Goal: Task Accomplishment & Management: Use online tool/utility

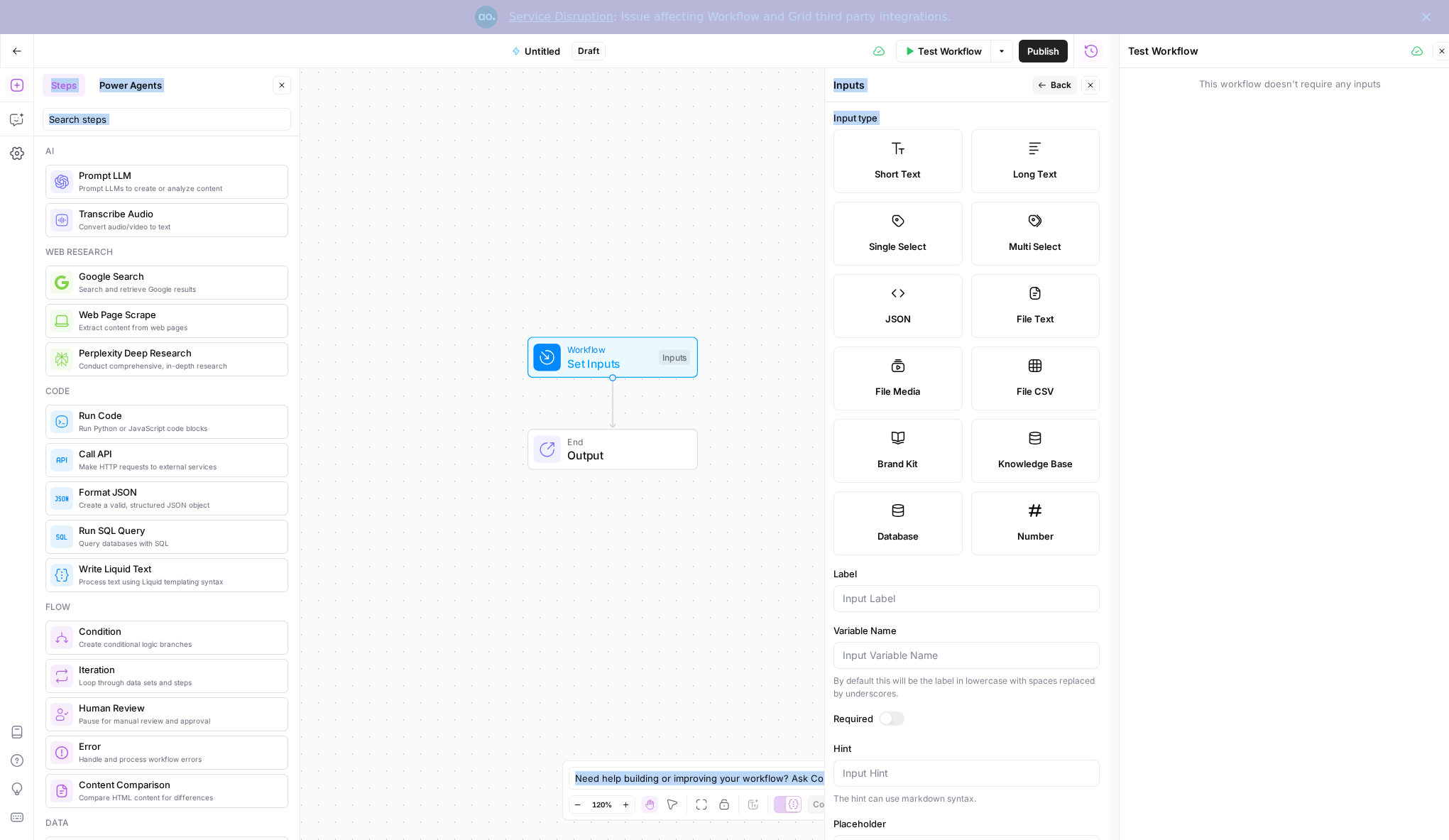
drag, startPoint x: 894, startPoint y: 154, endPoint x: 827, endPoint y: 221, distance: 94.8
click at [650, 240] on body "Endaoment New Home Browse Your Data Usage Settings Recent Grids Write Informati…" at bounding box center [724, 437] width 1449 height 806
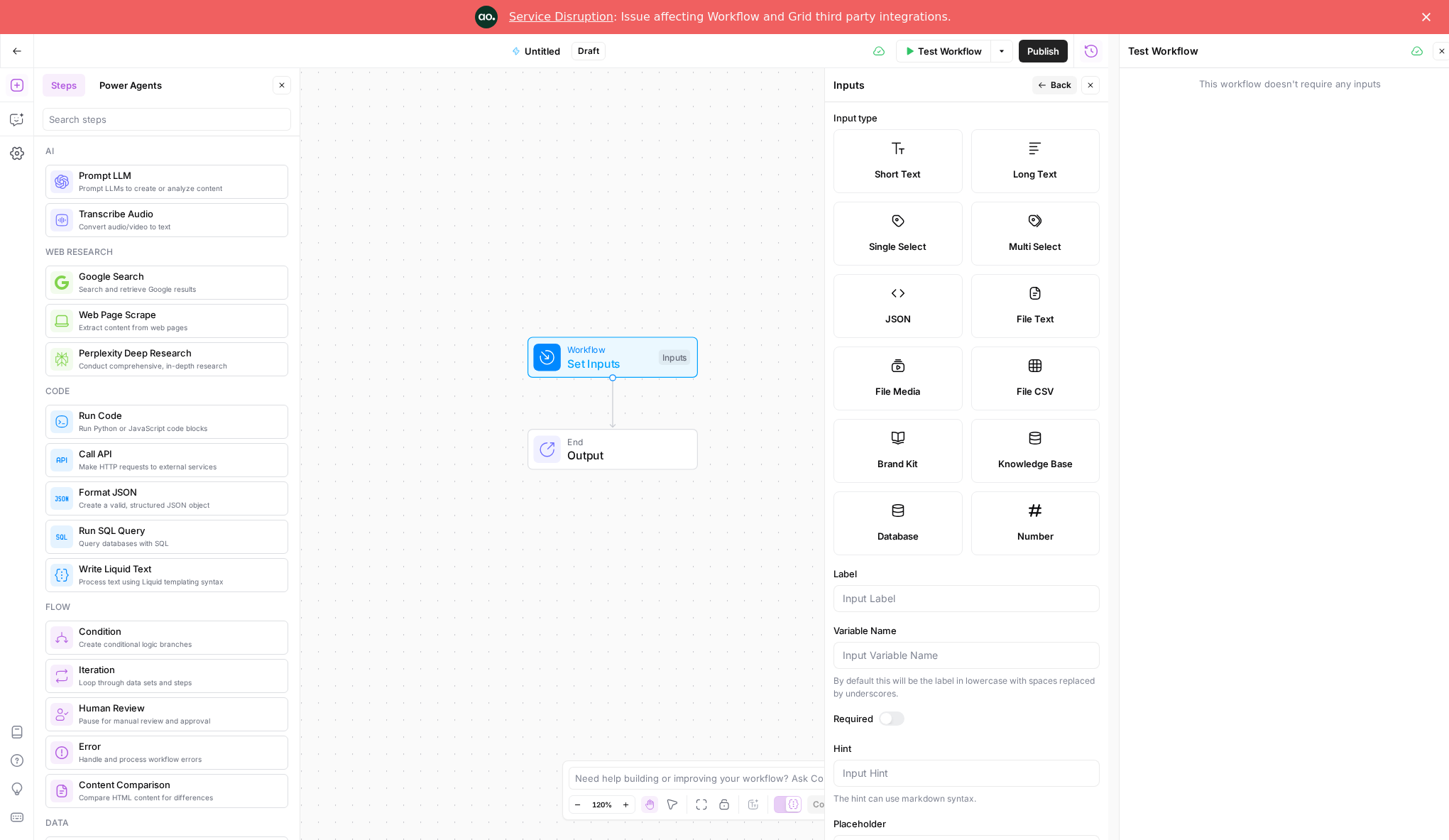
click at [932, 173] on div "Short Text" at bounding box center [898, 173] width 105 height 14
click at [1057, 177] on div "Long Text" at bounding box center [1035, 173] width 105 height 14
click at [901, 169] on span "Short Text" at bounding box center [898, 173] width 46 height 14
click at [1027, 174] on span "Long Text" at bounding box center [1035, 173] width 44 height 14
click at [892, 162] on label "Short Text" at bounding box center [898, 160] width 129 height 63
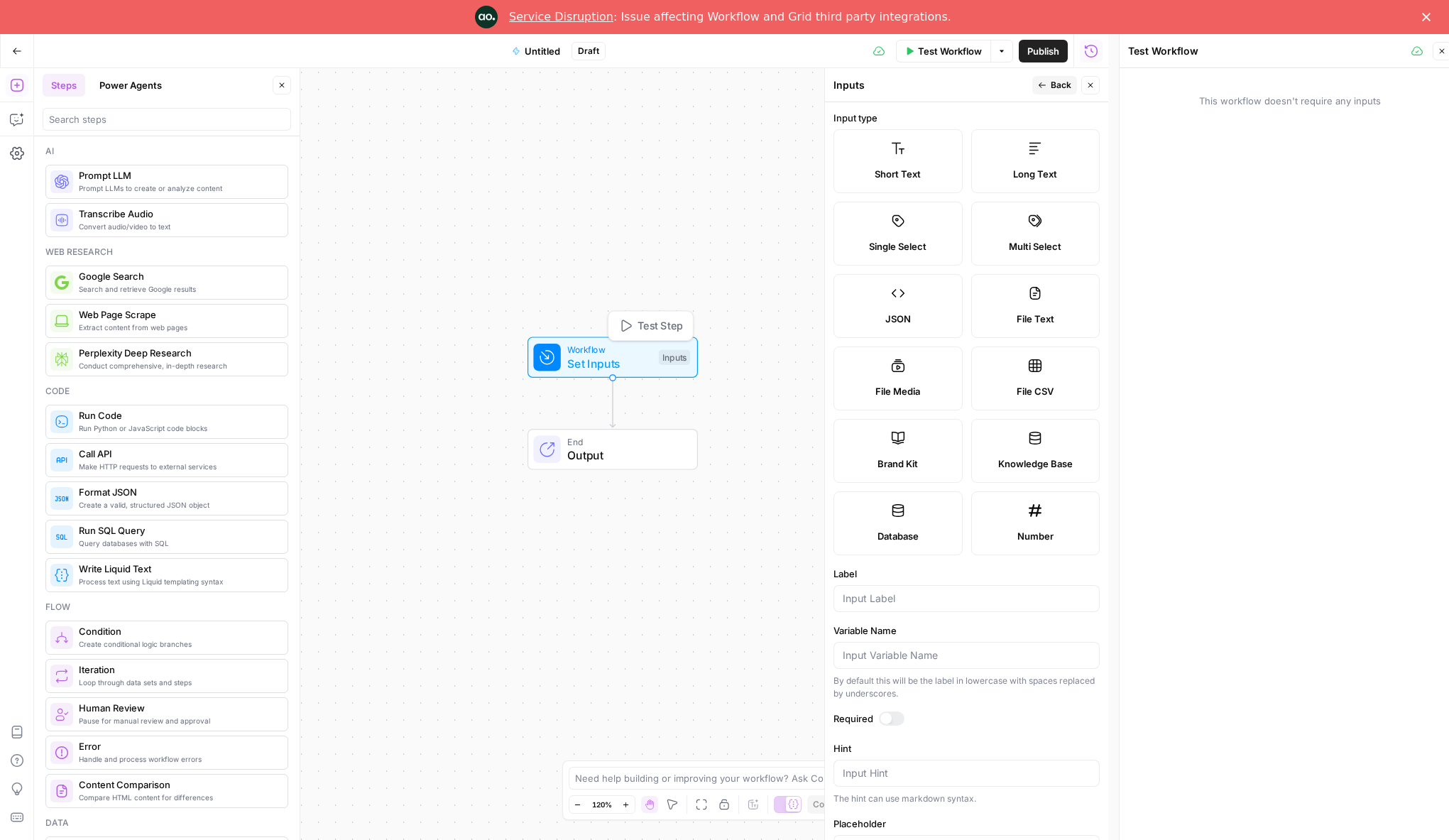
click at [631, 326] on button "Test Step" at bounding box center [651, 325] width 78 height 22
click at [1051, 81] on span "Back" at bounding box center [1062, 84] width 21 height 12
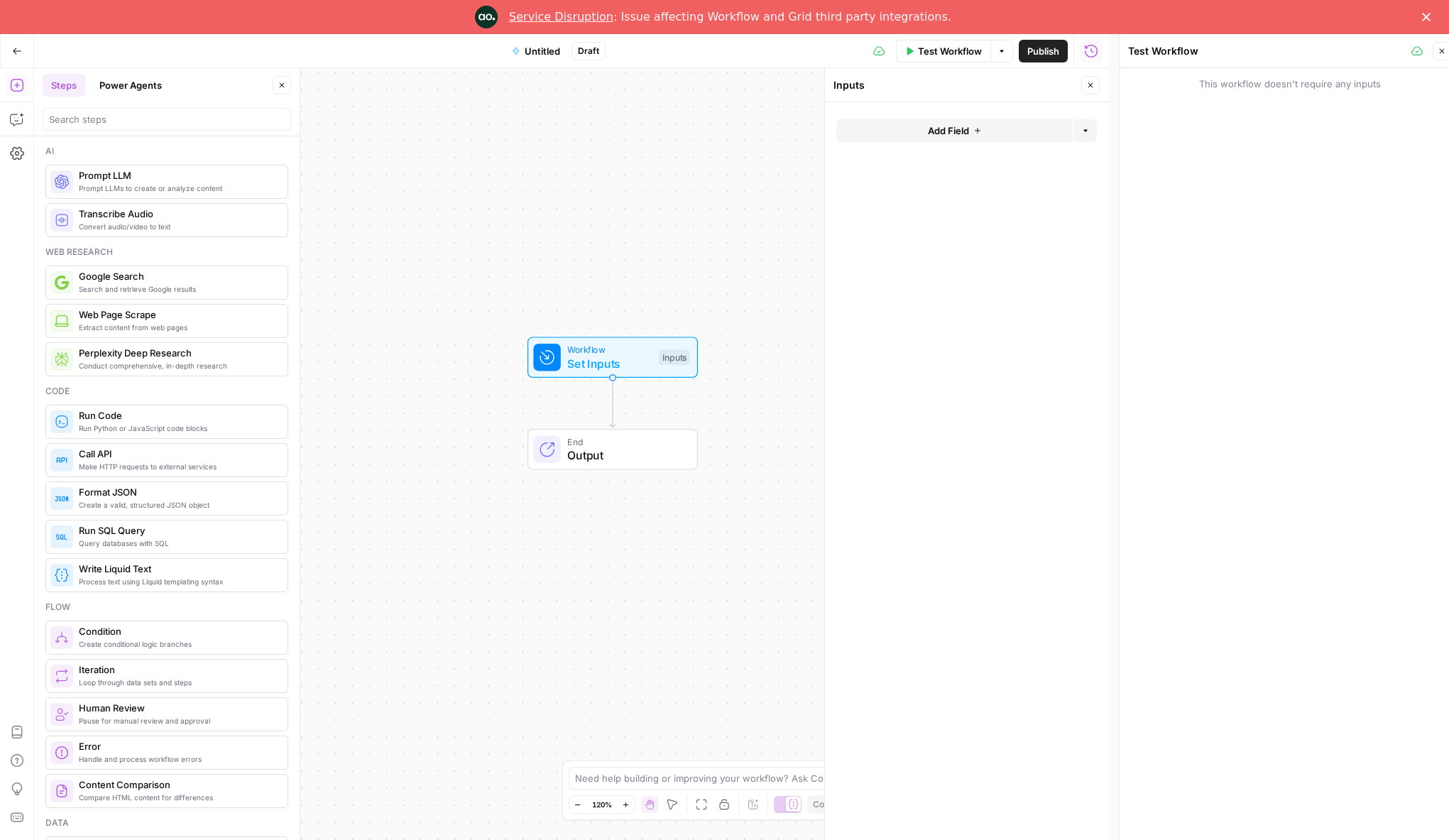
click at [570, 365] on span "Set Inputs" at bounding box center [609, 364] width 84 height 17
click at [732, 379] on div "Workflow Set Inputs Inputs" at bounding box center [615, 358] width 264 height 41
click at [651, 453] on span "Output" at bounding box center [627, 456] width 116 height 17
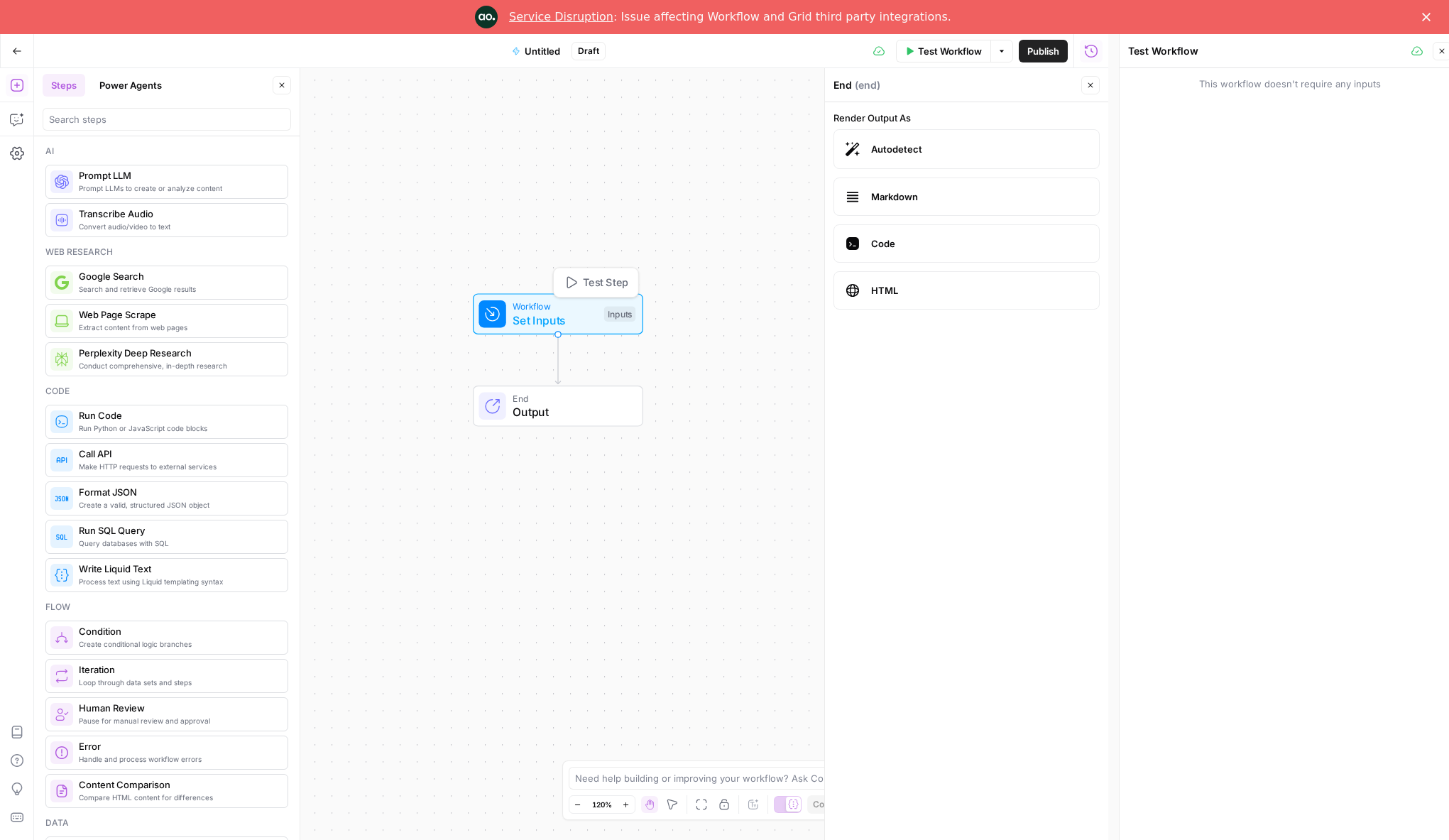
drag, startPoint x: 613, startPoint y: 353, endPoint x: 556, endPoint y: 308, distance: 72.6
click at [556, 308] on span "Workflow" at bounding box center [554, 306] width 84 height 13
click at [588, 284] on span "Test Step" at bounding box center [605, 281] width 45 height 15
click at [131, 125] on input "search" at bounding box center [167, 118] width 236 height 14
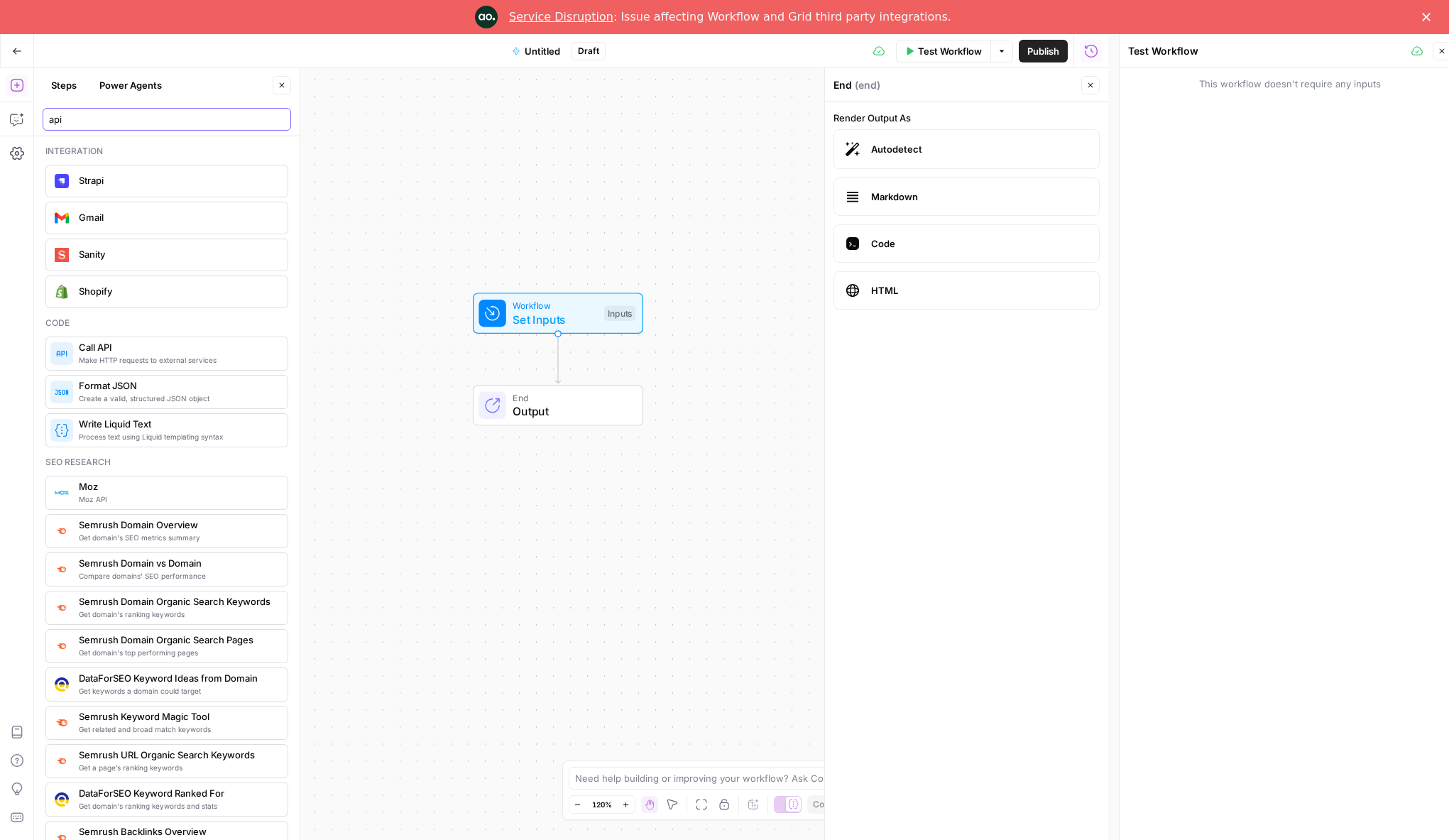
click at [140, 115] on input "api" at bounding box center [167, 118] width 236 height 14
type input "chat"
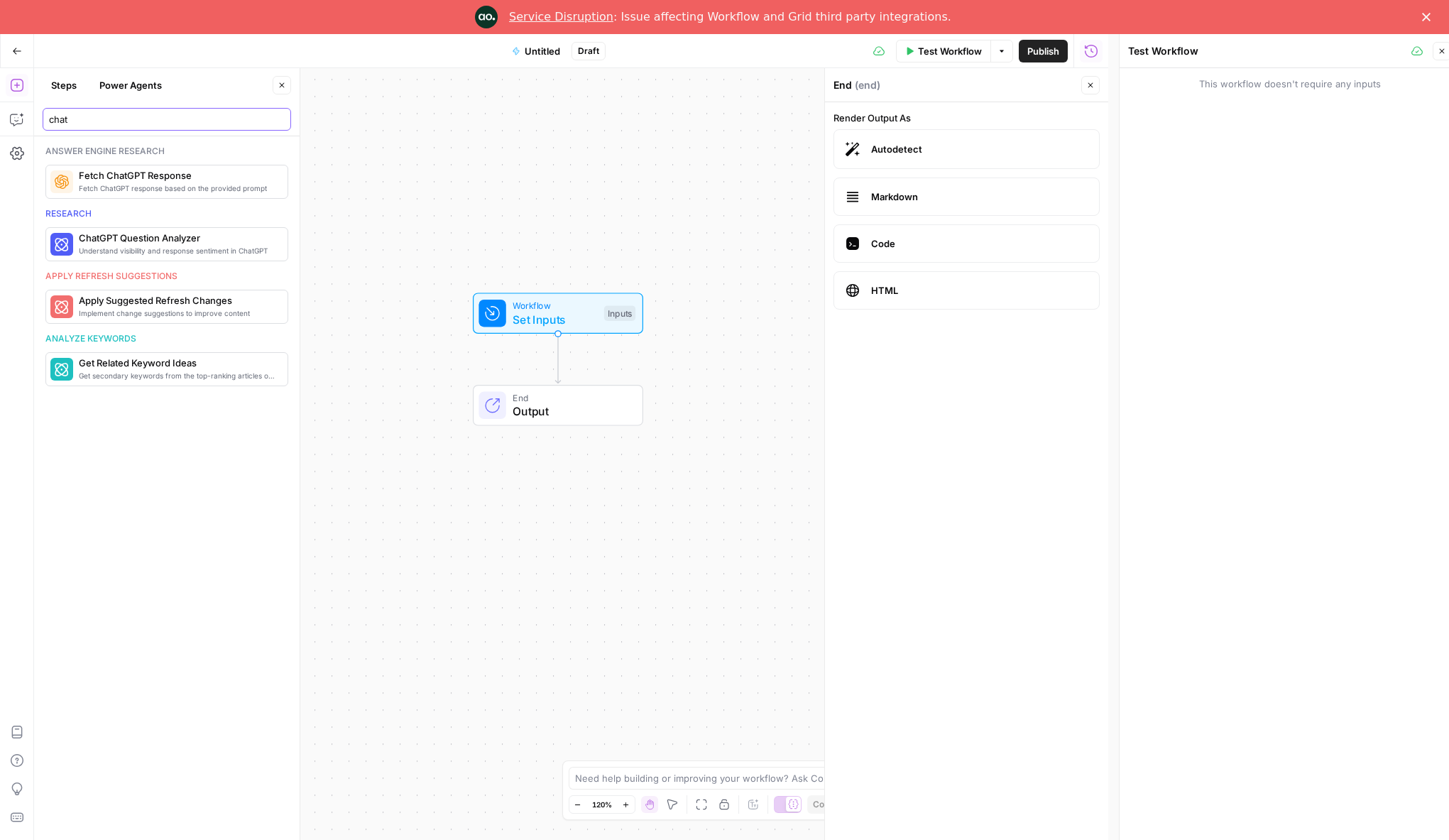
click at [140, 115] on input "chat" at bounding box center [167, 118] width 236 height 14
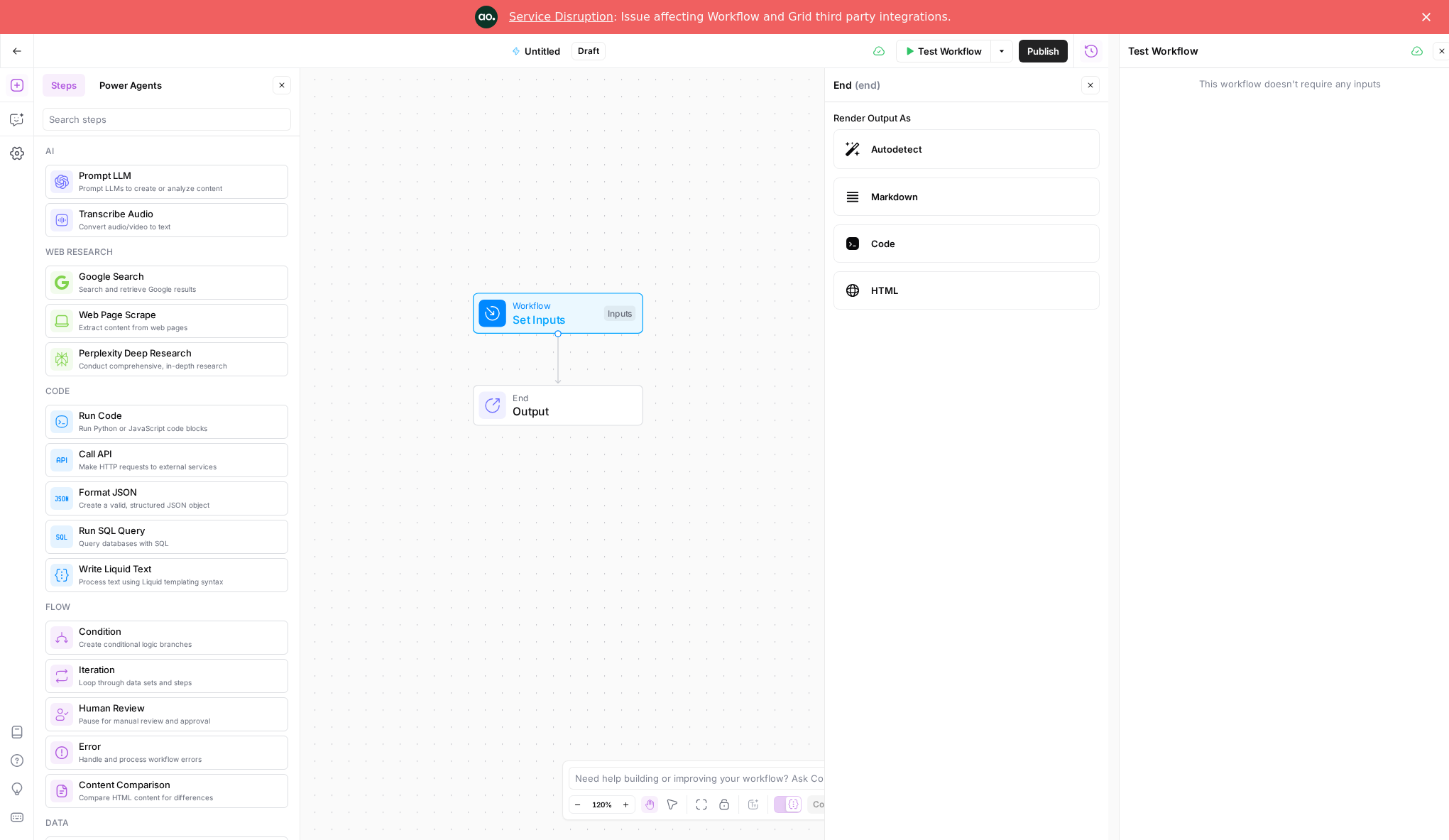
click at [578, 312] on span "Set Inputs" at bounding box center [554, 319] width 84 height 17
click at [602, 277] on span "Test Step" at bounding box center [605, 281] width 45 height 15
click at [872, 84] on div "Inputs" at bounding box center [955, 84] width 243 height 14
click at [1082, 134] on icon "button" at bounding box center [1085, 130] width 9 height 9
drag, startPoint x: 1009, startPoint y: 197, endPoint x: 994, endPoint y: 161, distance: 39.0
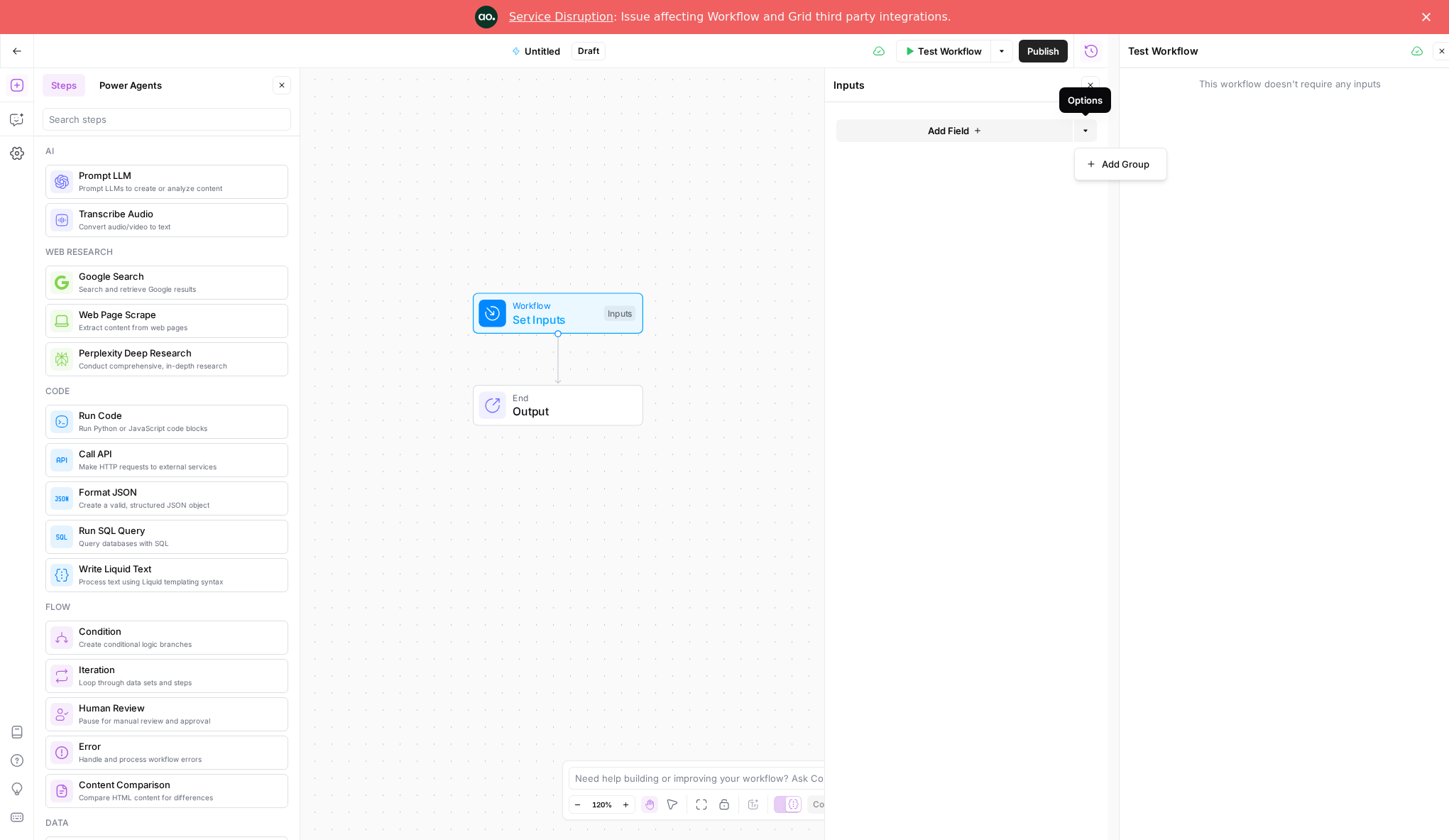
click at [1008, 196] on form "Add Field Options" at bounding box center [966, 471] width 283 height 738
click at [971, 134] on button "Add Field" at bounding box center [955, 131] width 237 height 23
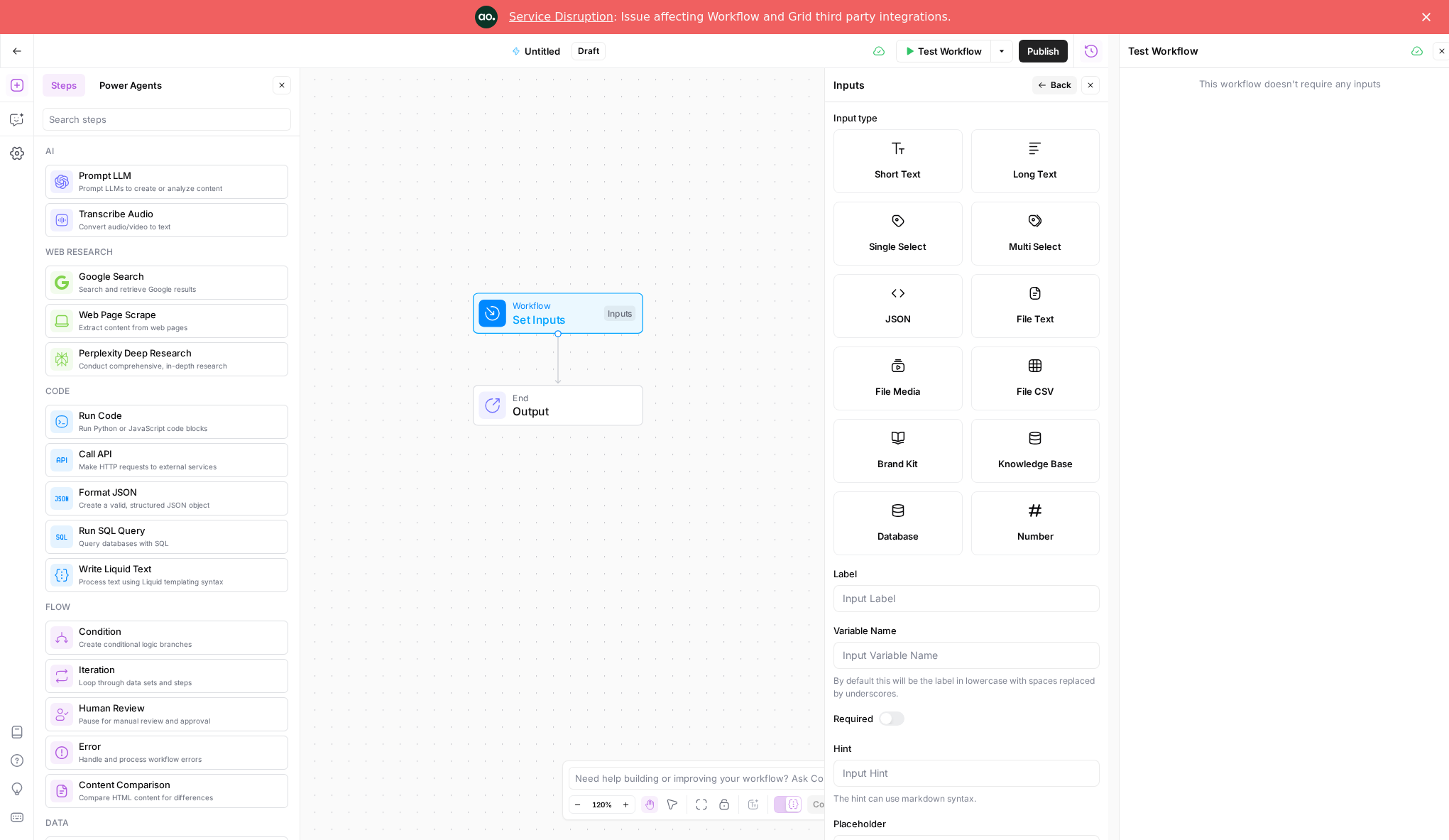
click at [872, 156] on label "Short Text" at bounding box center [898, 160] width 129 height 63
click at [949, 57] on span "Test Workflow" at bounding box center [949, 50] width 63 height 14
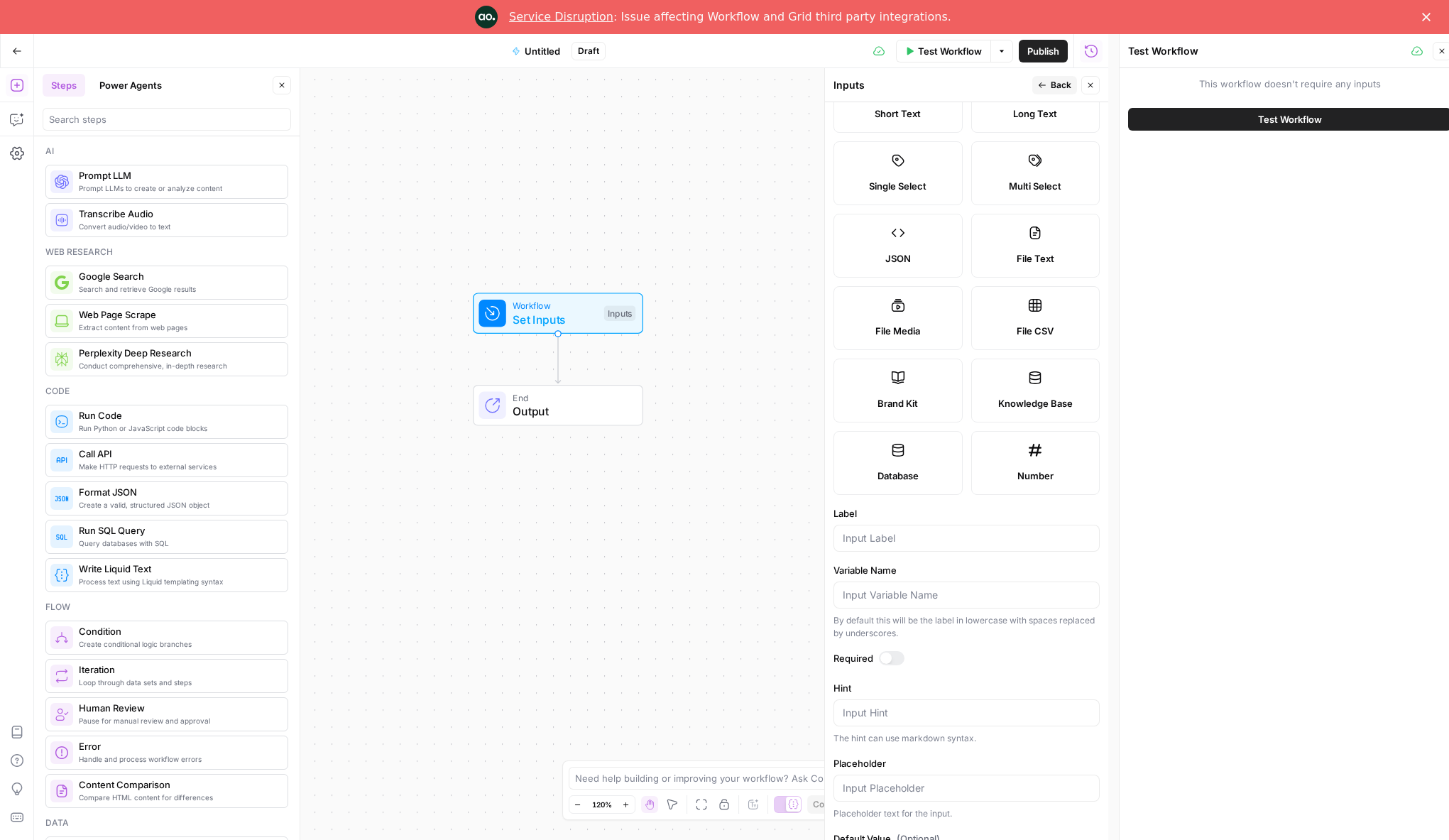
scroll to position [125, 0]
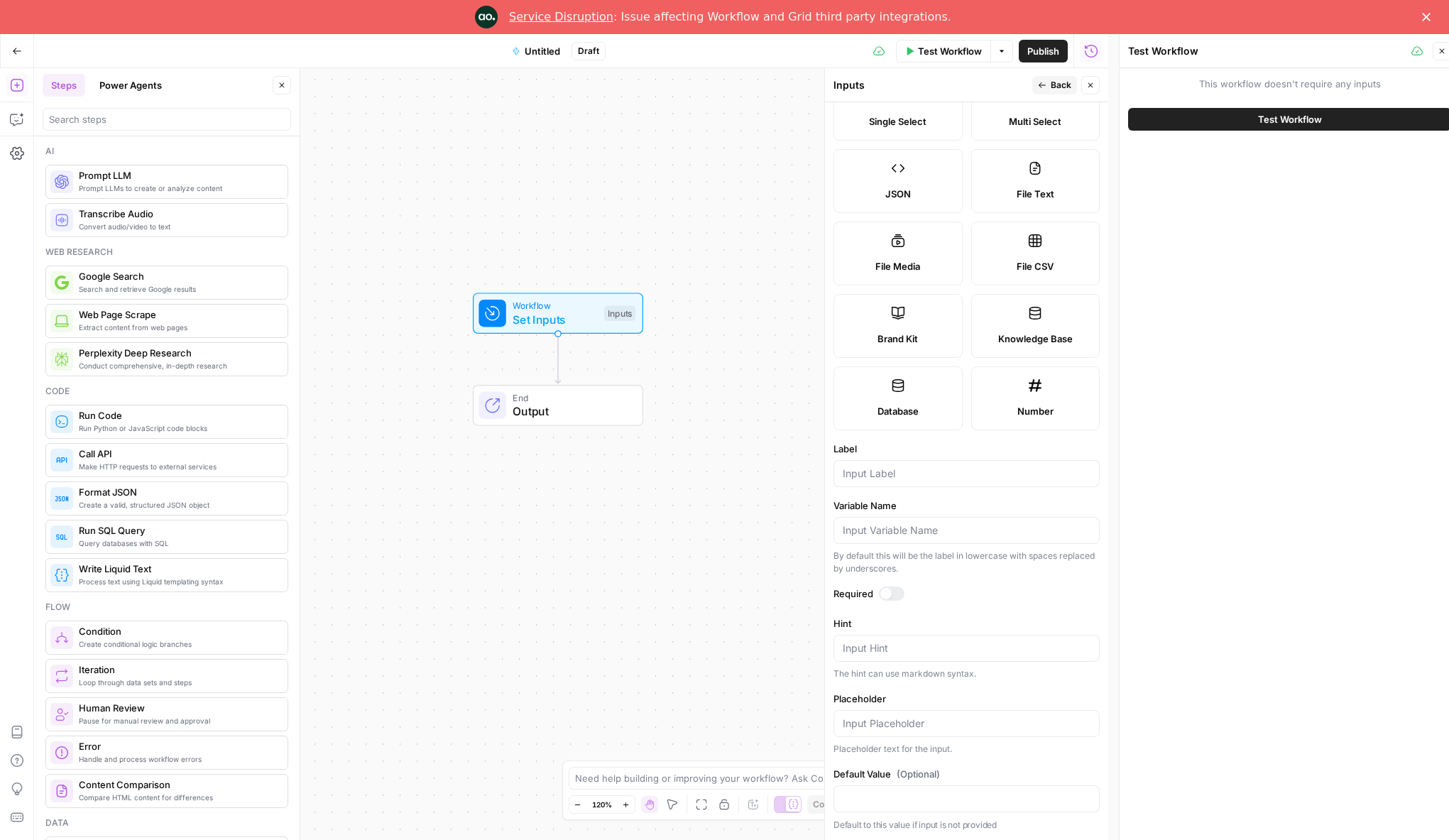
click at [935, 483] on div at bounding box center [966, 474] width 266 height 27
type input "a"
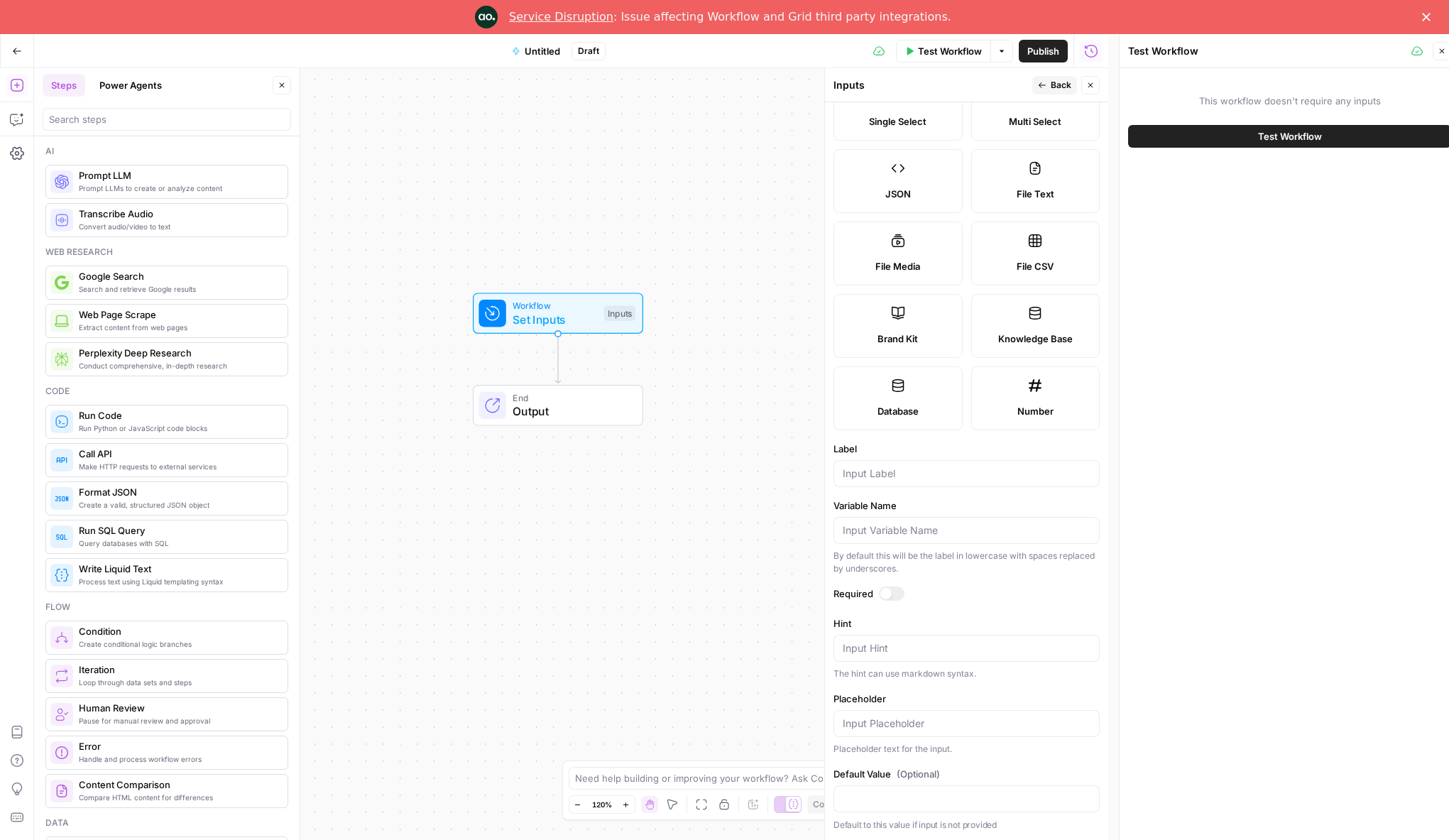
click at [901, 483] on div at bounding box center [966, 474] width 266 height 27
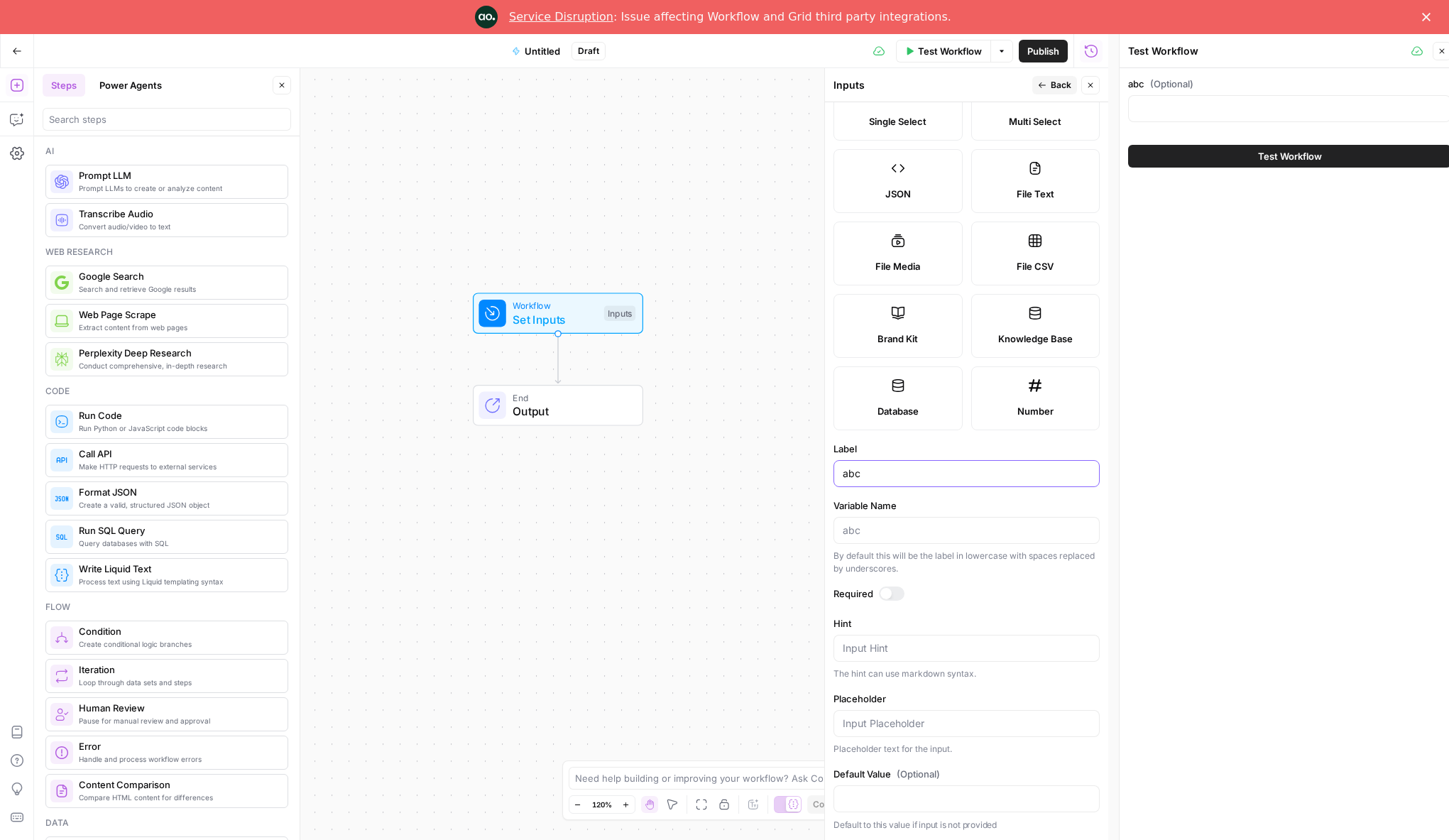
type input "abc"
click at [1211, 106] on input "abc (Optional)" at bounding box center [1290, 108] width 305 height 14
type input "hello"
click at [1238, 154] on button "Test Workflow" at bounding box center [1289, 156] width 323 height 23
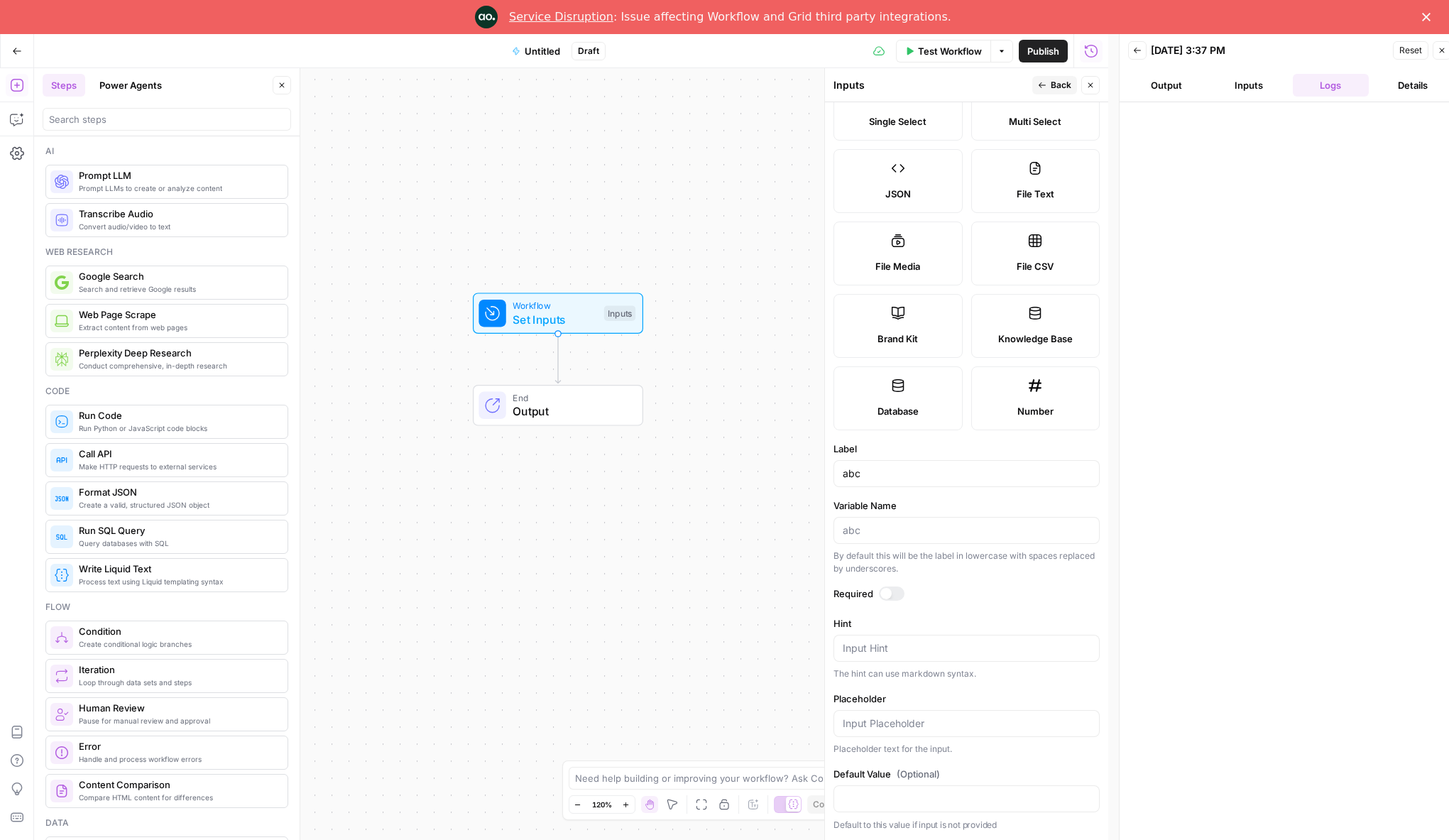
click at [547, 414] on span "Output" at bounding box center [570, 411] width 116 height 17
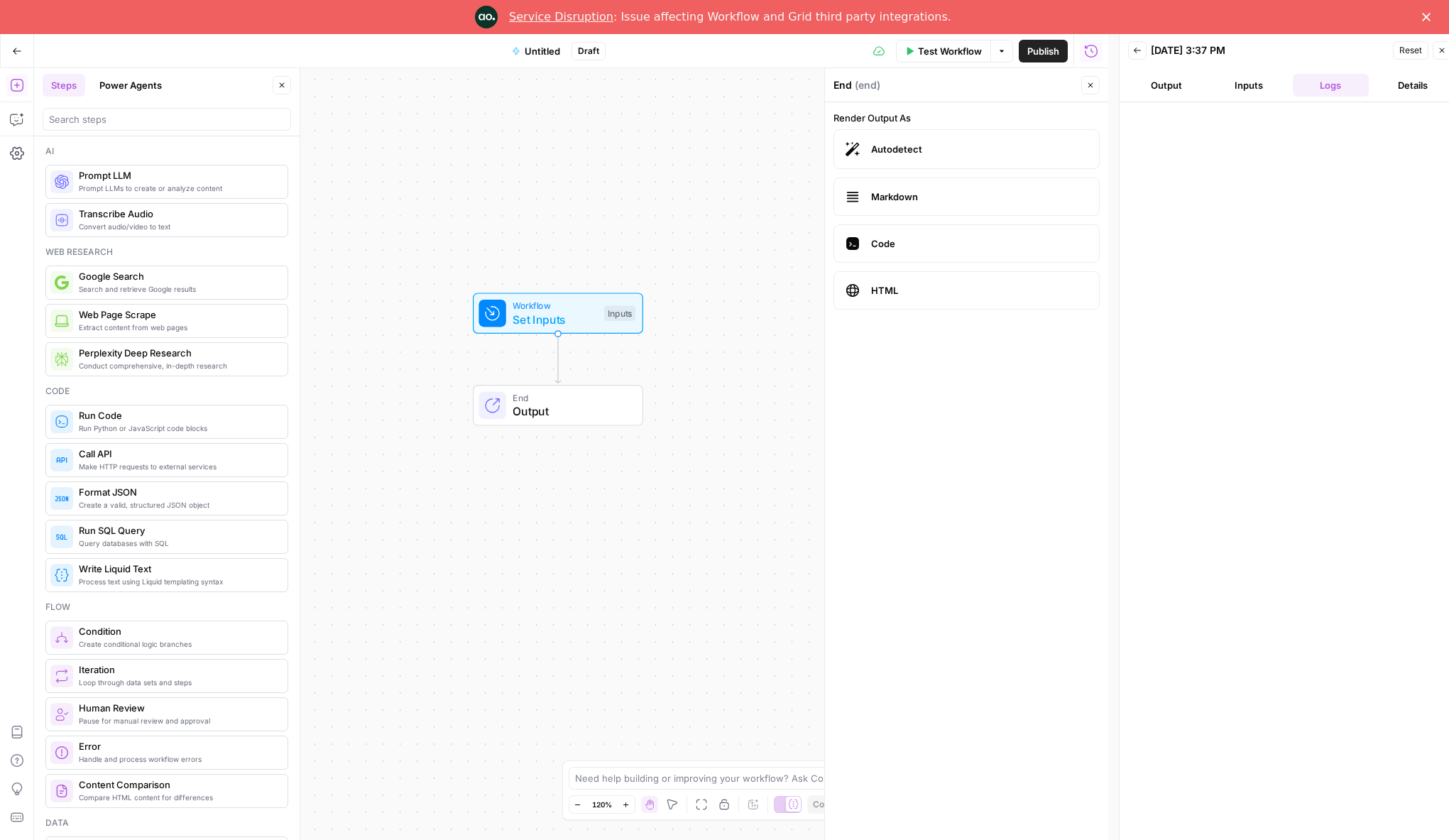
click at [585, 306] on span "Workflow" at bounding box center [554, 306] width 84 height 13
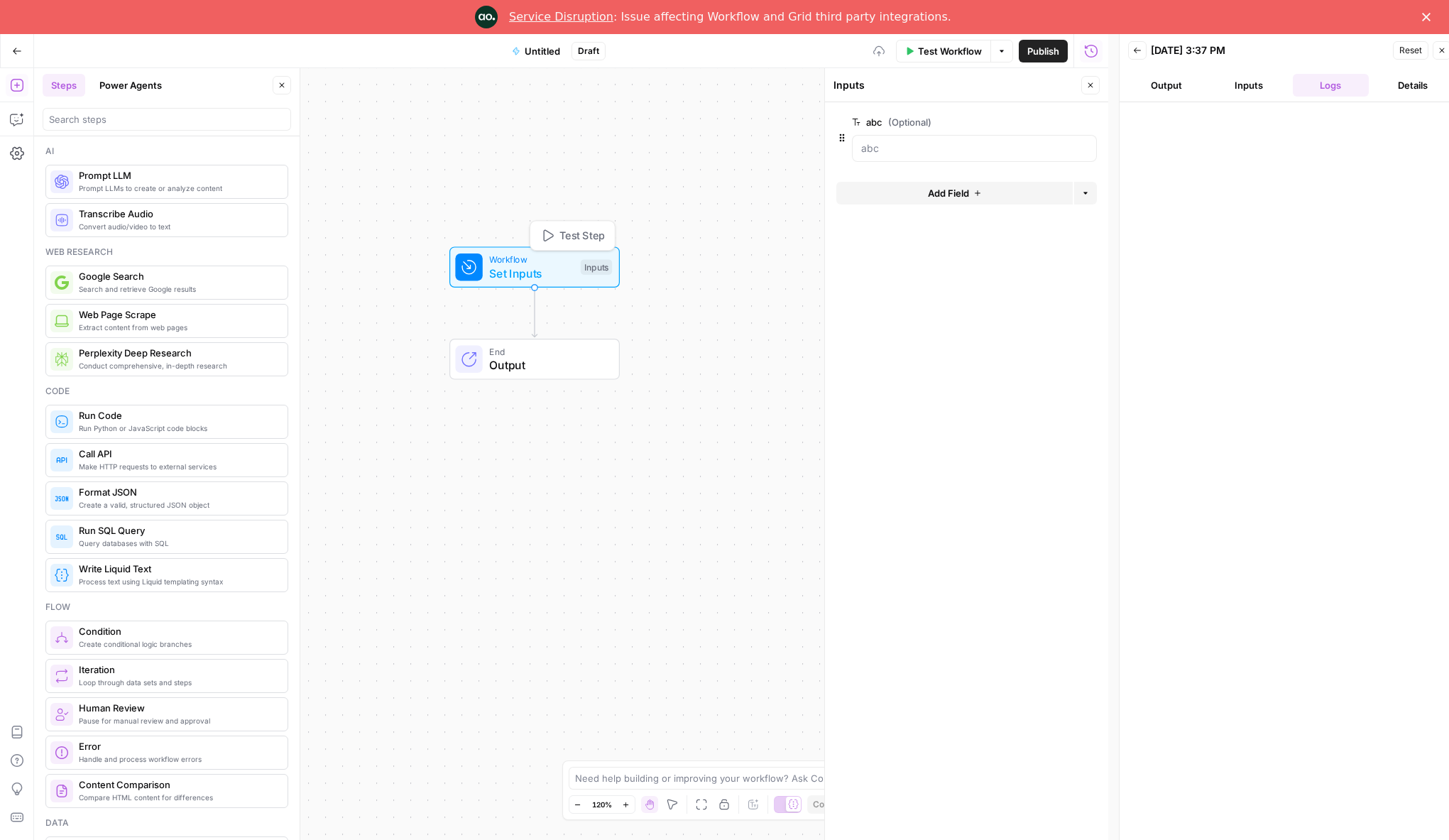
drag, startPoint x: 527, startPoint y: 313, endPoint x: 503, endPoint y: 266, distance: 52.8
click at [503, 266] on span "Set Inputs" at bounding box center [531, 274] width 84 height 17
click at [535, 305] on icon "Edge from start to end" at bounding box center [534, 313] width 5 height 49
click at [548, 367] on span "Output" at bounding box center [547, 365] width 116 height 17
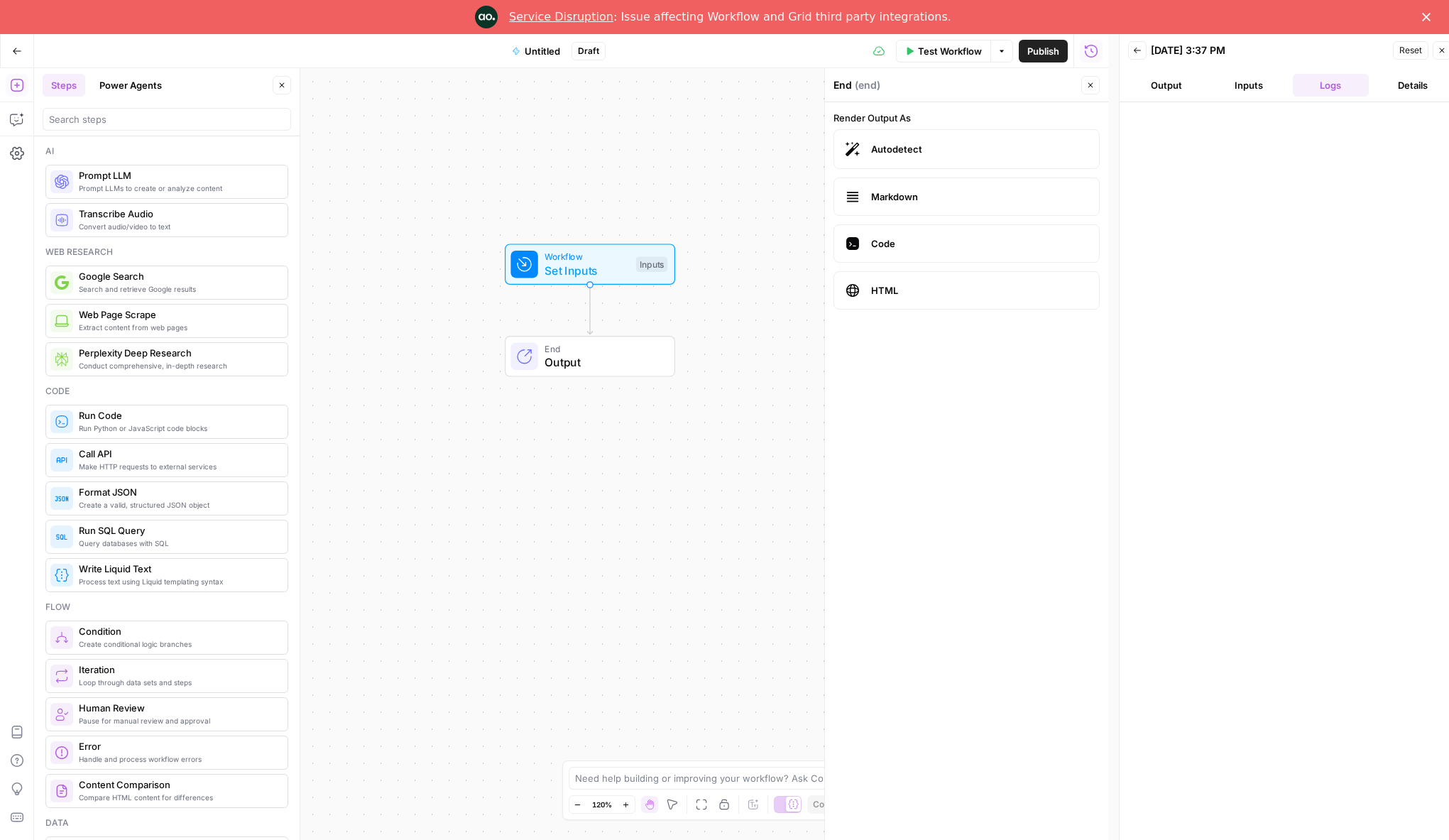
drag, startPoint x: 527, startPoint y: 359, endPoint x: 572, endPoint y: 343, distance: 47.8
click at [568, 353] on span "Output" at bounding box center [602, 362] width 116 height 17
click at [1226, 86] on button "Inputs" at bounding box center [1248, 85] width 77 height 23
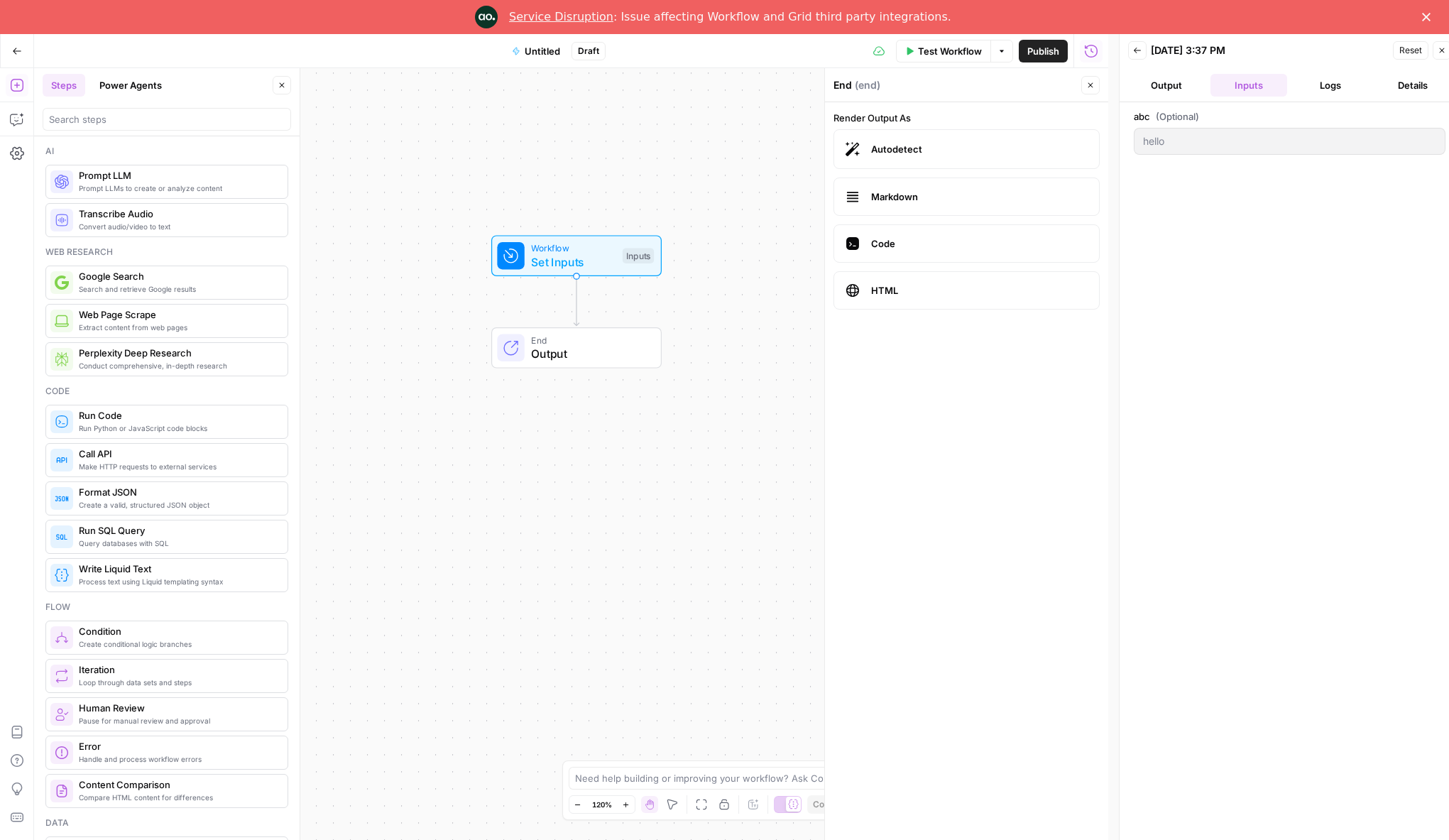
click at [1184, 86] on button "Output" at bounding box center [1166, 85] width 77 height 23
click at [600, 364] on div "End Output" at bounding box center [577, 348] width 170 height 41
click at [910, 201] on span "Markdown" at bounding box center [979, 196] width 217 height 14
click at [585, 259] on span "Set Inputs" at bounding box center [573, 262] width 84 height 17
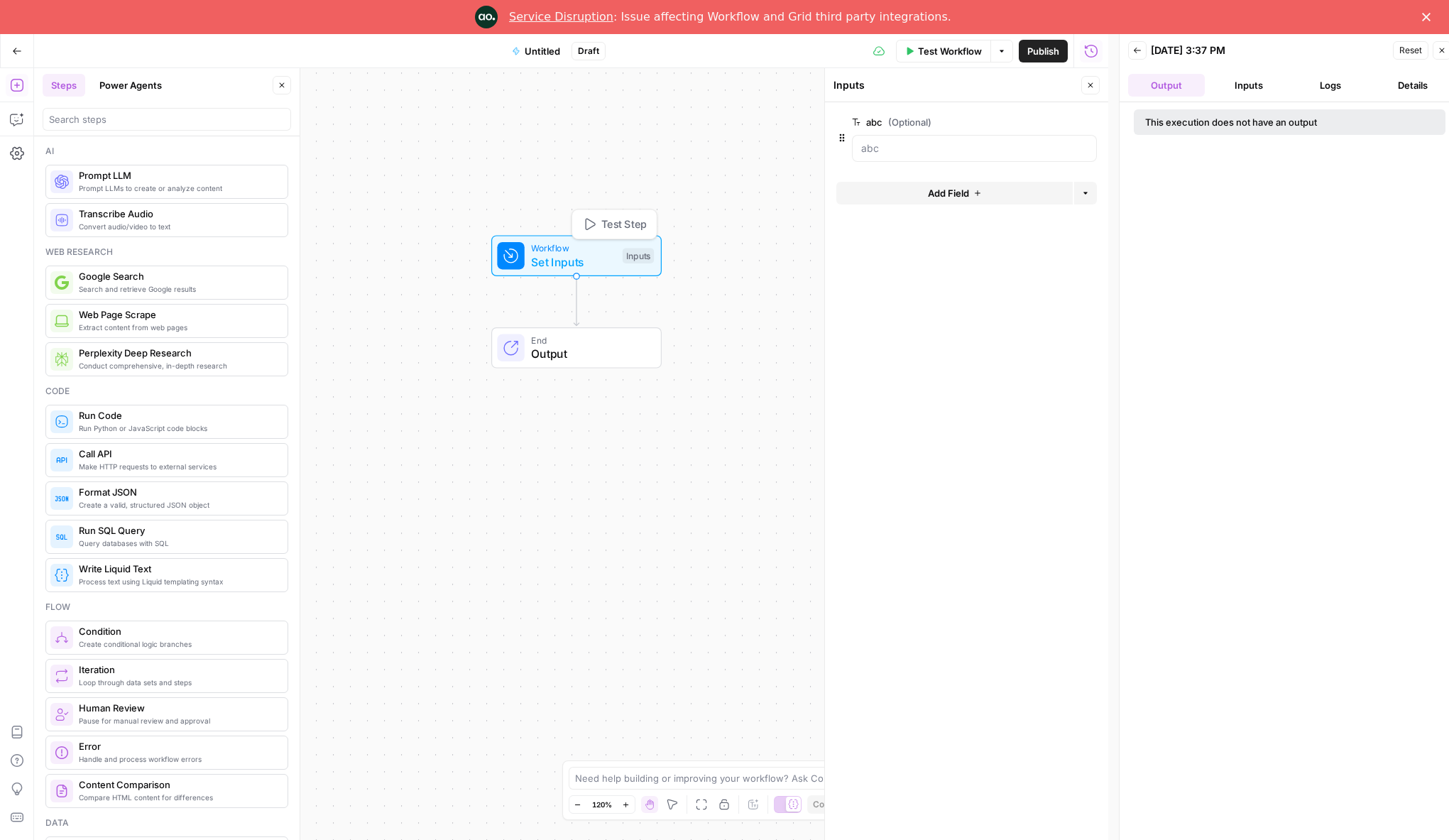
click at [617, 222] on span "Test Step" at bounding box center [624, 224] width 45 height 15
click at [944, 44] on span "Test Workflow" at bounding box center [949, 50] width 63 height 14
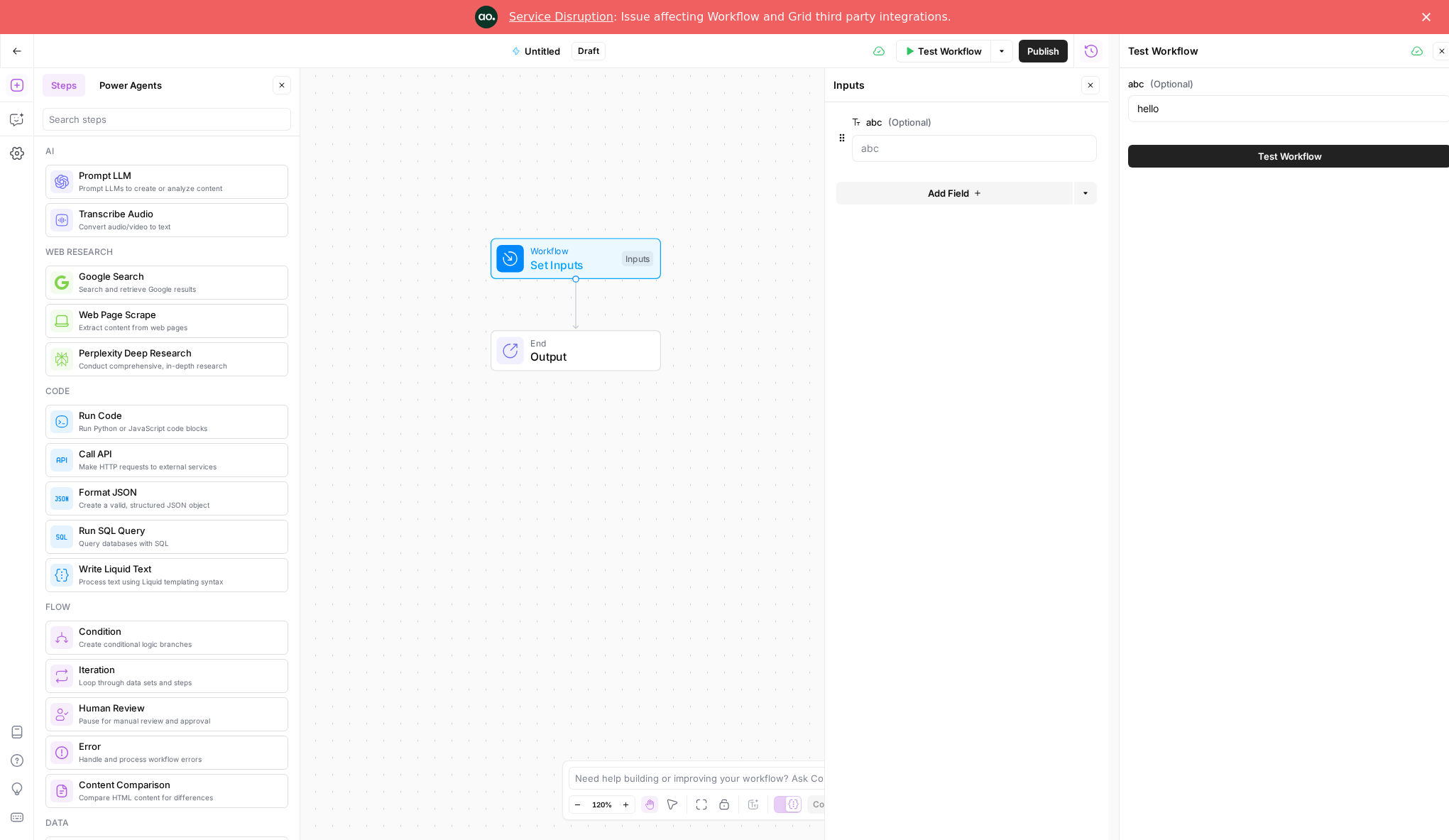
click at [1257, 146] on button "Test Workflow" at bounding box center [1289, 156] width 323 height 23
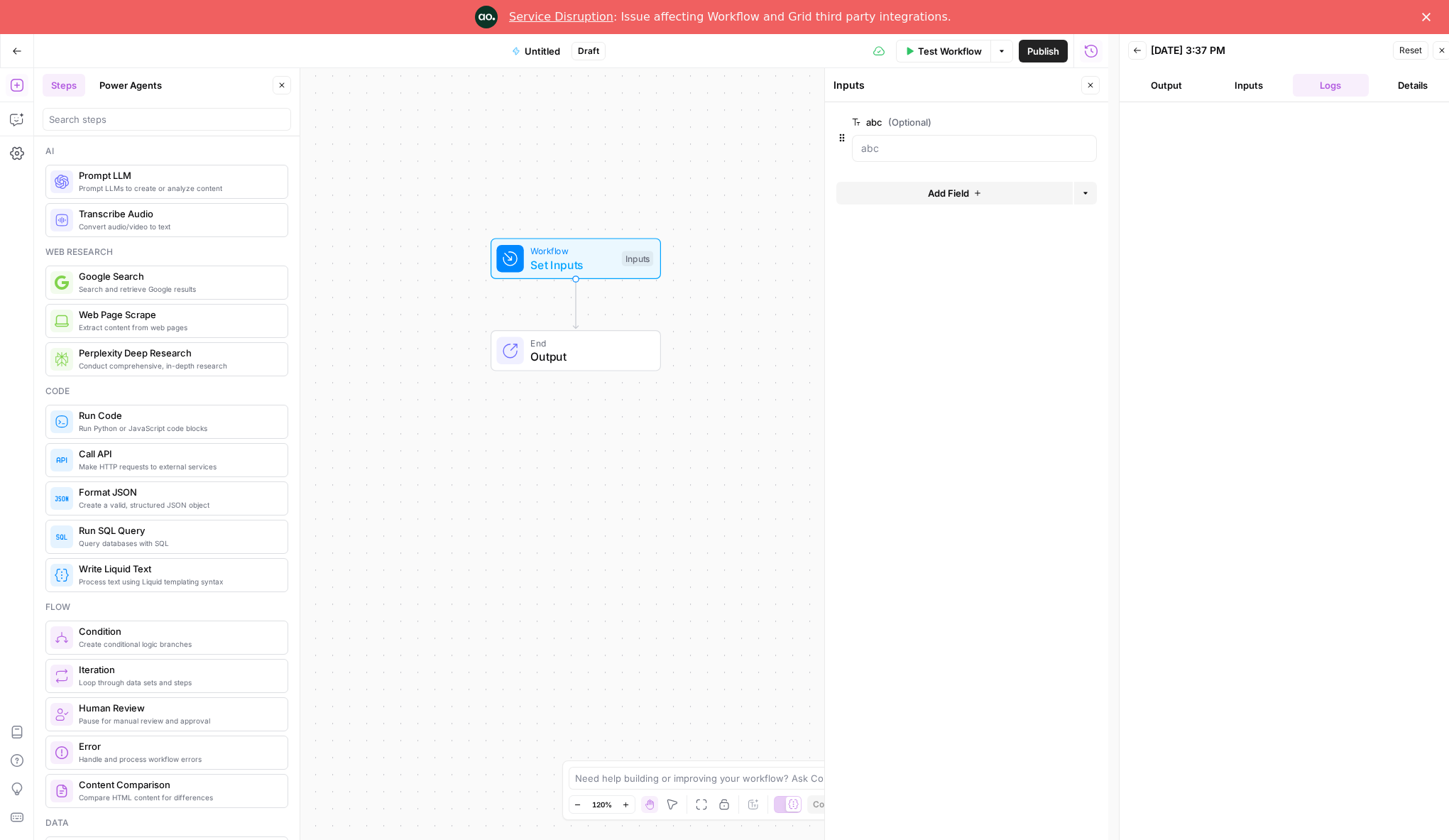
click at [619, 348] on span "Output" at bounding box center [588, 356] width 116 height 17
click at [1348, 80] on button "Logs" at bounding box center [1331, 85] width 77 height 23
click at [1154, 97] on header "Back [DATE] 3:37 PM Reset Close Output Inputs Logs Details" at bounding box center [1289, 68] width 340 height 68
click at [1155, 94] on button "Output" at bounding box center [1166, 85] width 77 height 23
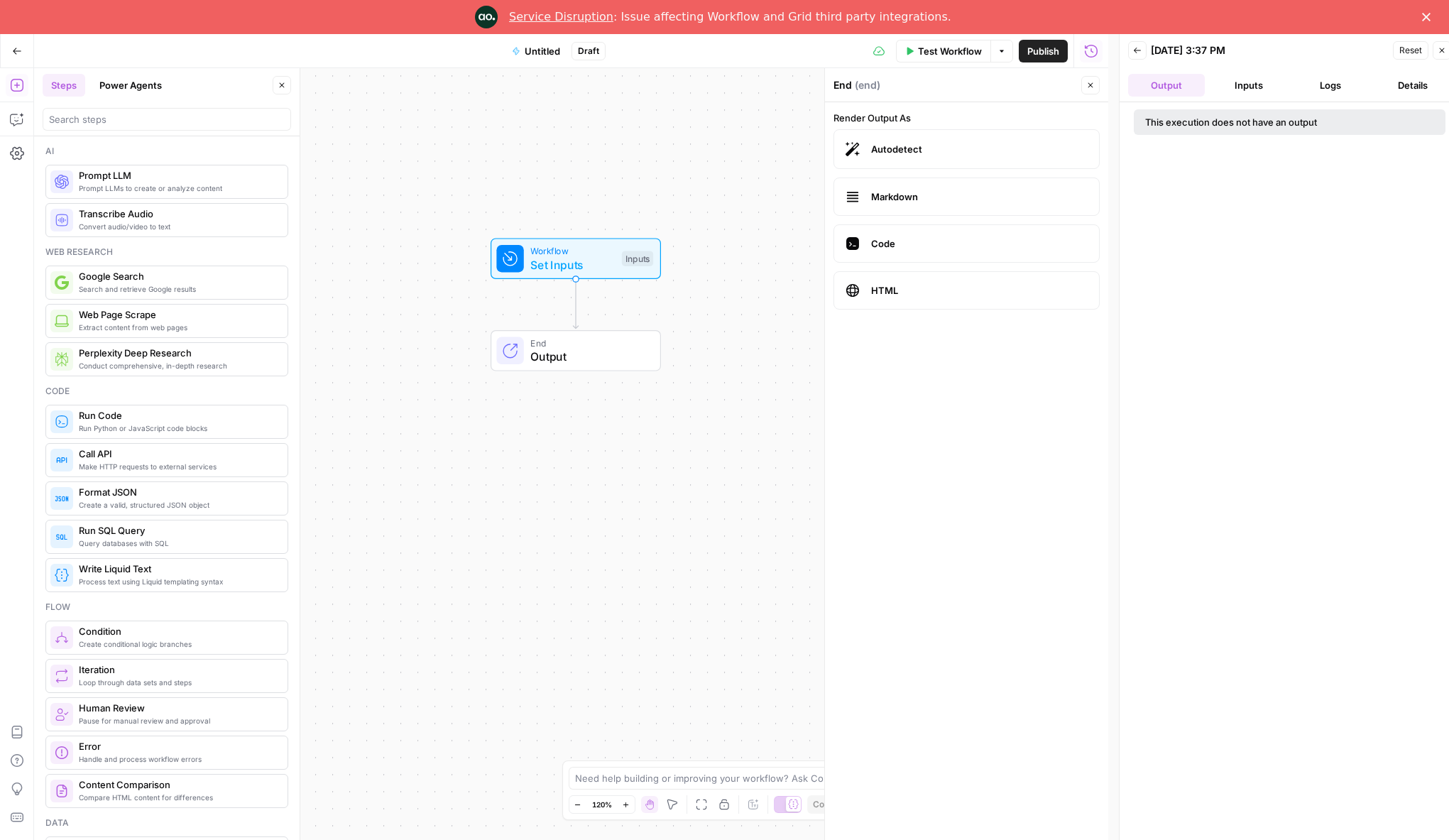
click at [530, 353] on span "Output" at bounding box center [588, 356] width 116 height 17
click at [912, 237] on span "Code" at bounding box center [979, 243] width 217 height 14
click at [912, 290] on span "HTML" at bounding box center [979, 290] width 217 height 14
click at [892, 186] on label "Markdown" at bounding box center [966, 196] width 266 height 38
click at [553, 277] on div "Workflow Set Inputs Inputs Test Step" at bounding box center [576, 258] width 170 height 41
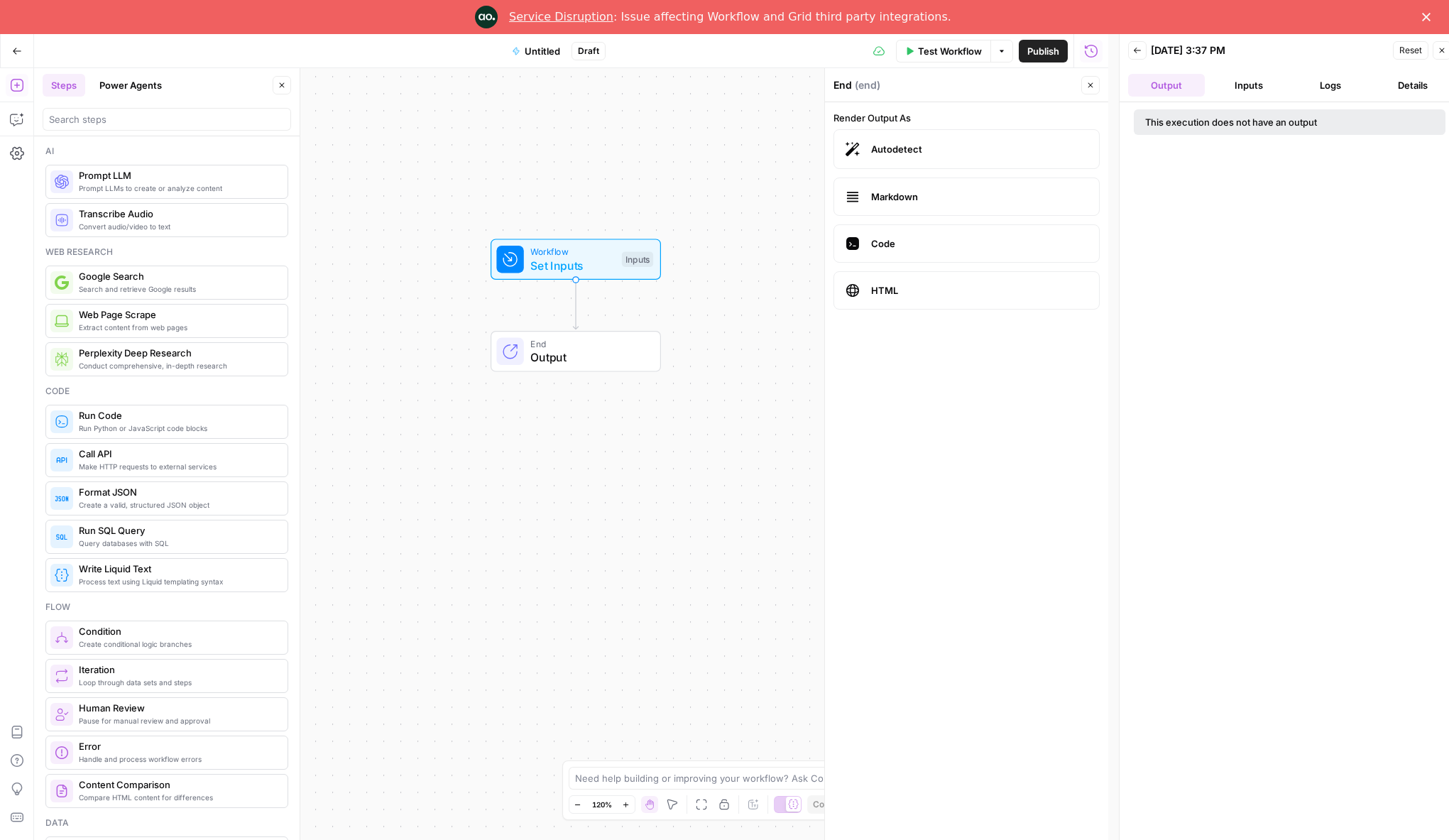
click at [157, 461] on span "Make HTTP requests to external services" at bounding box center [177, 467] width 197 height 11
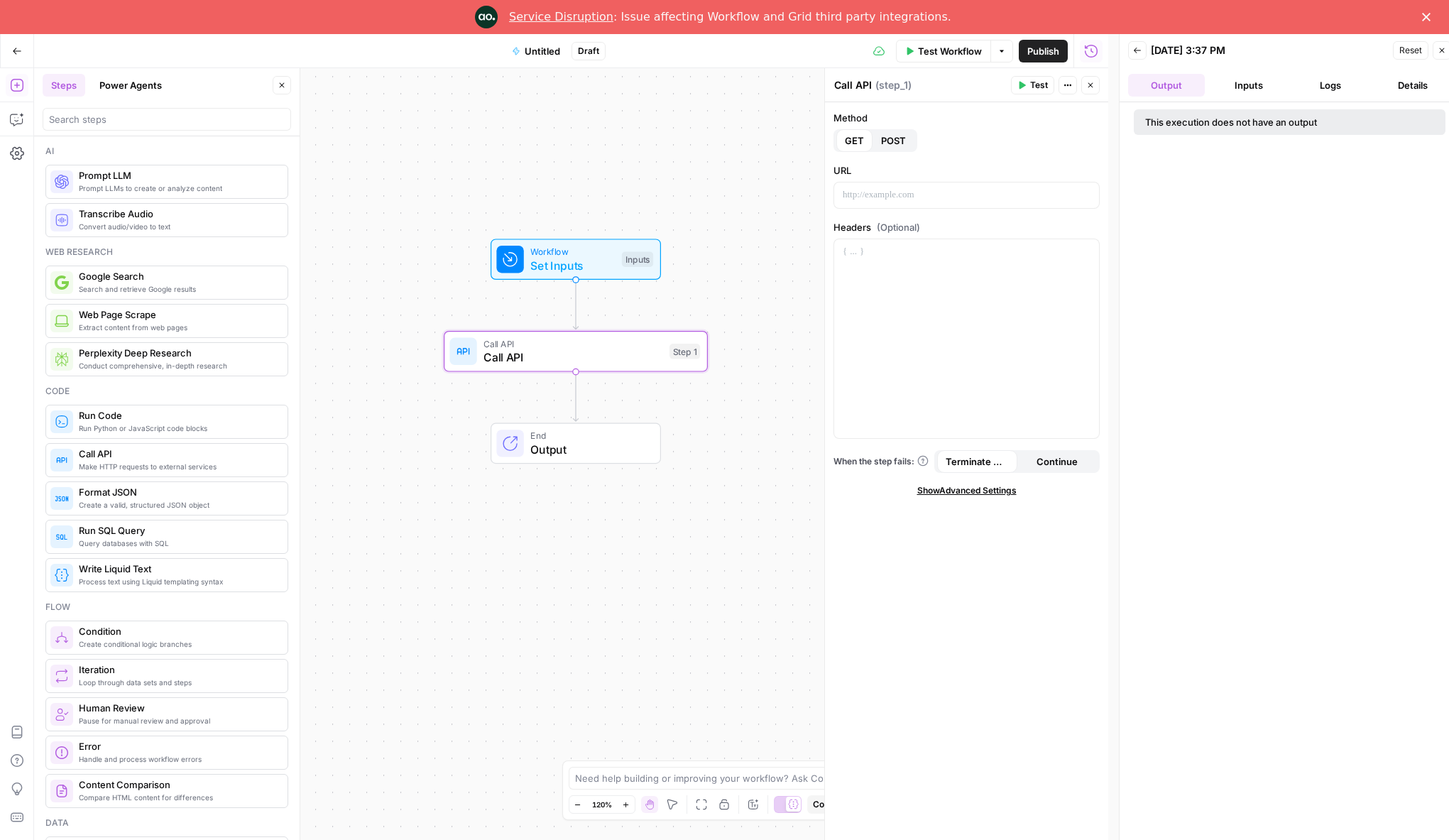
click at [551, 246] on span "Workflow" at bounding box center [572, 252] width 84 height 13
click at [1041, 117] on span "edit field" at bounding box center [1044, 122] width 31 height 11
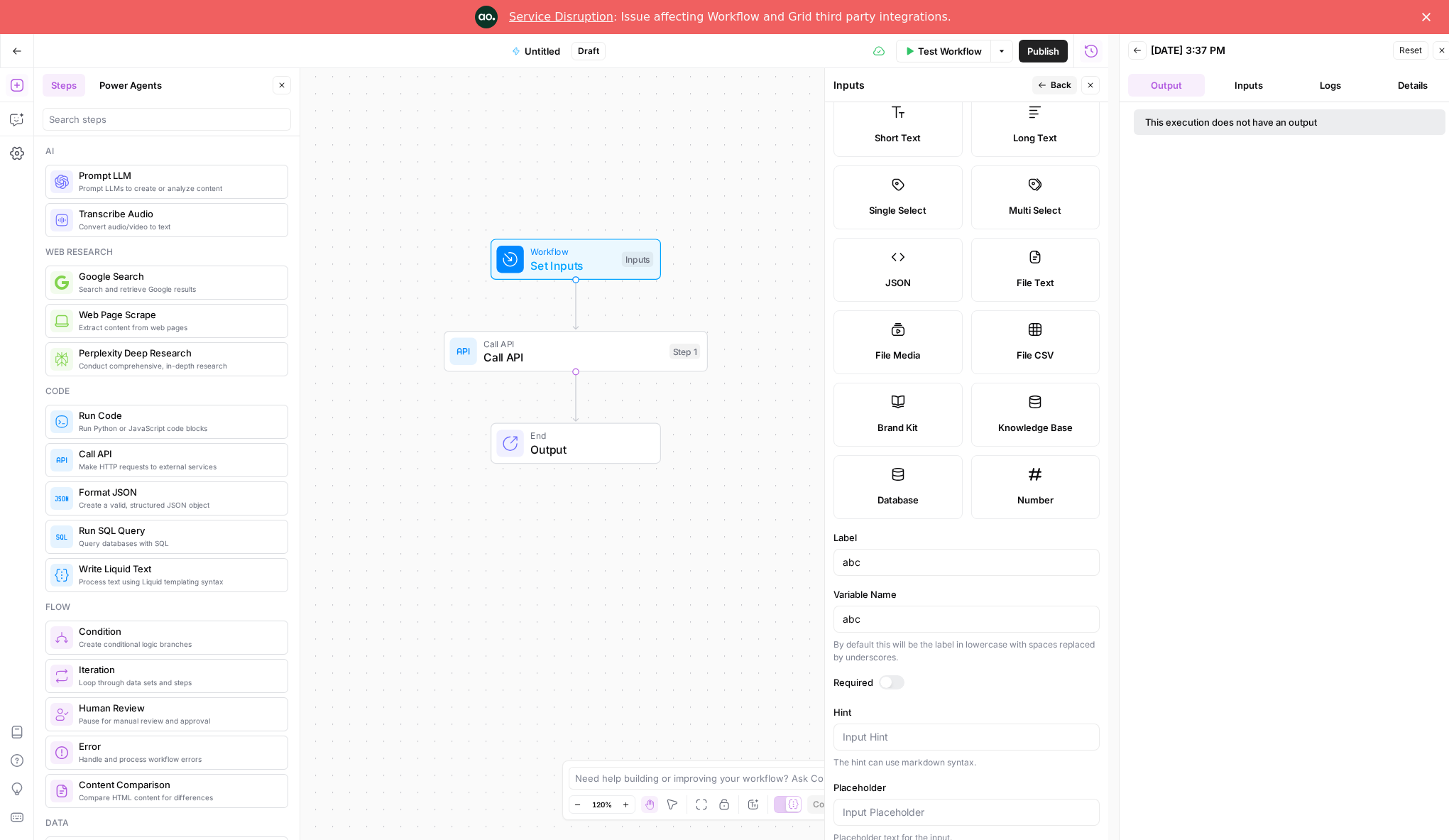
scroll to position [18, 0]
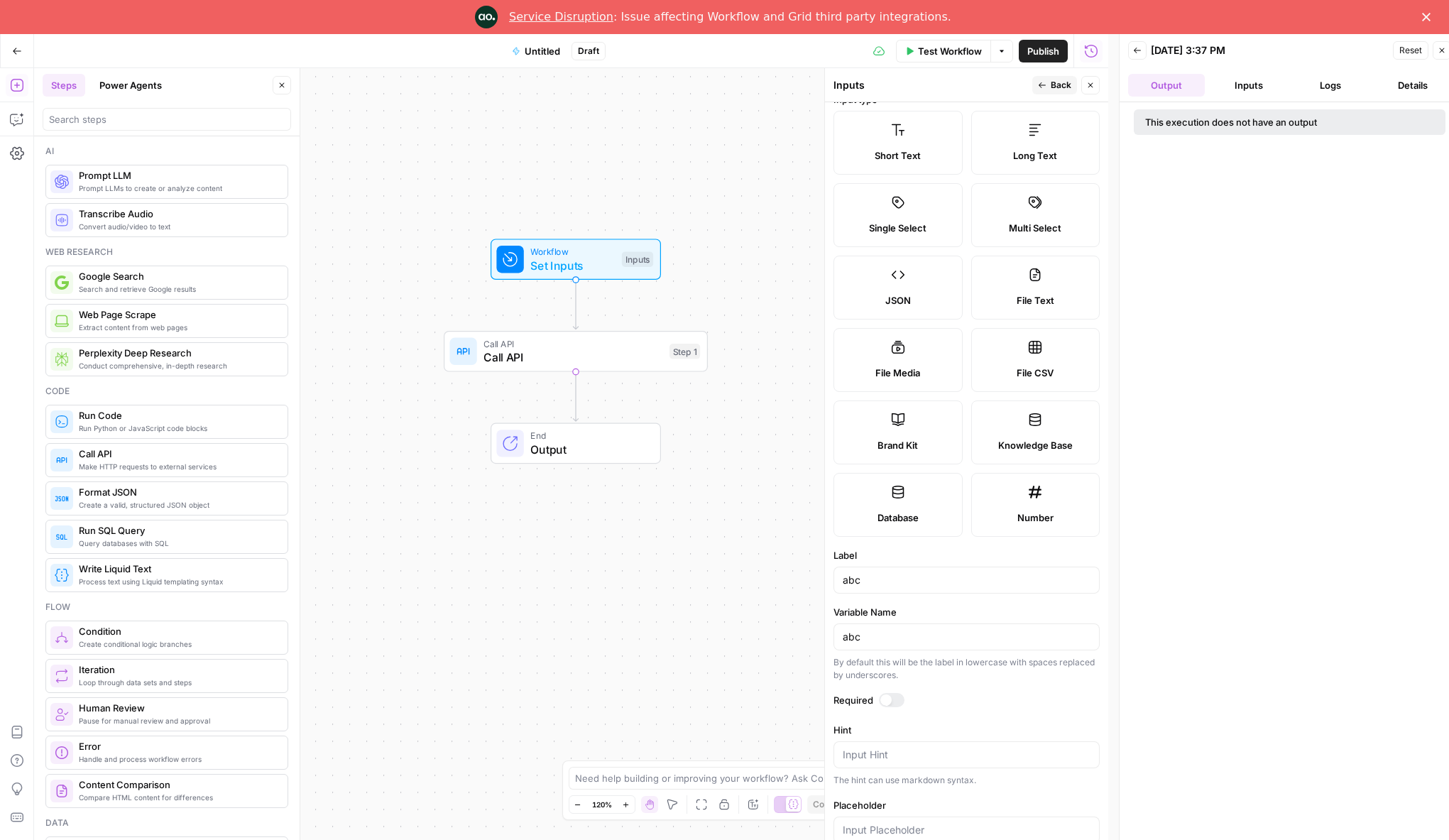
click at [1029, 485] on icon at bounding box center [1035, 491] width 14 height 14
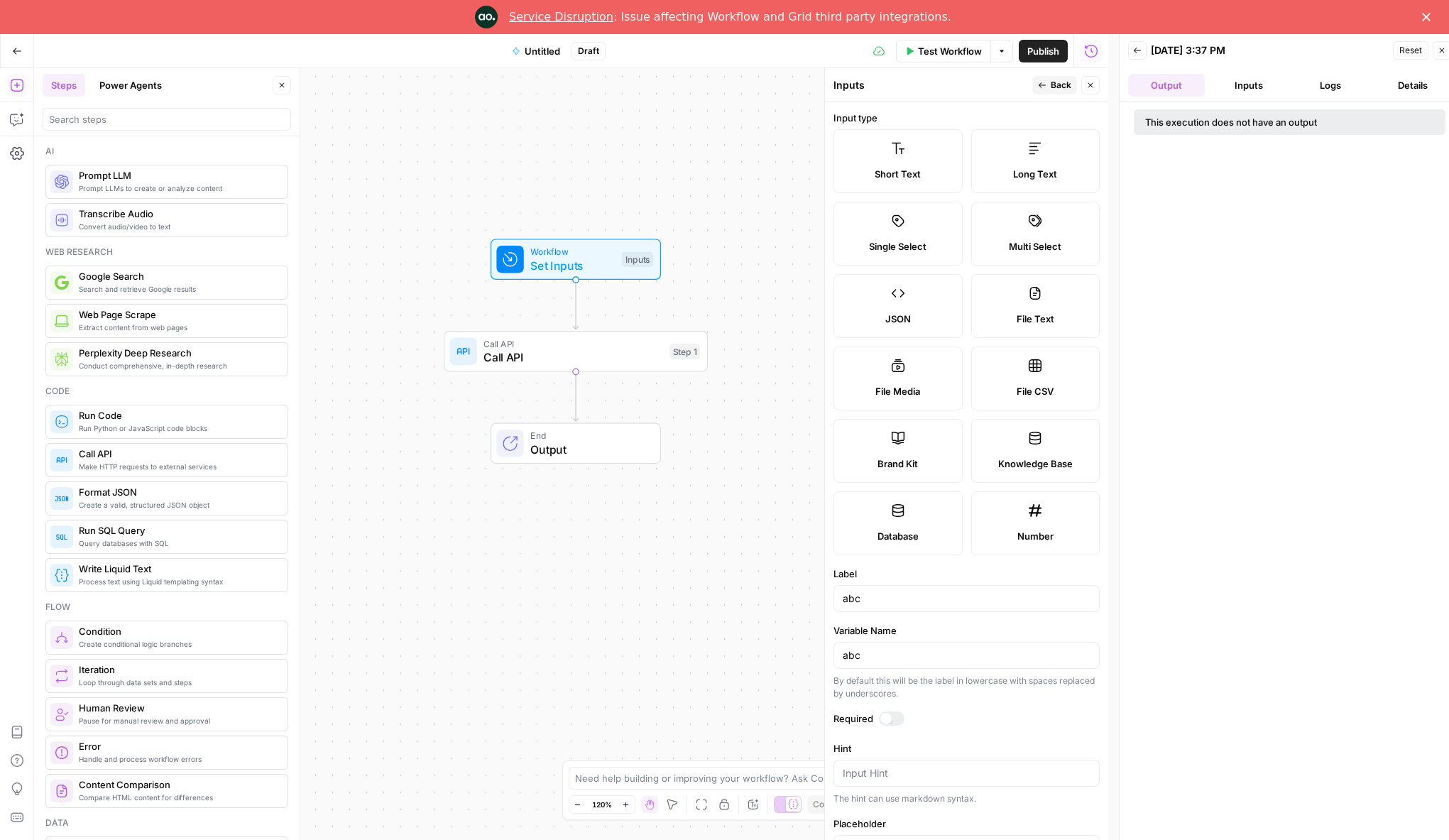
click at [900, 515] on icon at bounding box center [898, 509] width 12 height 12
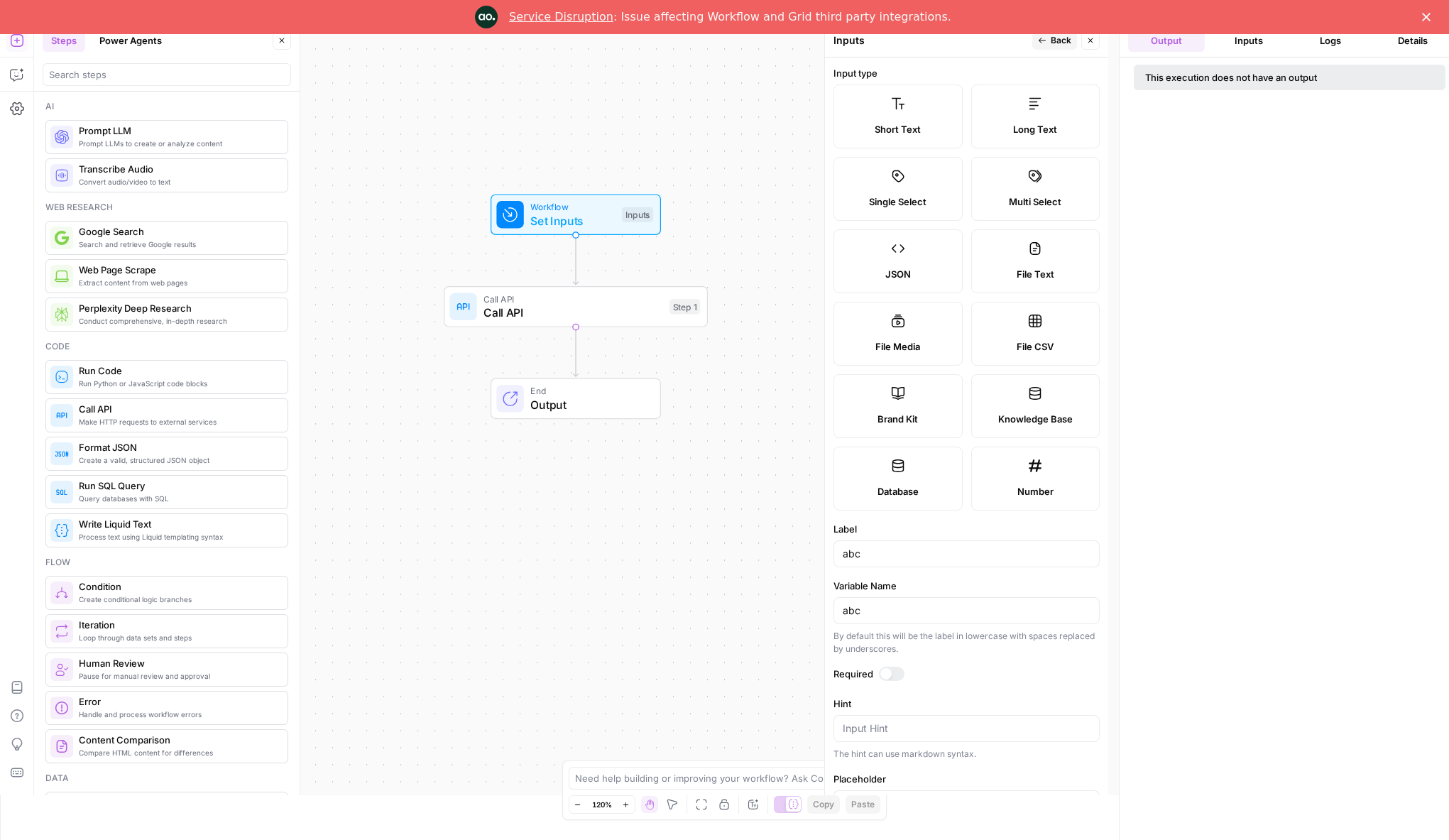
click at [1023, 418] on span "Knowledge Base" at bounding box center [1035, 419] width 75 height 14
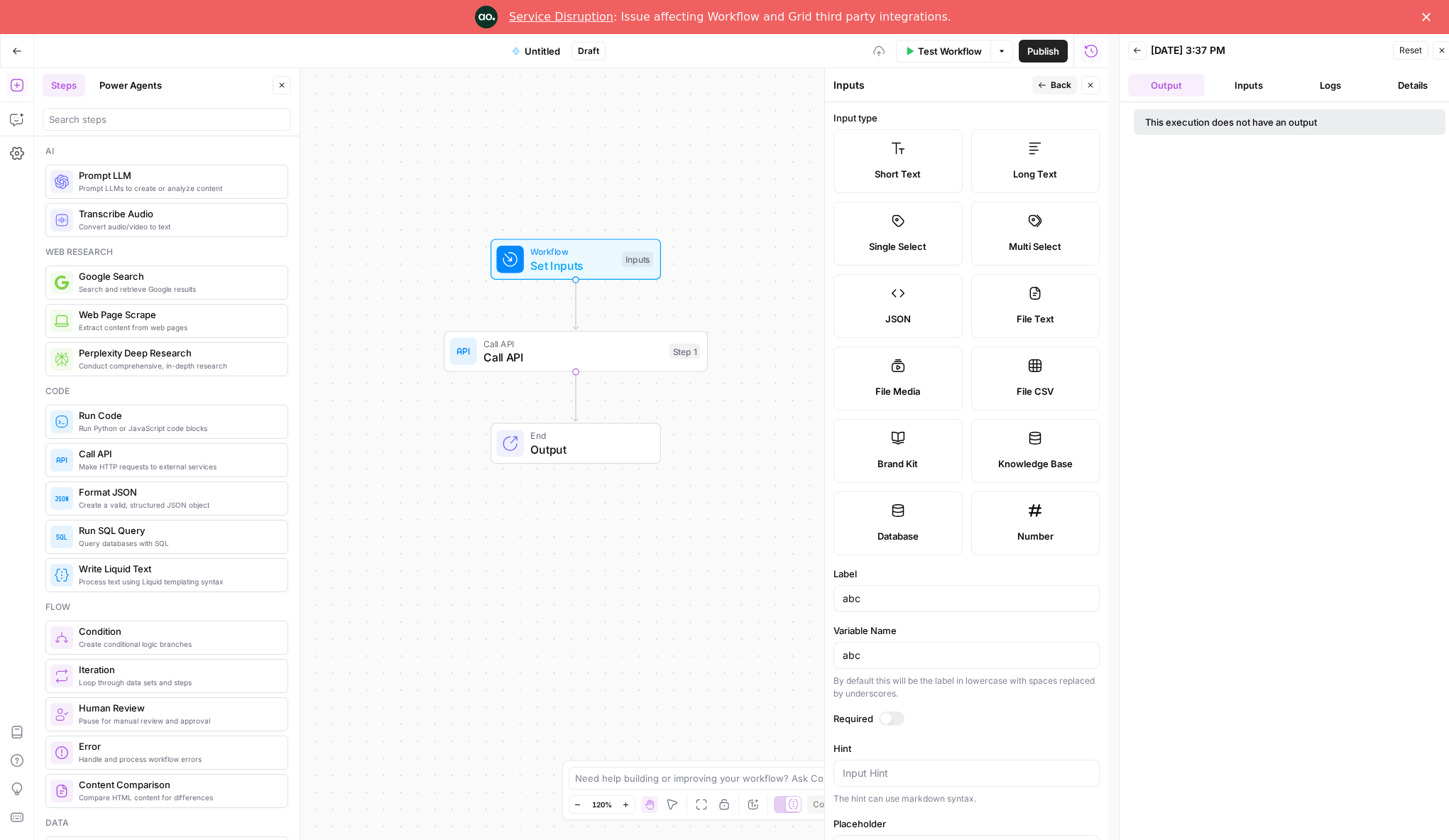
click at [1032, 382] on label "File CSV" at bounding box center [1036, 378] width 129 height 63
click at [1038, 323] on span "File Text" at bounding box center [1036, 318] width 38 height 14
type textarea "Supports .pdf, .txt, .docx, .md file types"
click at [942, 300] on label "JSON" at bounding box center [898, 305] width 129 height 63
click at [1029, 225] on icon at bounding box center [1034, 220] width 12 height 12
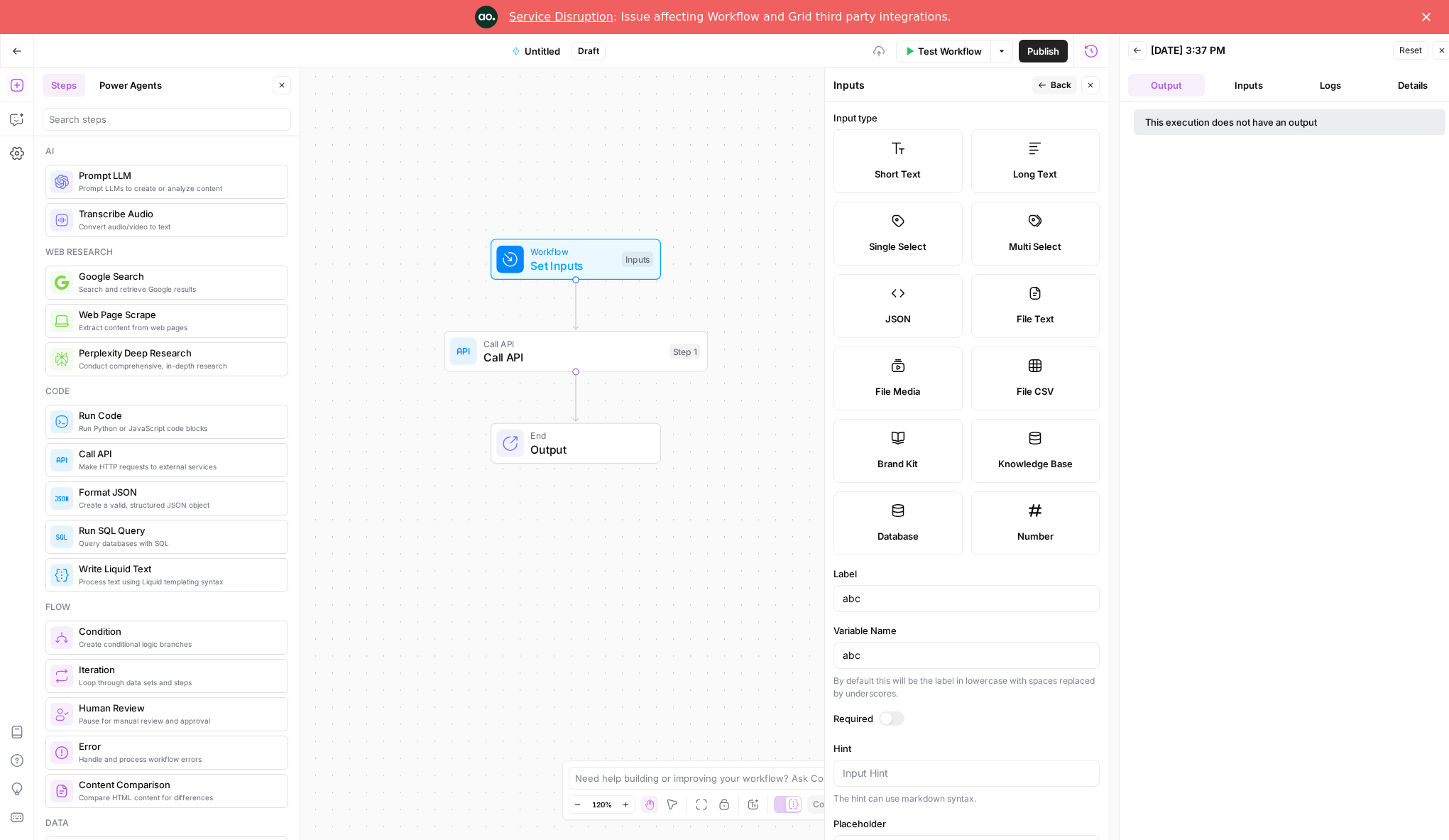
click at [943, 223] on label "Single Select" at bounding box center [898, 233] width 129 height 63
click at [1022, 236] on label "Multi Select" at bounding box center [1036, 233] width 129 height 63
click at [897, 168] on span "Short Text" at bounding box center [898, 173] width 46 height 14
click at [578, 358] on span "Call API" at bounding box center [573, 357] width 179 height 17
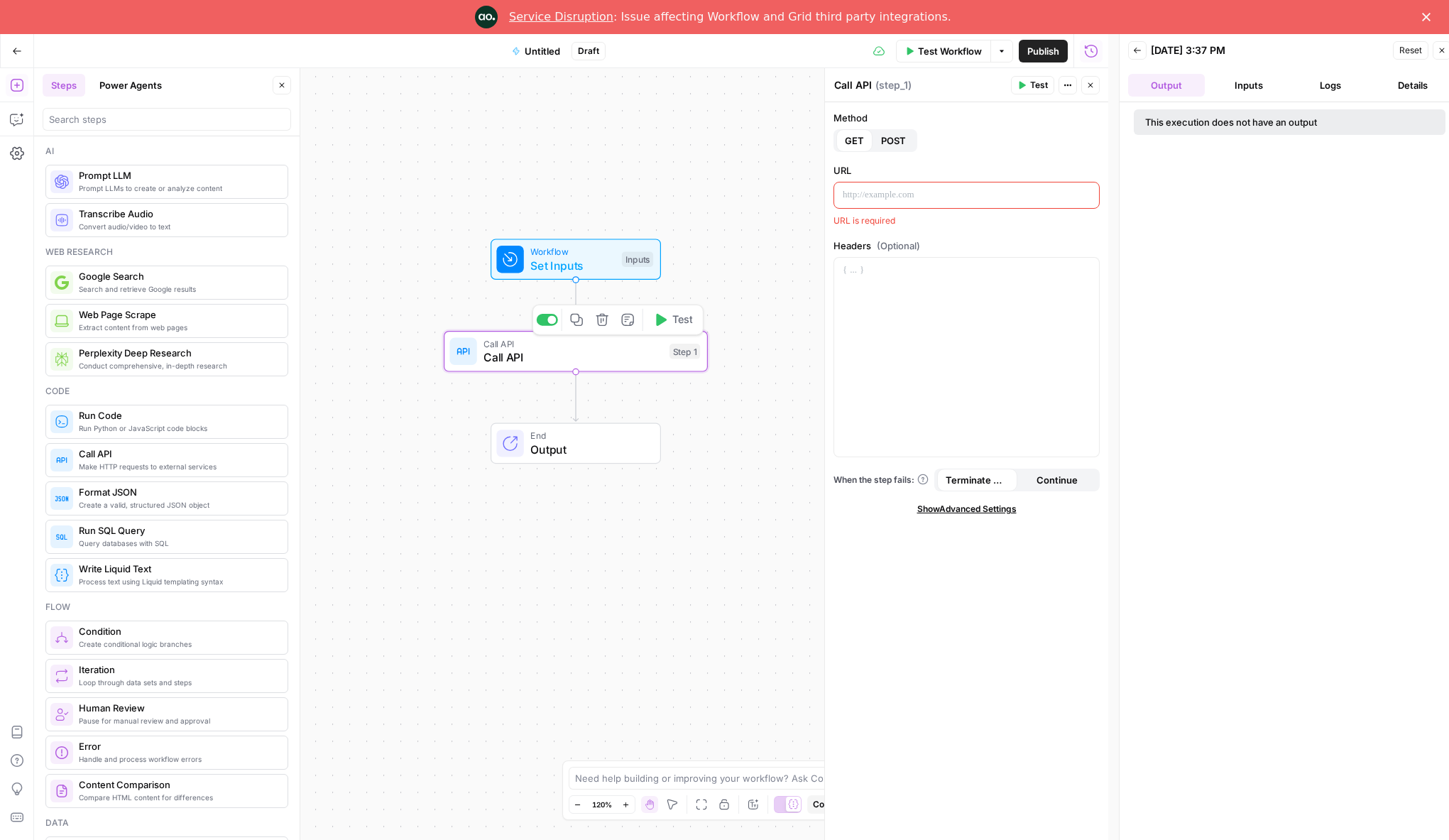
click at [607, 323] on icon "button" at bounding box center [602, 320] width 13 height 13
click at [715, 159] on button "Delete Step" at bounding box center [687, 164] width 72 height 26
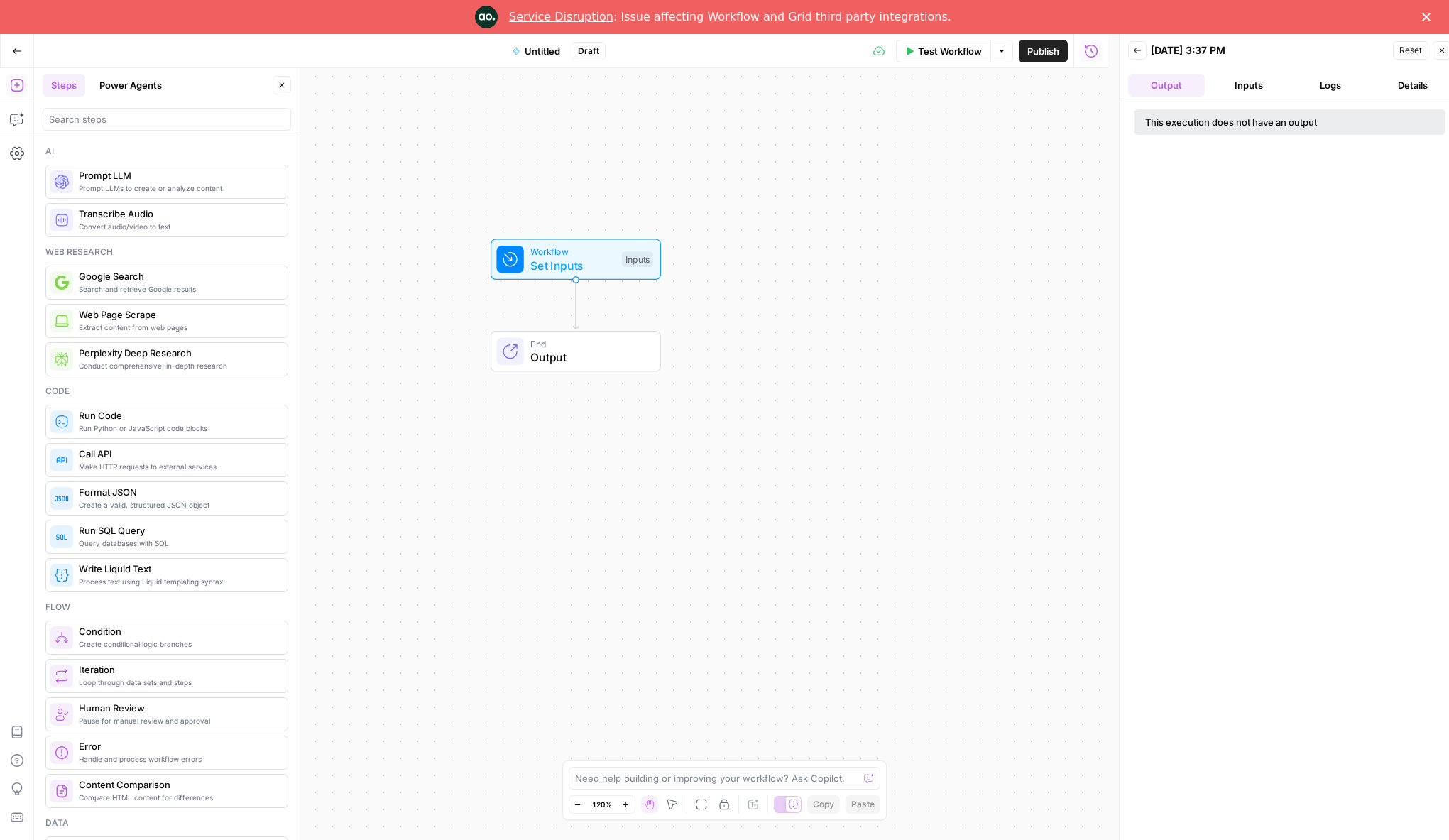
click at [137, 78] on button "Power Agents" at bounding box center [131, 85] width 80 height 23
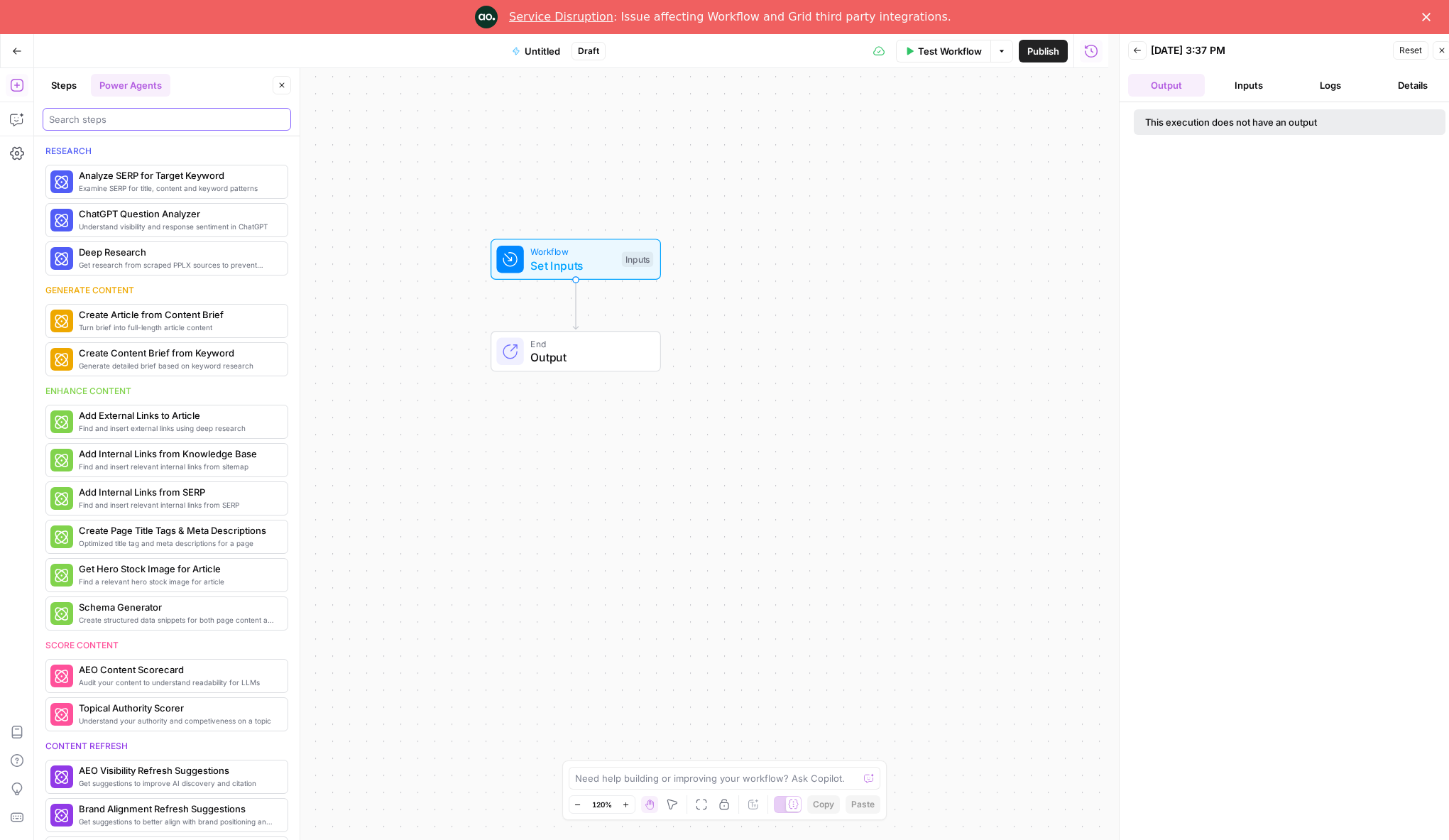
click at [112, 125] on input "search" at bounding box center [167, 118] width 236 height 14
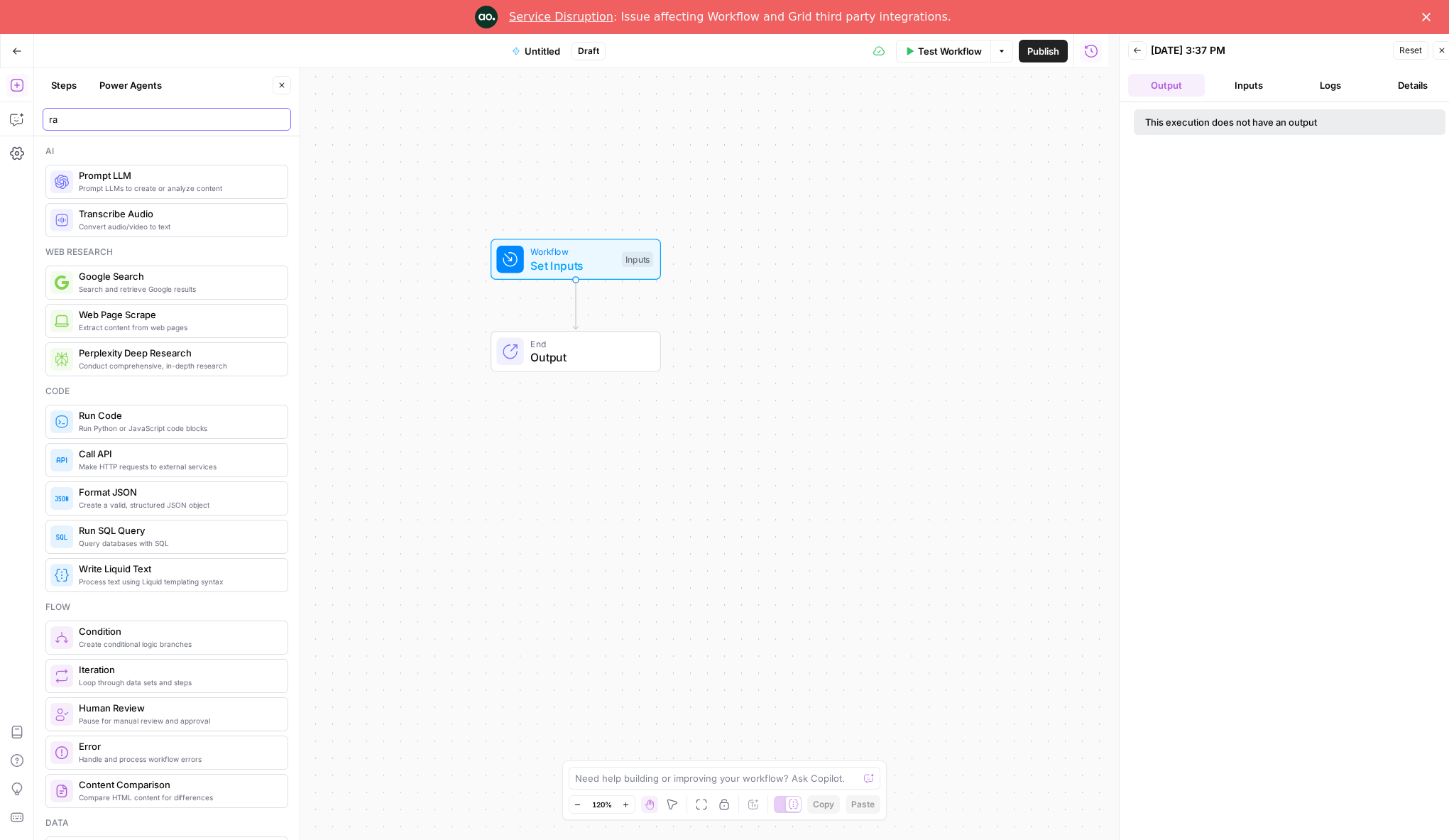
type input "rag"
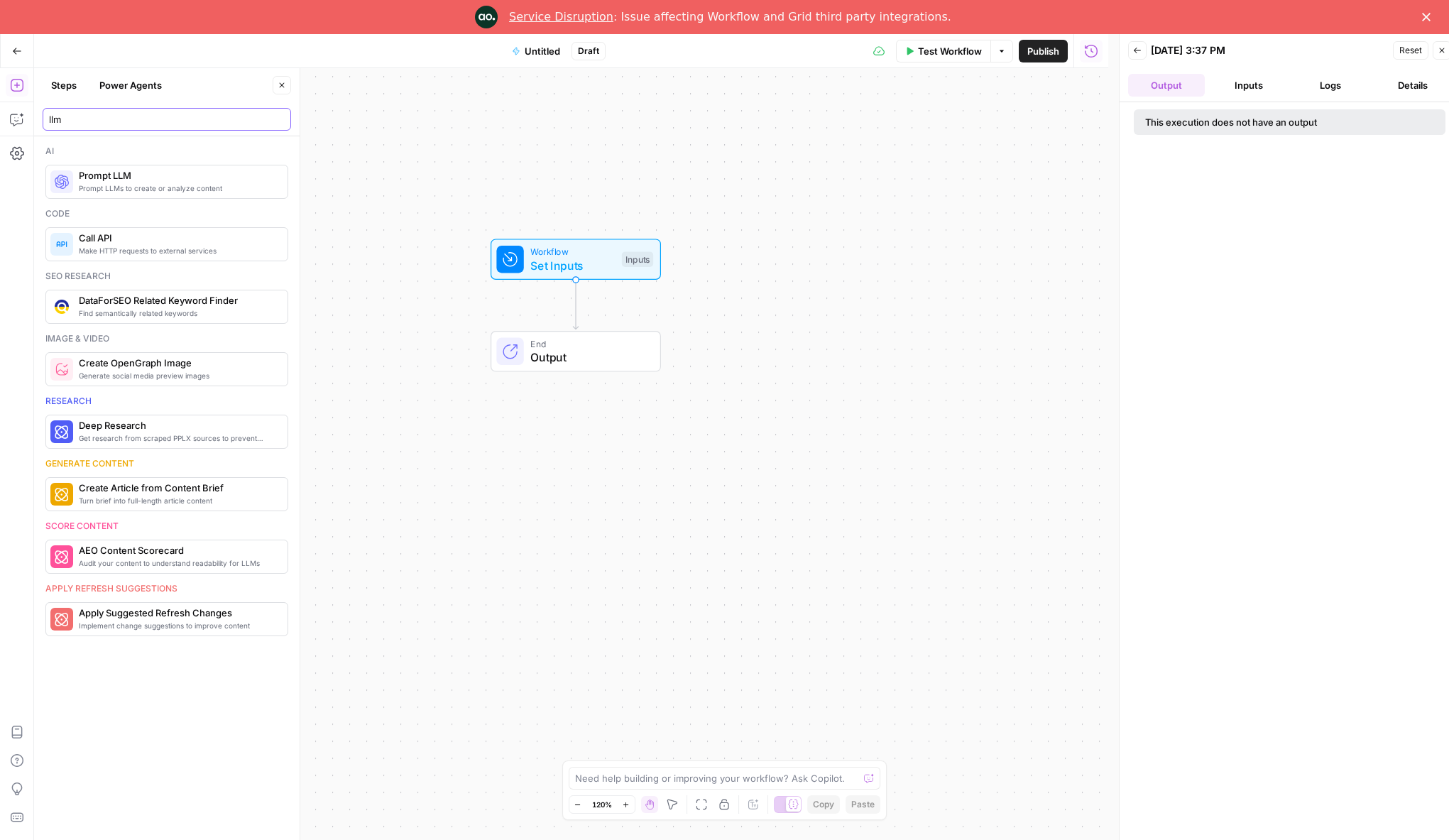
type input "llm"
click at [164, 166] on div "Prompt LLMs to create or analyze content Prompt LLM" at bounding box center [167, 182] width 242 height 34
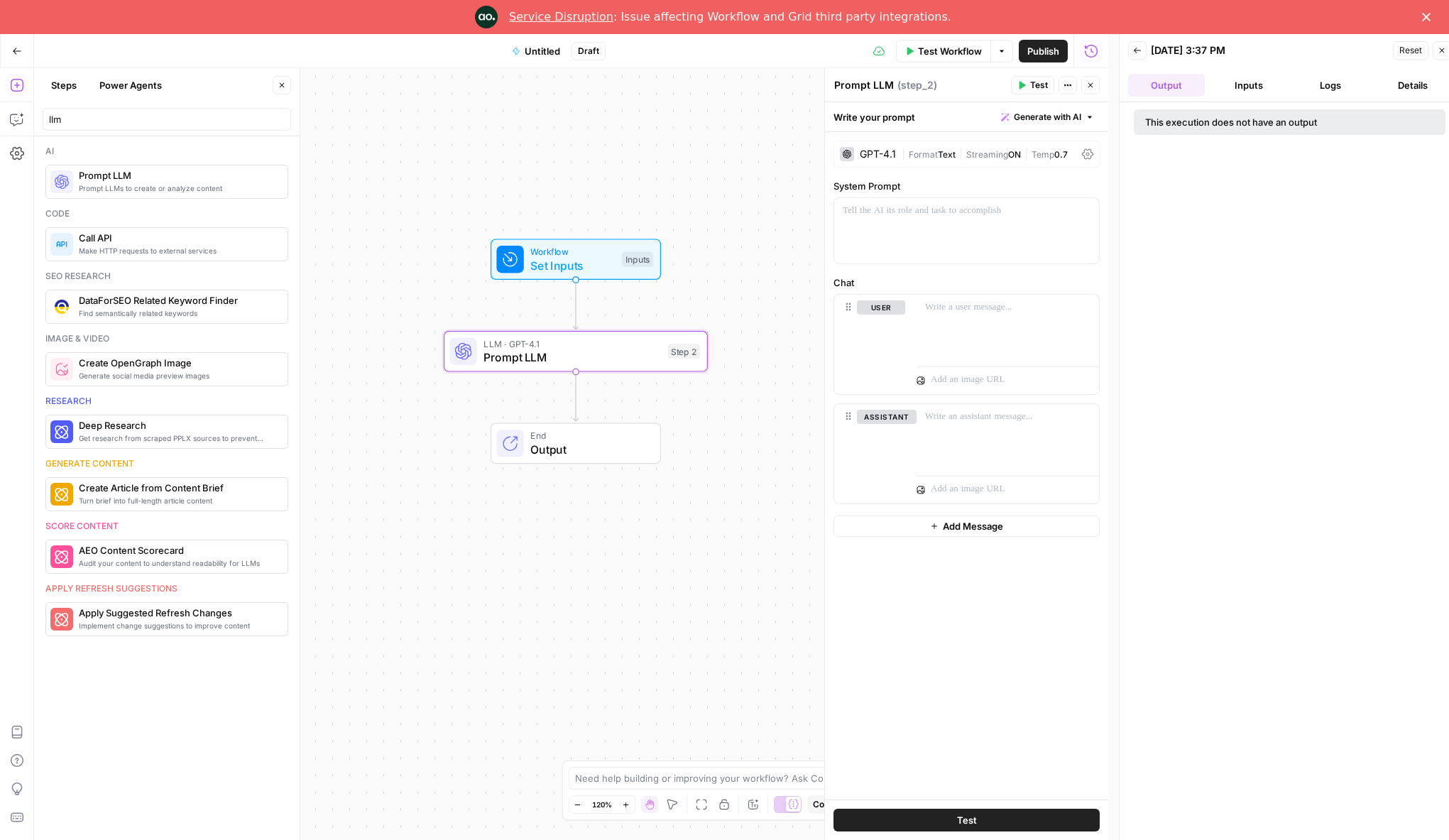
click at [880, 153] on div "GPT-4.1" at bounding box center [878, 153] width 36 height 9
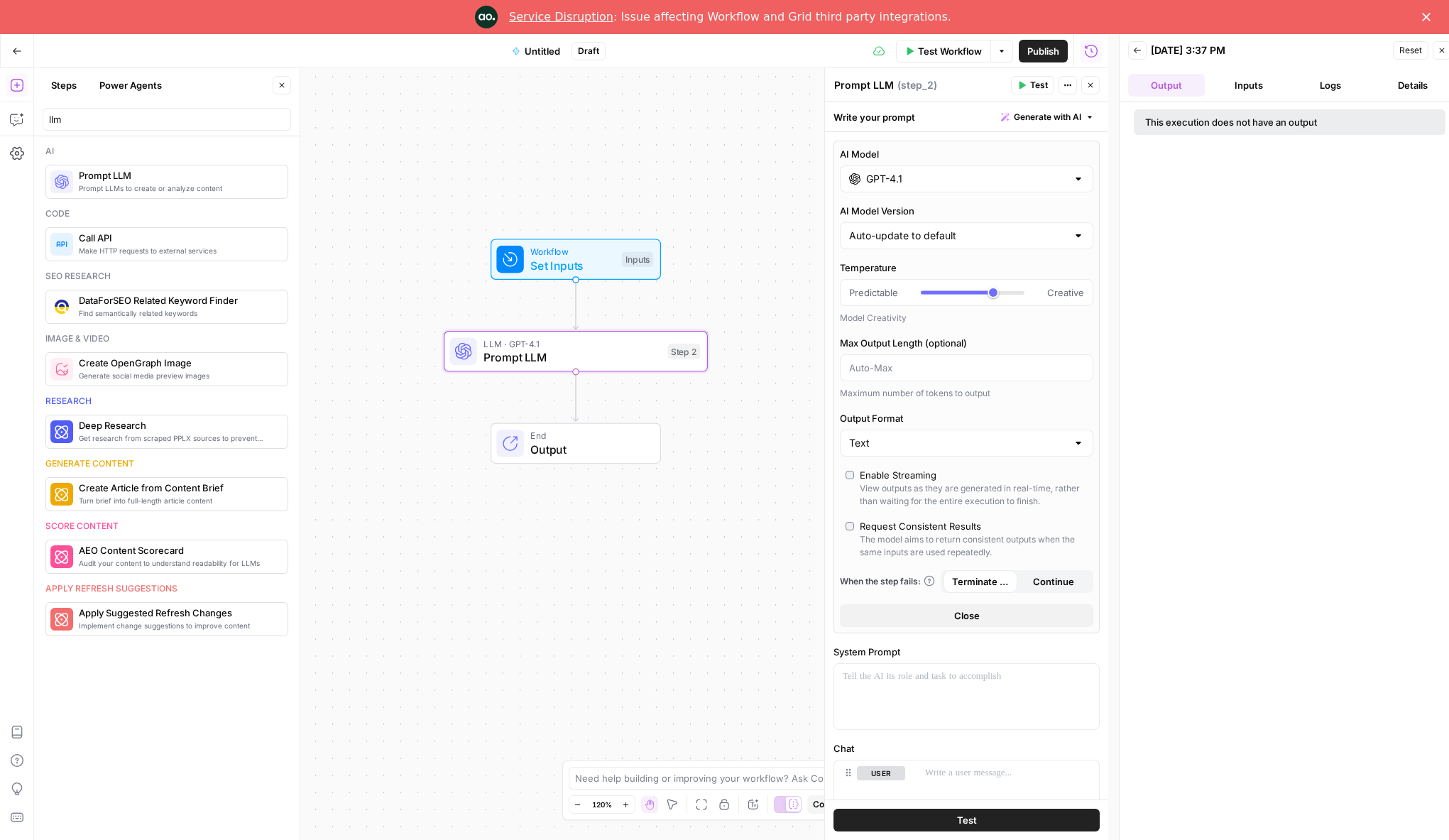
click at [955, 192] on div "AI Model GPT-4.1 AI Model Version Auto-update to default Temperature Predictabl…" at bounding box center [966, 386] width 266 height 492
click at [960, 187] on div "GPT-4.1" at bounding box center [967, 179] width 254 height 27
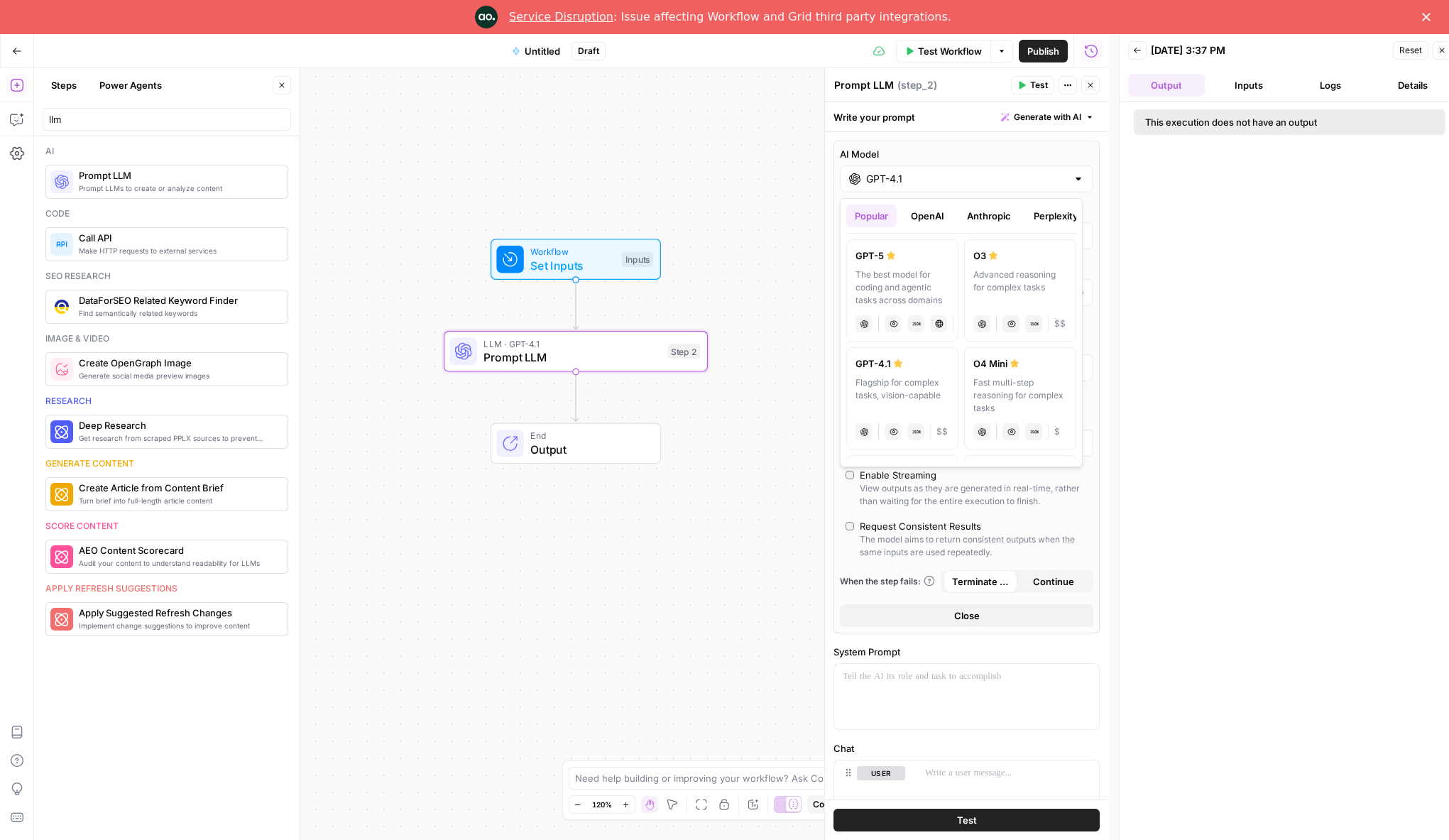
click at [914, 262] on label "GPT-5 The best model for coding and agentic tasks across domains chat Vision Ca…" at bounding box center [903, 291] width 112 height 102
type input "GPT-5"
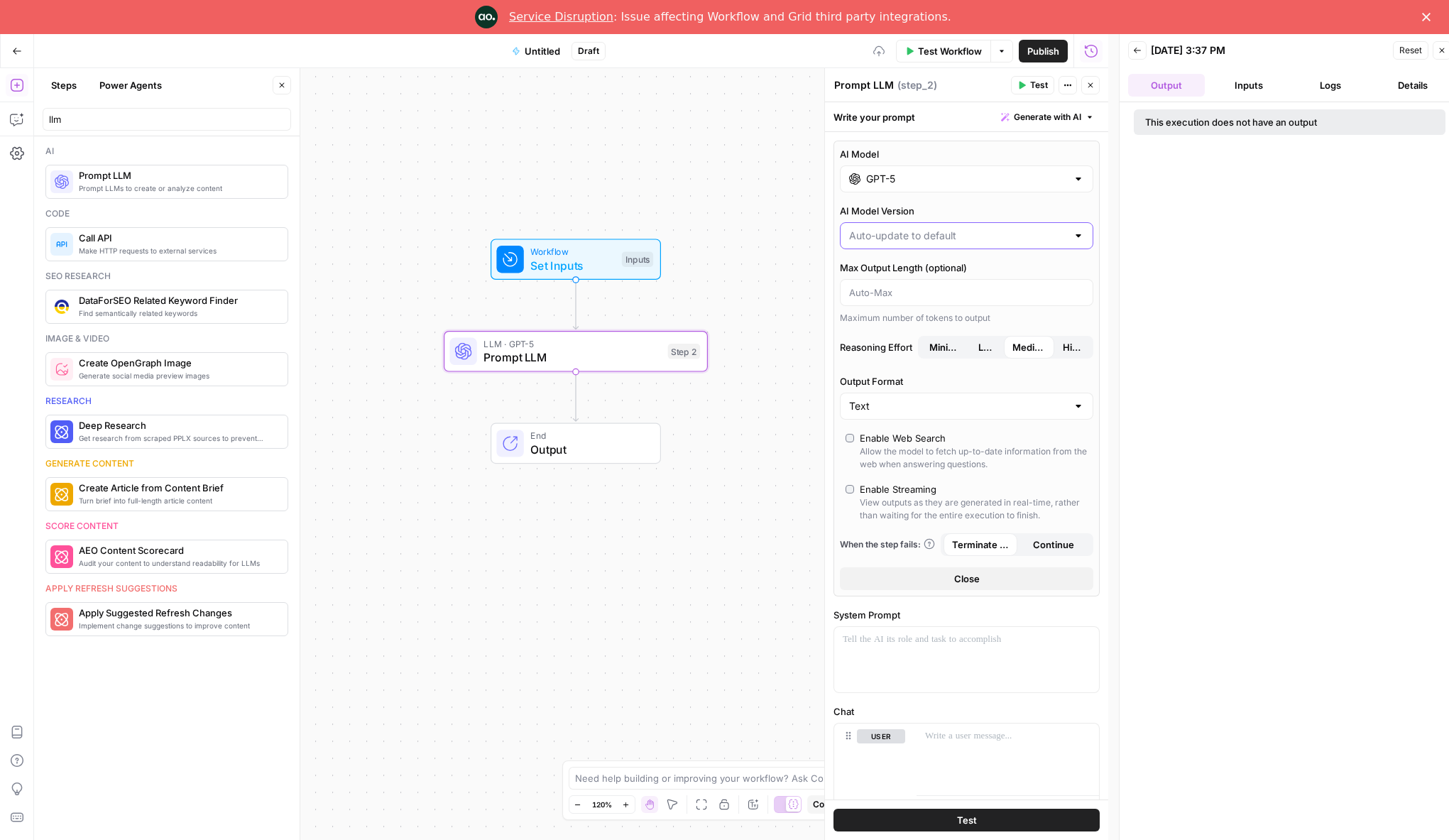
click at [938, 242] on input "AI Model Version" at bounding box center [958, 235] width 218 height 14
type input "Auto-update to default"
click at [983, 201] on div "AI Model GPT-5 AI Model Version Auto-update to default Max Output Length (optio…" at bounding box center [966, 367] width 266 height 456
click at [949, 393] on div "Text" at bounding box center [967, 406] width 254 height 27
click at [919, 453] on button "JSON" at bounding box center [961, 461] width 230 height 20
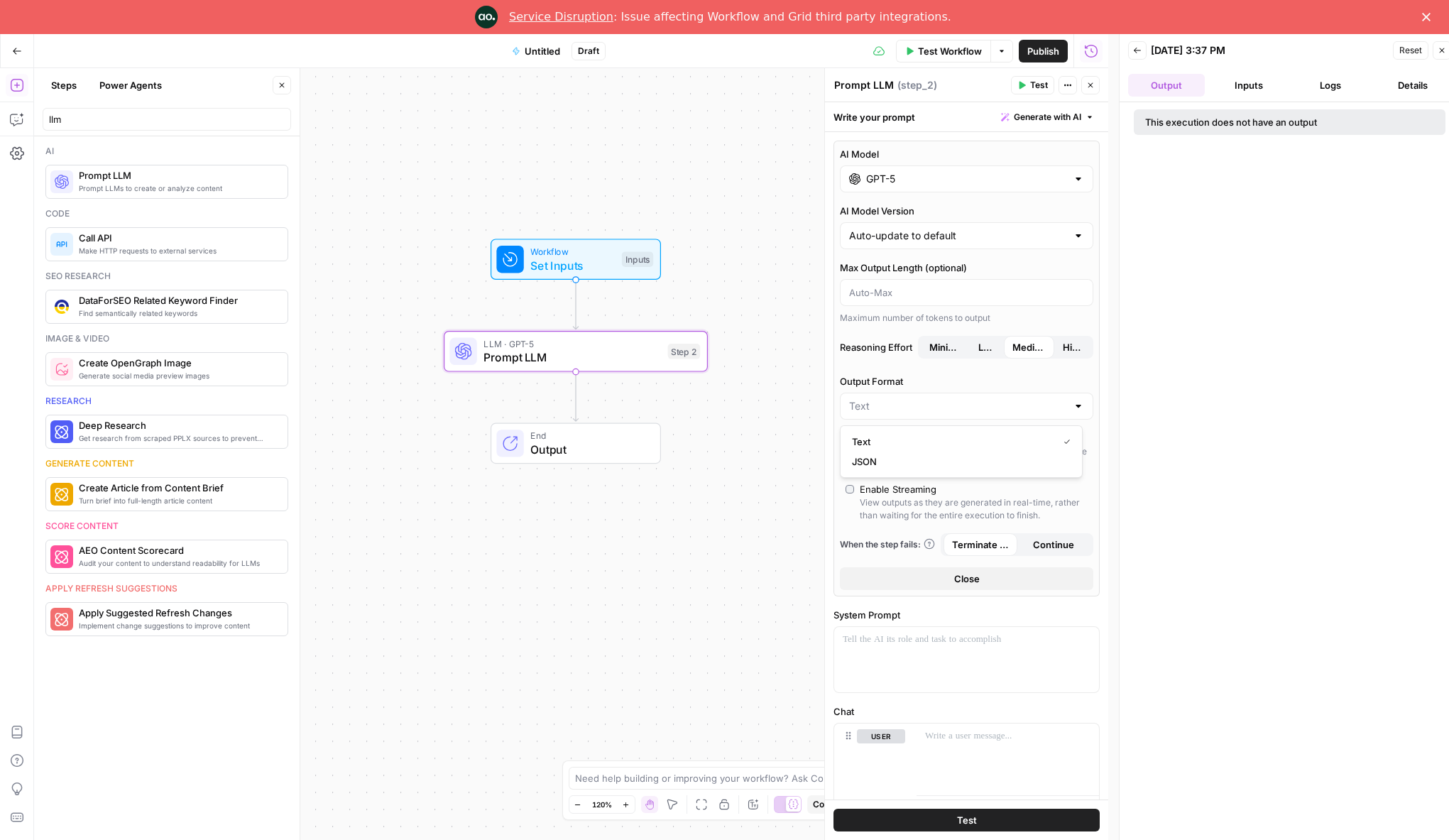
type input "JSON"
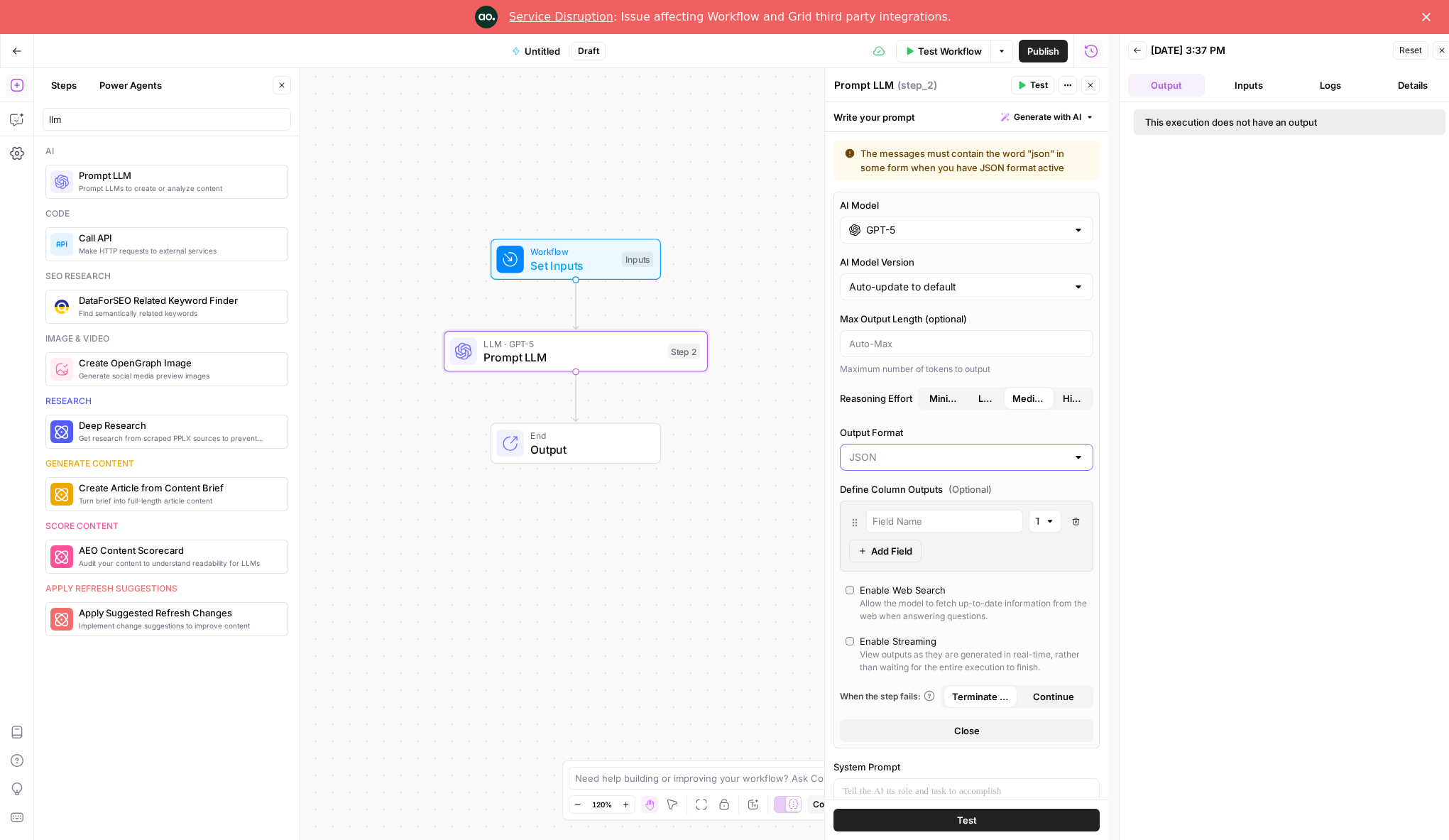
click at [955, 461] on input "Output Format" at bounding box center [958, 456] width 218 height 14
click at [923, 491] on span "Text" at bounding box center [958, 492] width 213 height 14
type input "Text"
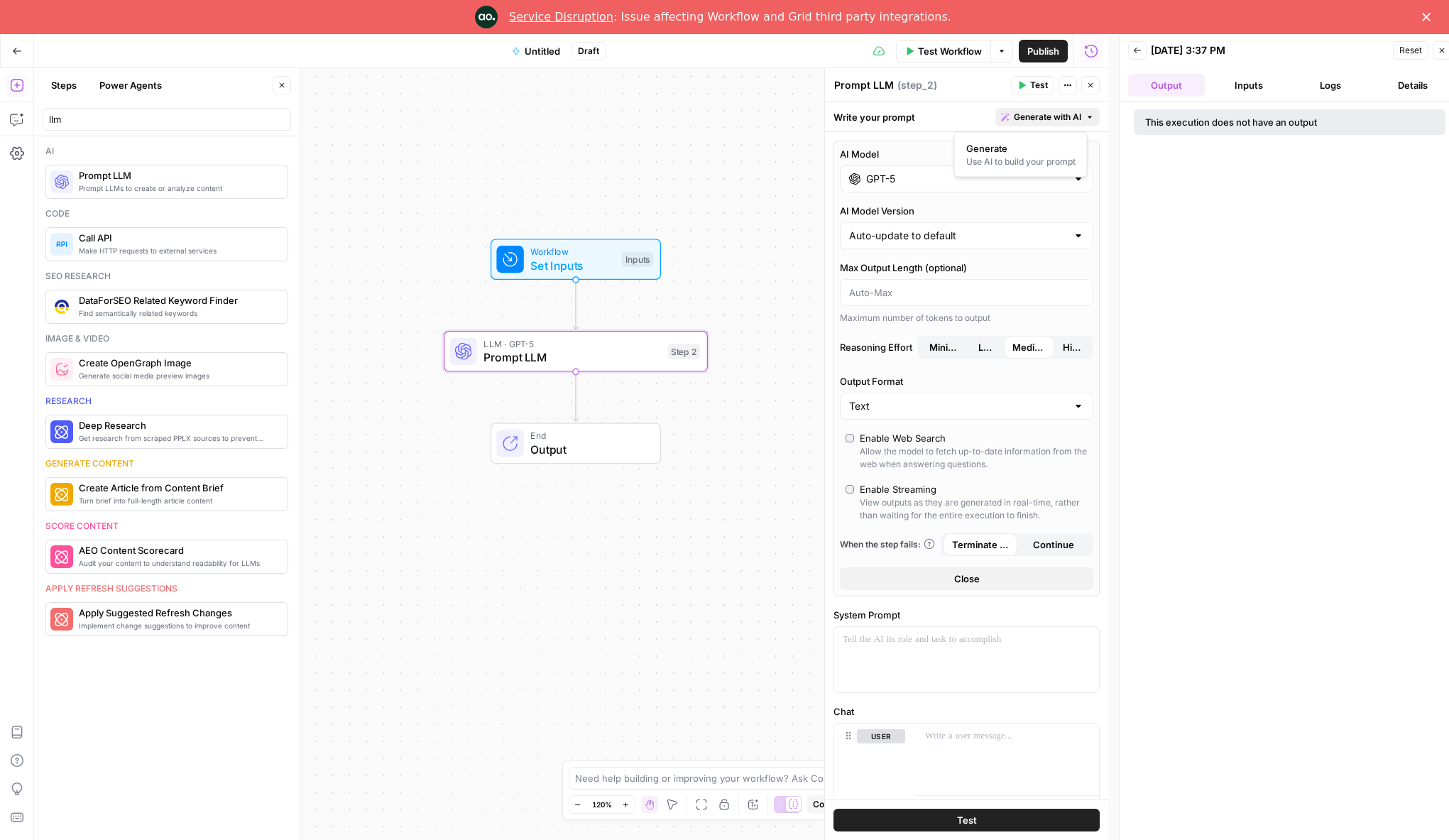
click at [1082, 112] on button "Generate with AI" at bounding box center [1047, 116] width 104 height 18
click at [626, 441] on span "Output" at bounding box center [588, 450] width 116 height 17
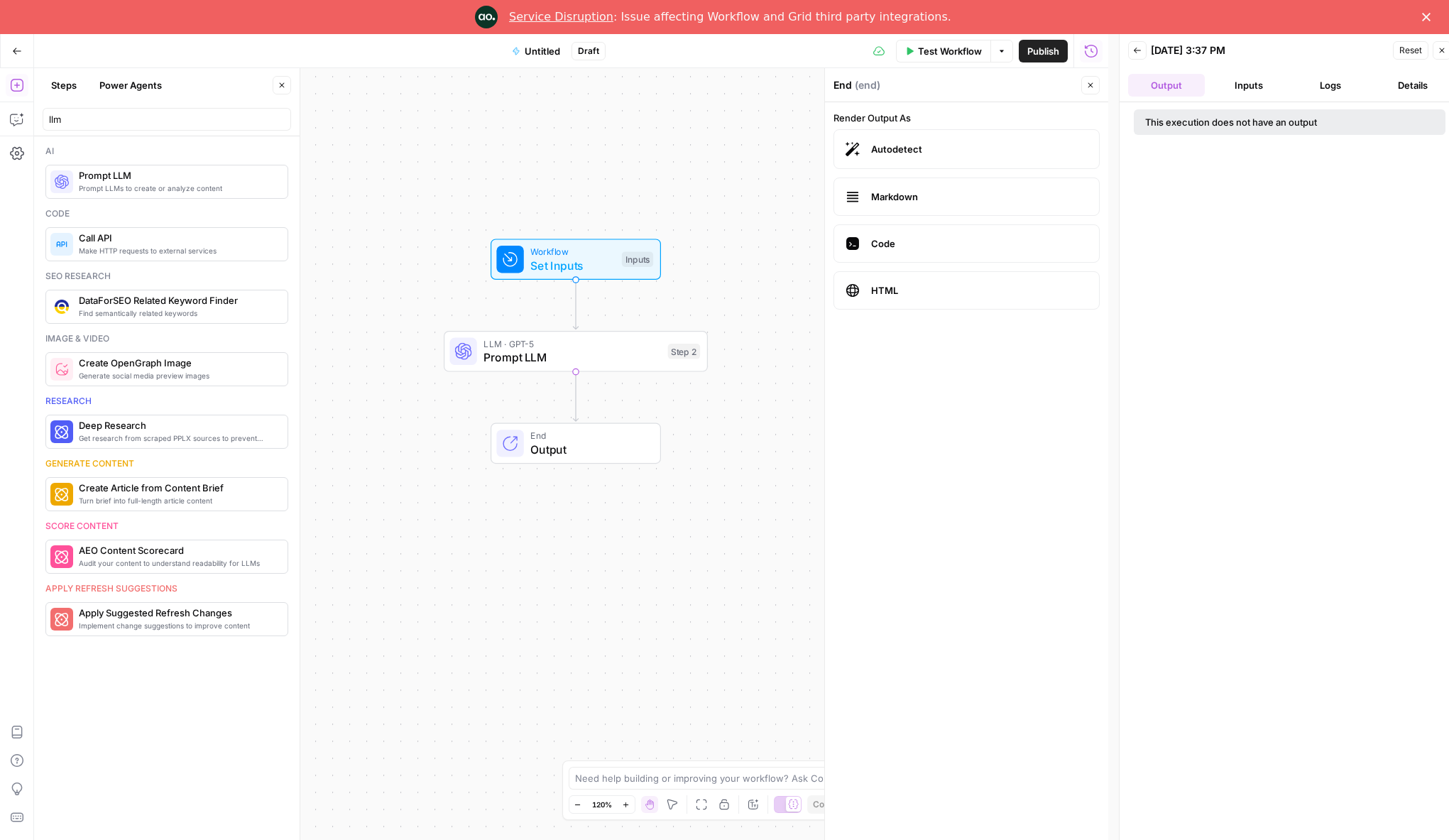
click at [944, 144] on span "Autodetect" at bounding box center [979, 149] width 217 height 14
click at [590, 251] on span "Workflow" at bounding box center [572, 252] width 84 height 13
click at [972, 46] on span "Test Workflow" at bounding box center [949, 50] width 63 height 14
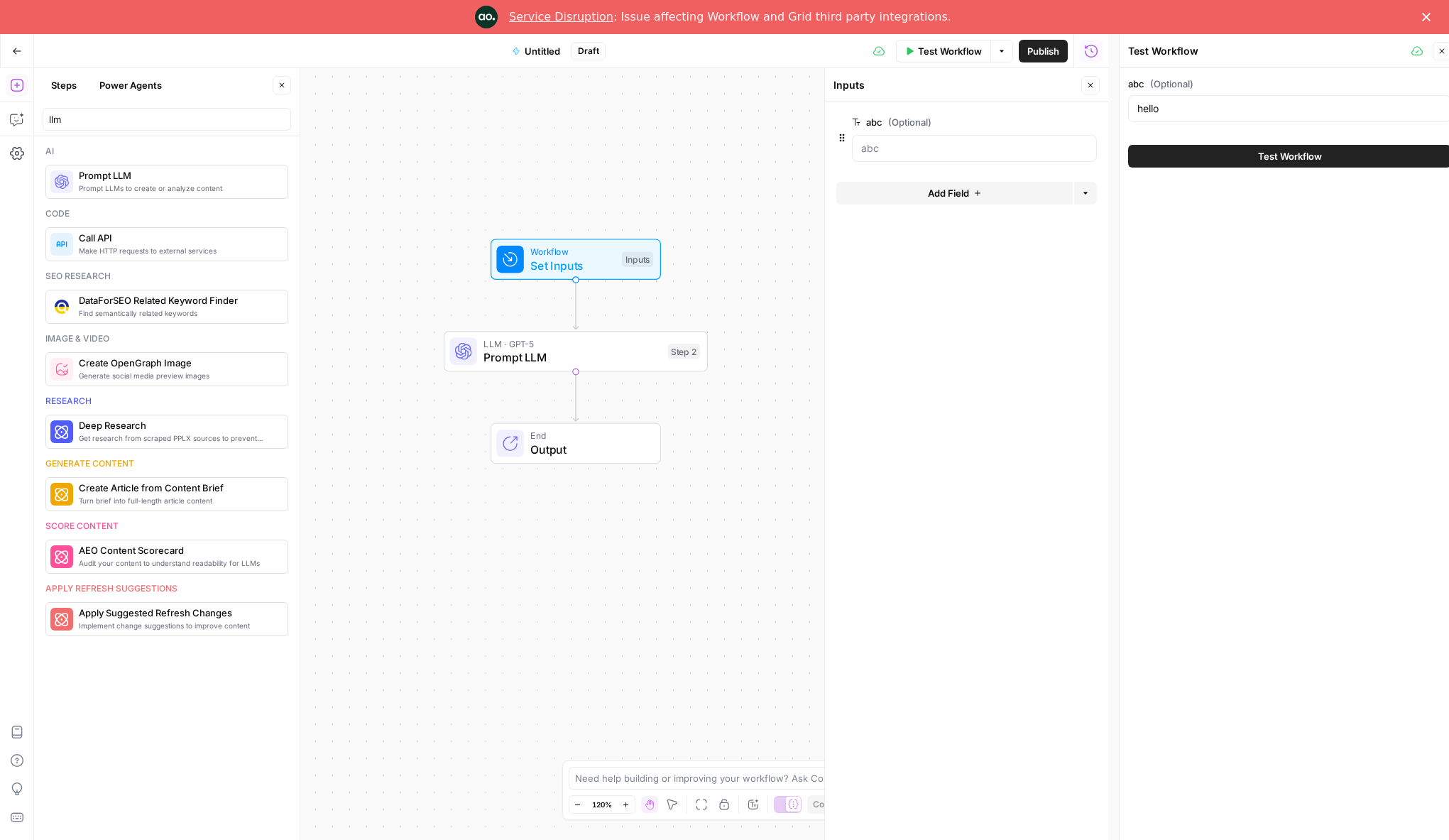
click at [1235, 186] on div "abc (Optional) hello Test Workflow" at bounding box center [1289, 476] width 340 height 816
click at [1238, 161] on button "Test Workflow" at bounding box center [1289, 156] width 323 height 23
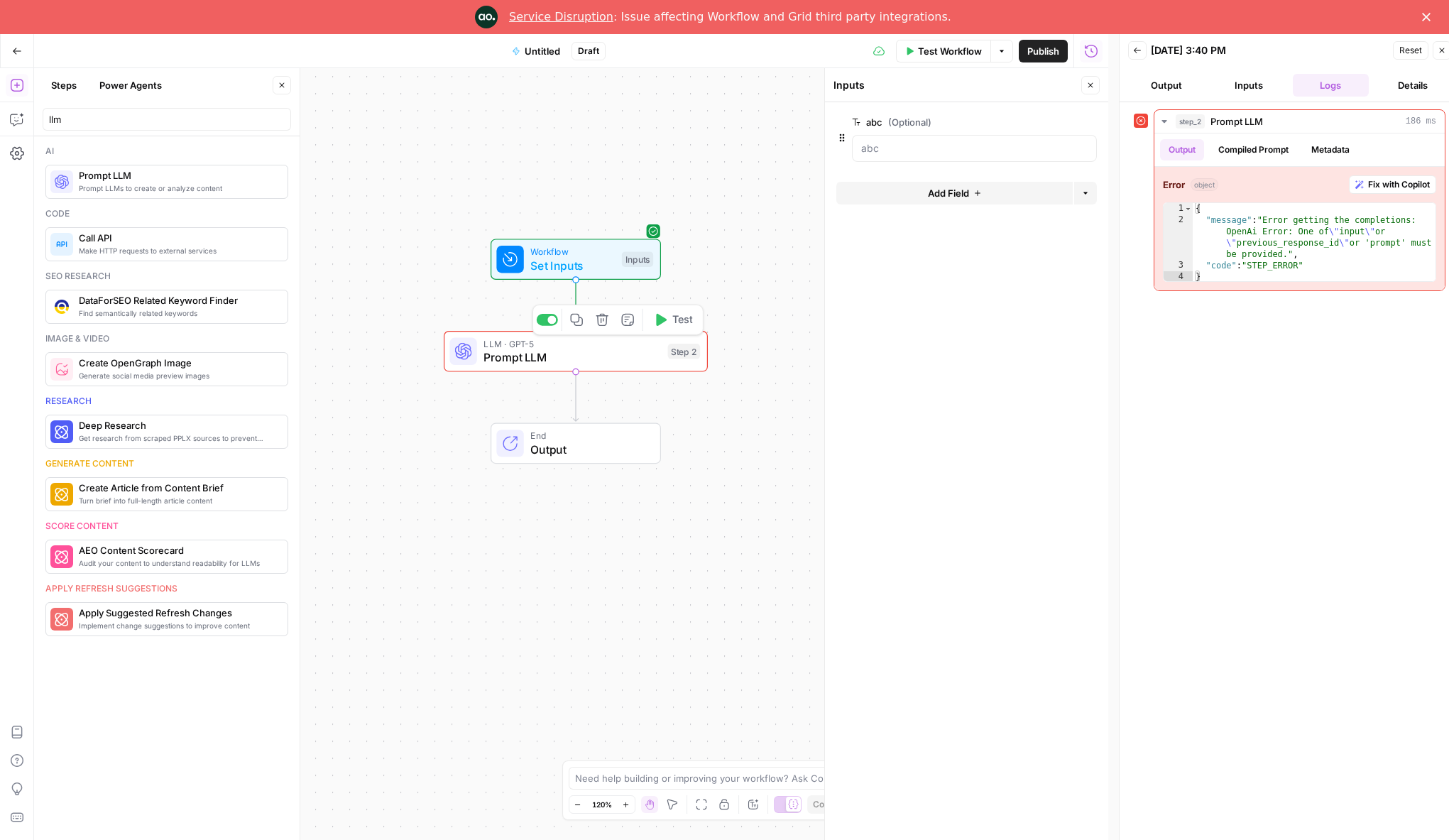
click at [539, 344] on span "LLM · GPT-5" at bounding box center [572, 343] width 177 height 13
type textarea "Prompt LLM"
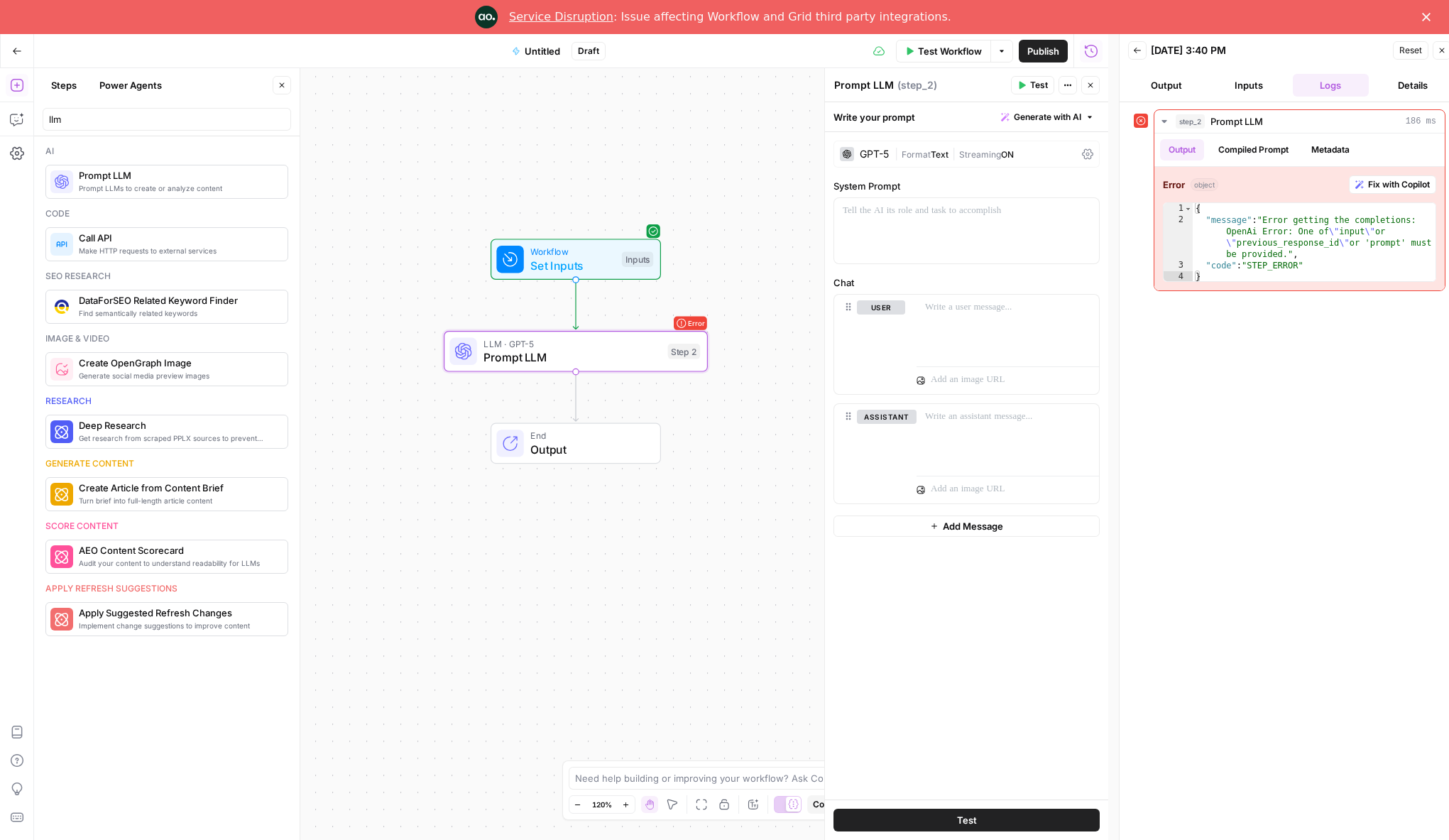
click at [1138, 123] on icon at bounding box center [1140, 120] width 9 height 9
click at [1050, 155] on div "| Format Text | Streaming ON" at bounding box center [986, 154] width 182 height 13
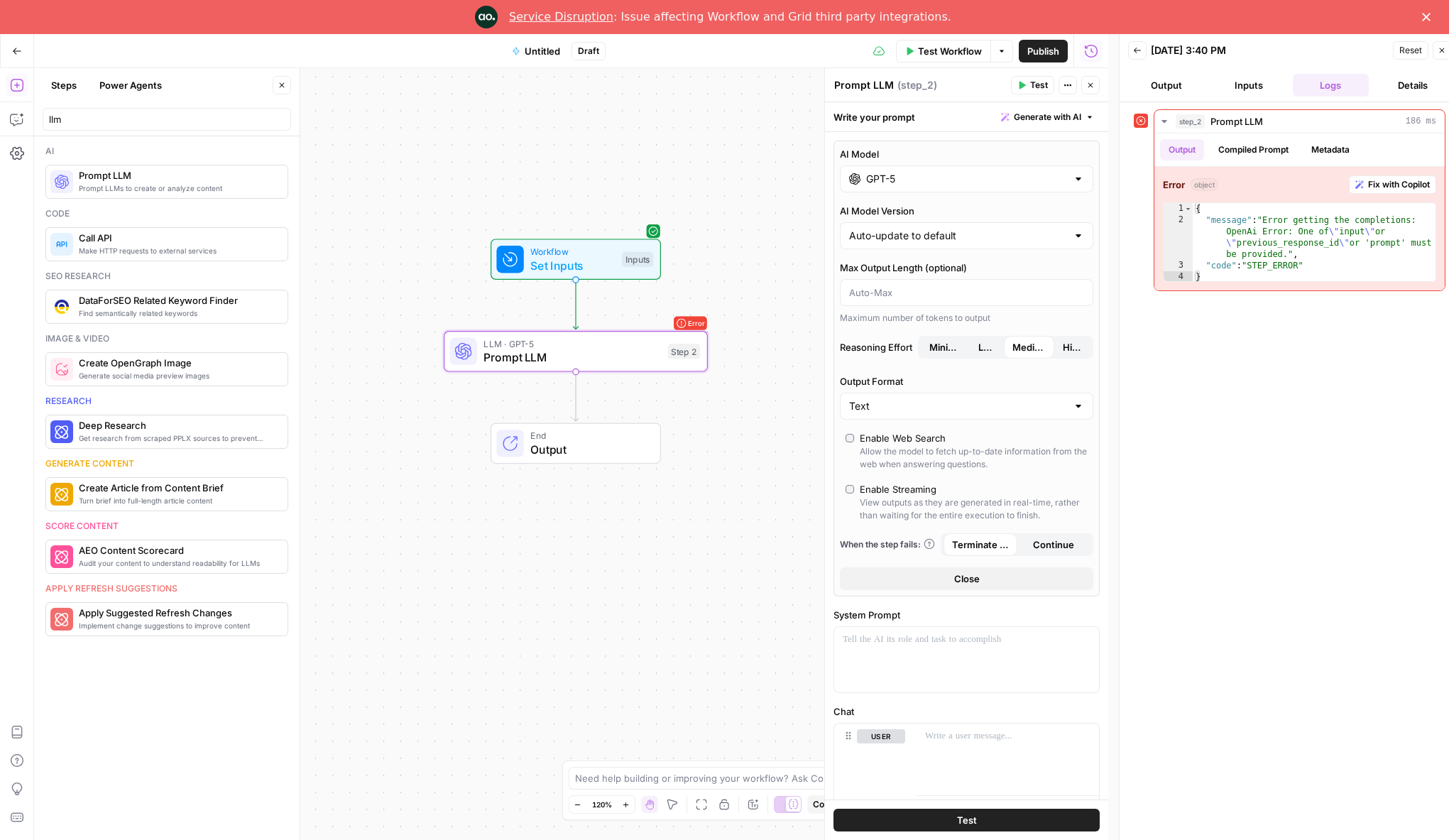
scroll to position [174, 0]
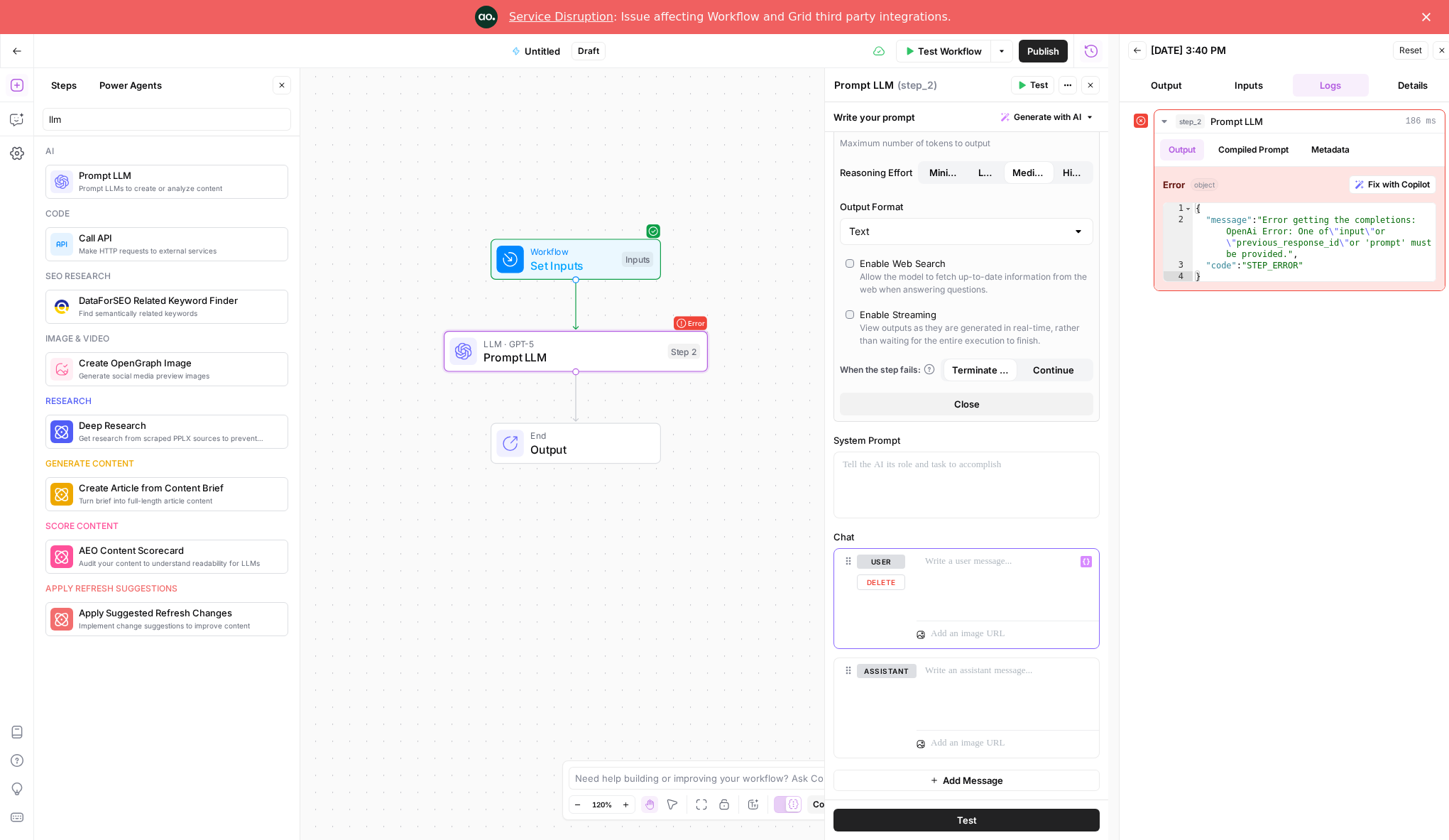
click at [953, 565] on p at bounding box center [1008, 561] width 166 height 14
click at [983, 603] on div "***" at bounding box center [1008, 581] width 183 height 65
click at [1018, 813] on button "Test" at bounding box center [966, 820] width 266 height 23
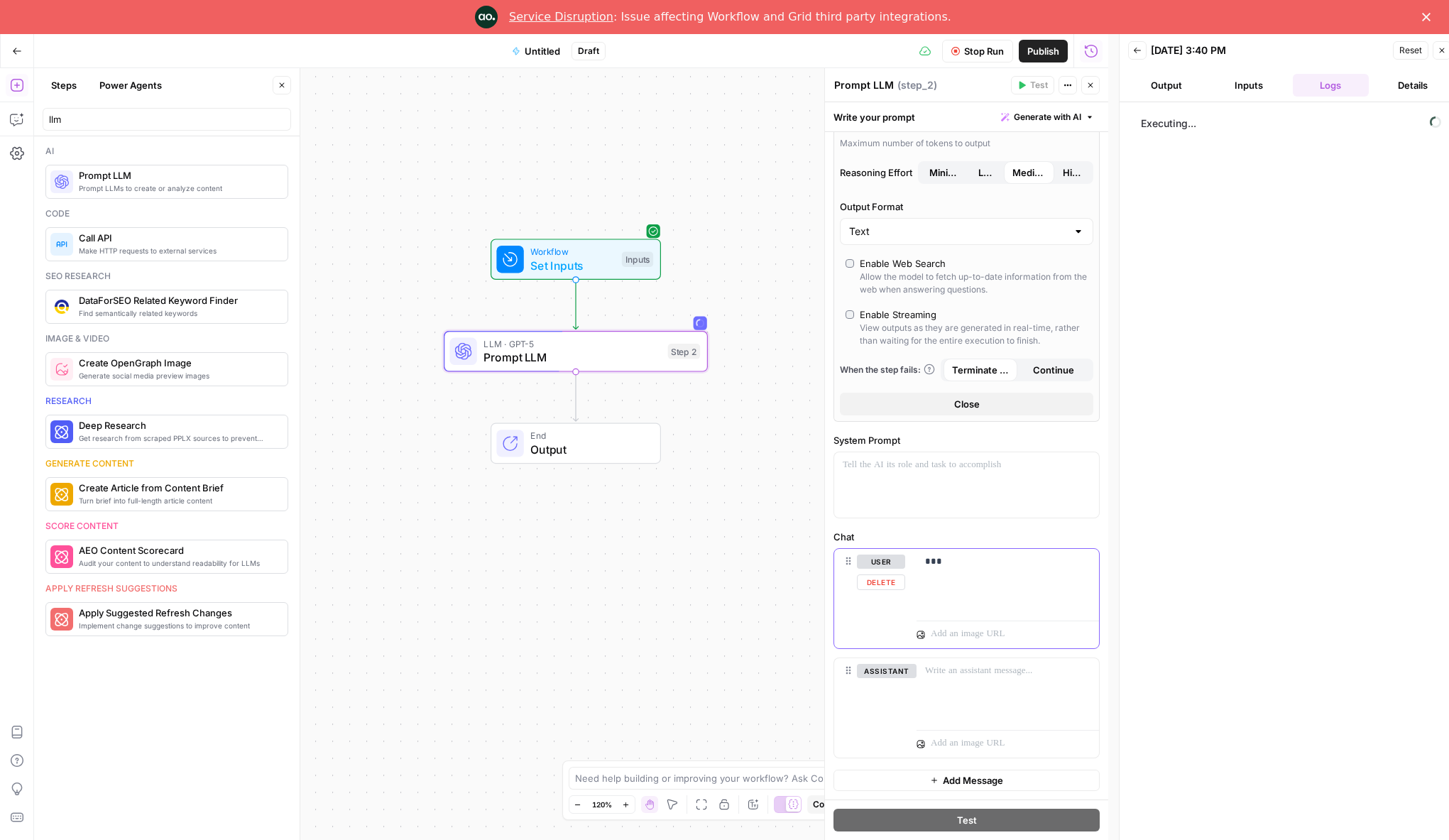
click at [969, 571] on div "***" at bounding box center [1008, 581] width 183 height 65
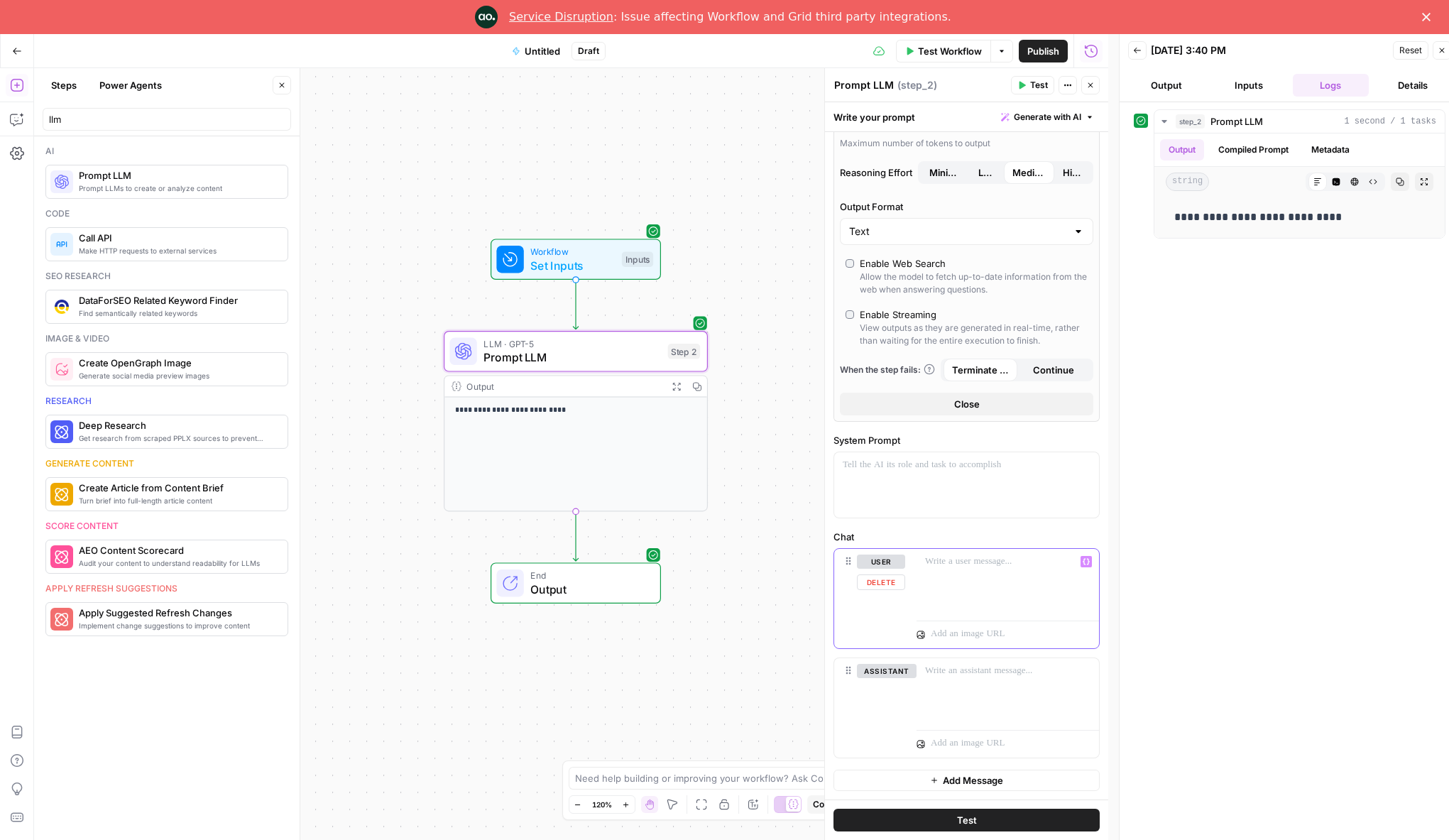
scroll to position [18, 0]
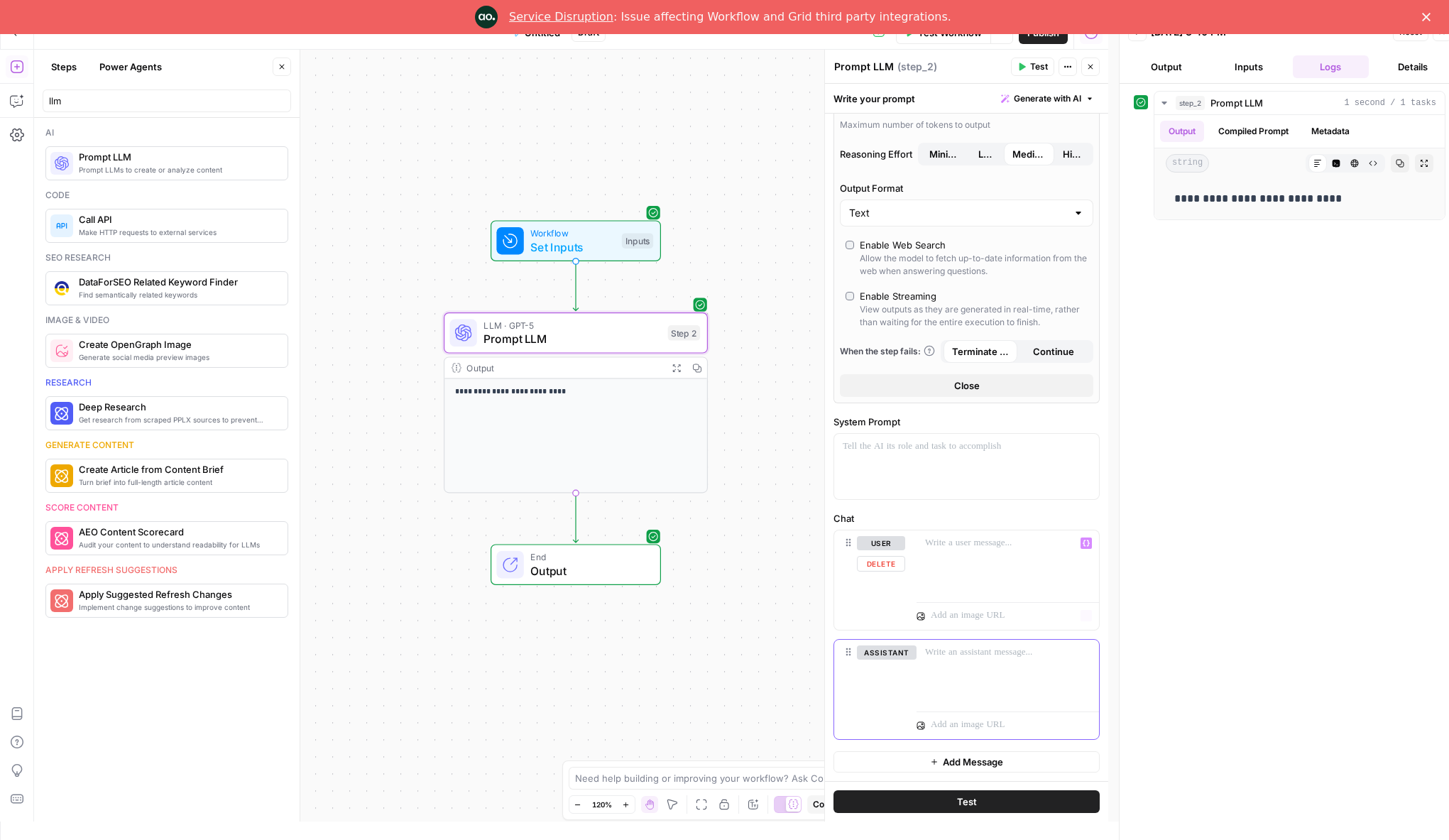
click at [979, 669] on div at bounding box center [1008, 671] width 183 height 65
click at [1082, 545] on icon "button" at bounding box center [1085, 543] width 7 height 7
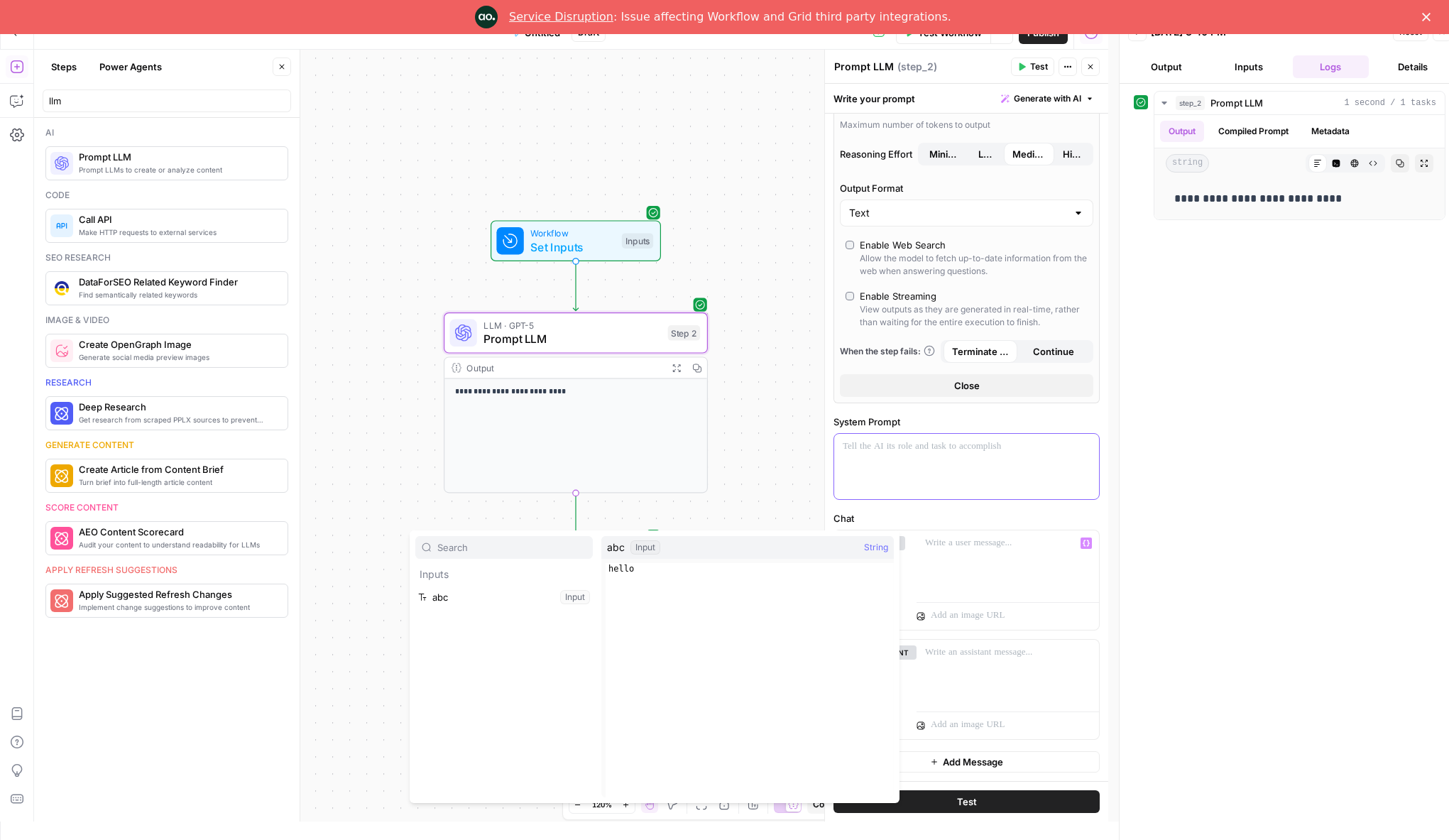
click at [990, 478] on div at bounding box center [967, 466] width 265 height 65
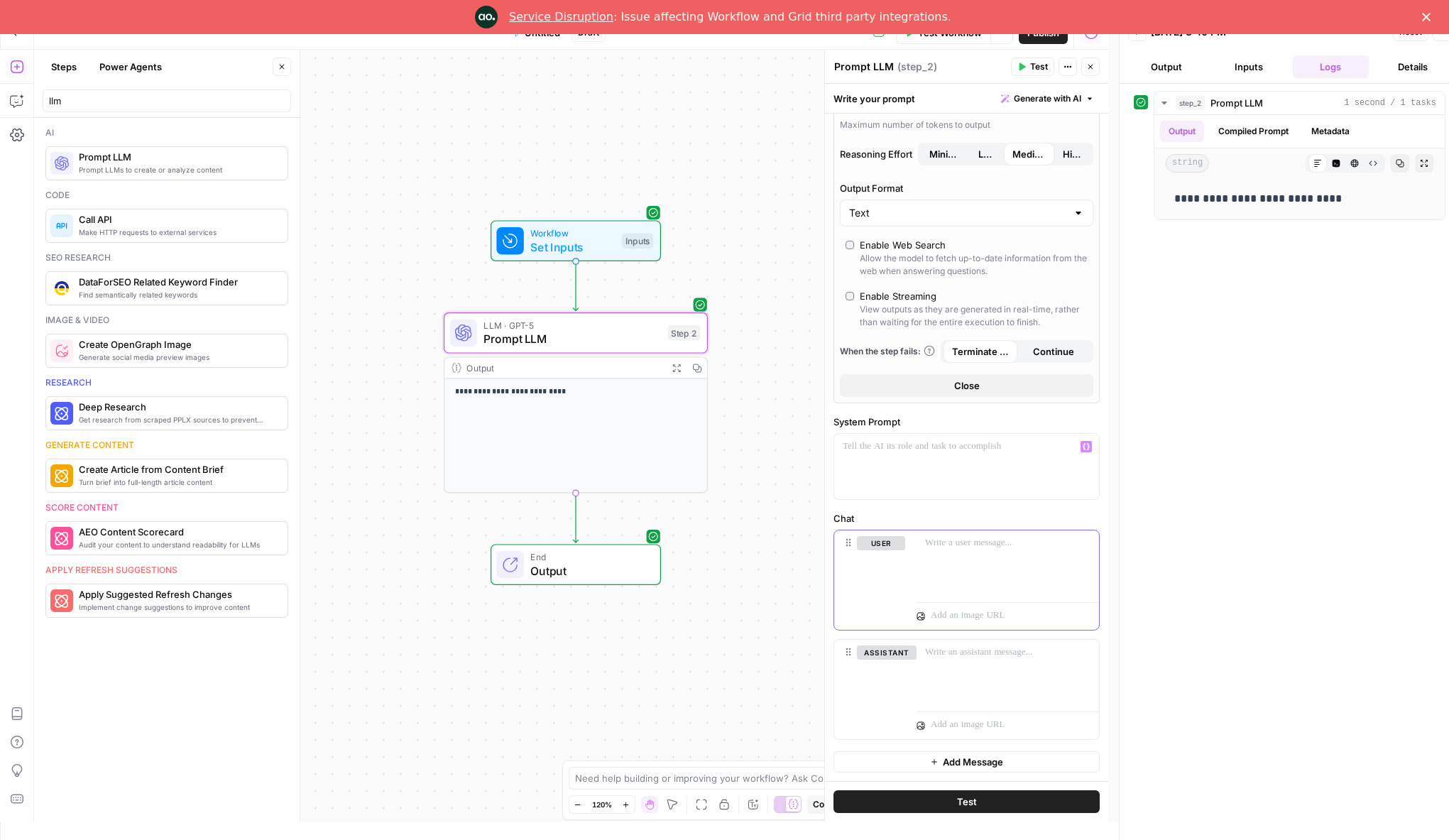
click at [992, 541] on p at bounding box center [1002, 543] width 154 height 14
click at [1082, 542] on icon "button" at bounding box center [1085, 543] width 7 height 7
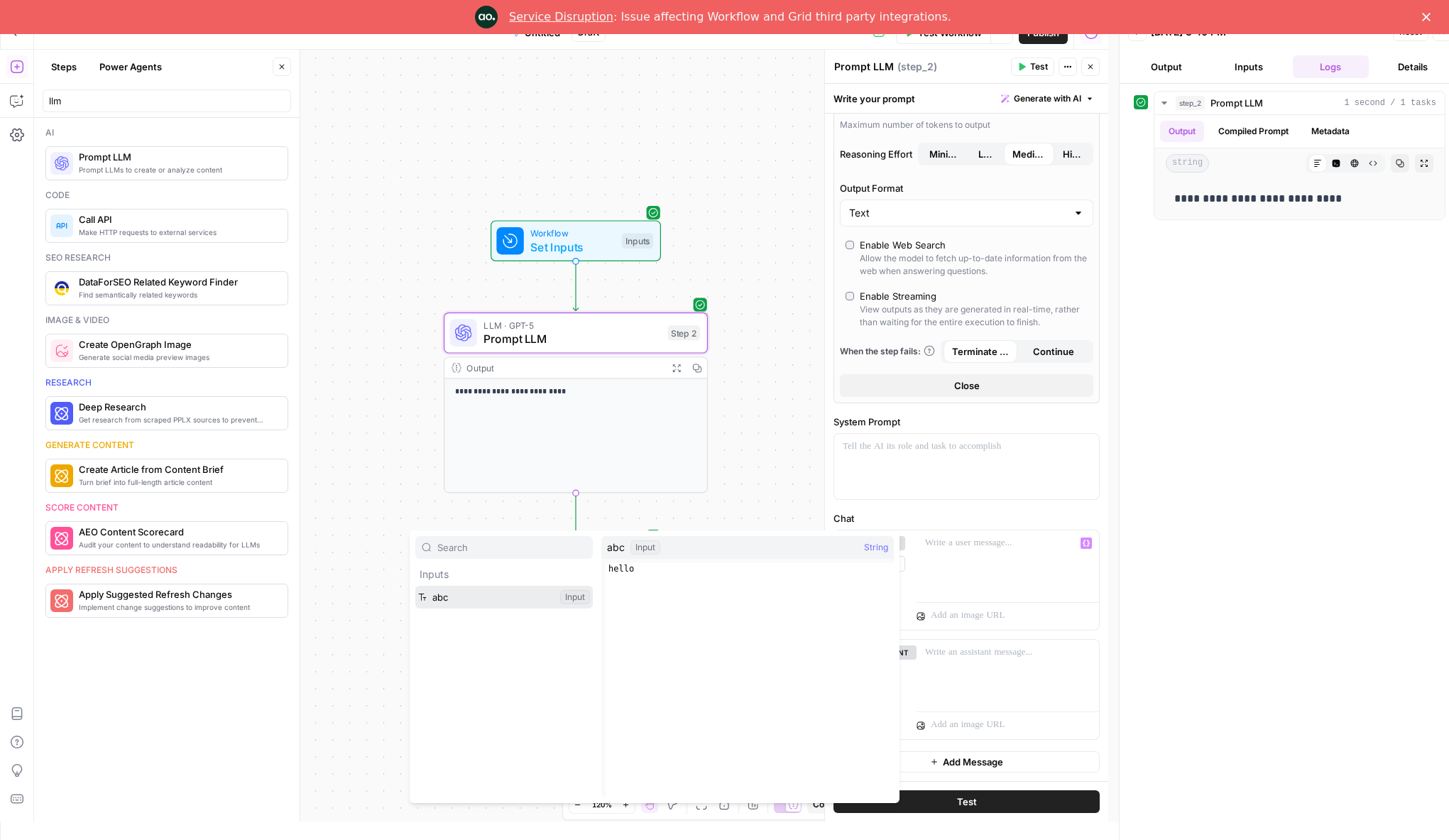
click at [467, 594] on button "Select variable abc" at bounding box center [504, 597] width 177 height 23
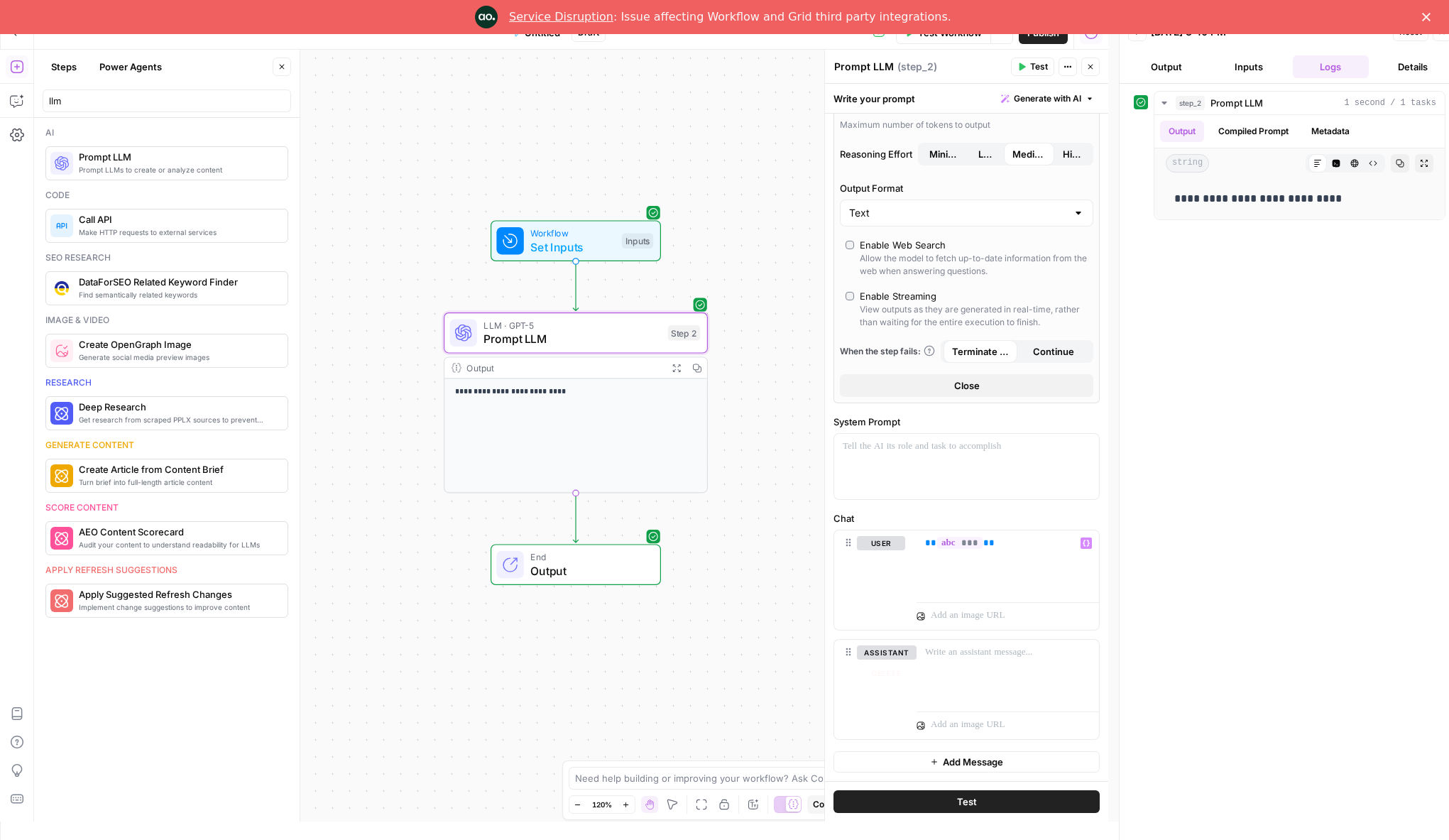
click at [1027, 805] on button "Test" at bounding box center [966, 801] width 266 height 23
click at [1258, 72] on button "Inputs" at bounding box center [1248, 66] width 77 height 23
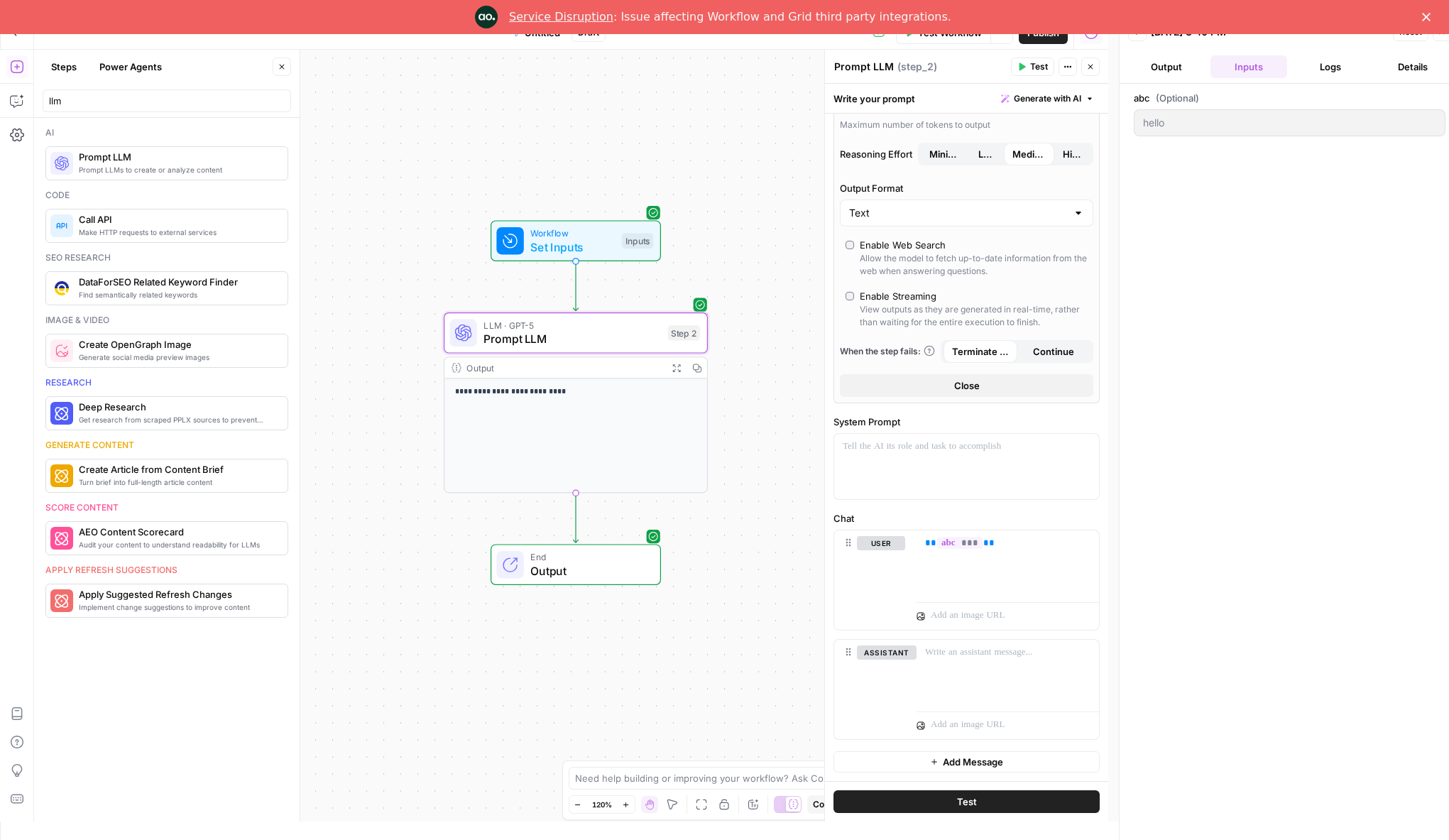
scroll to position [0, 0]
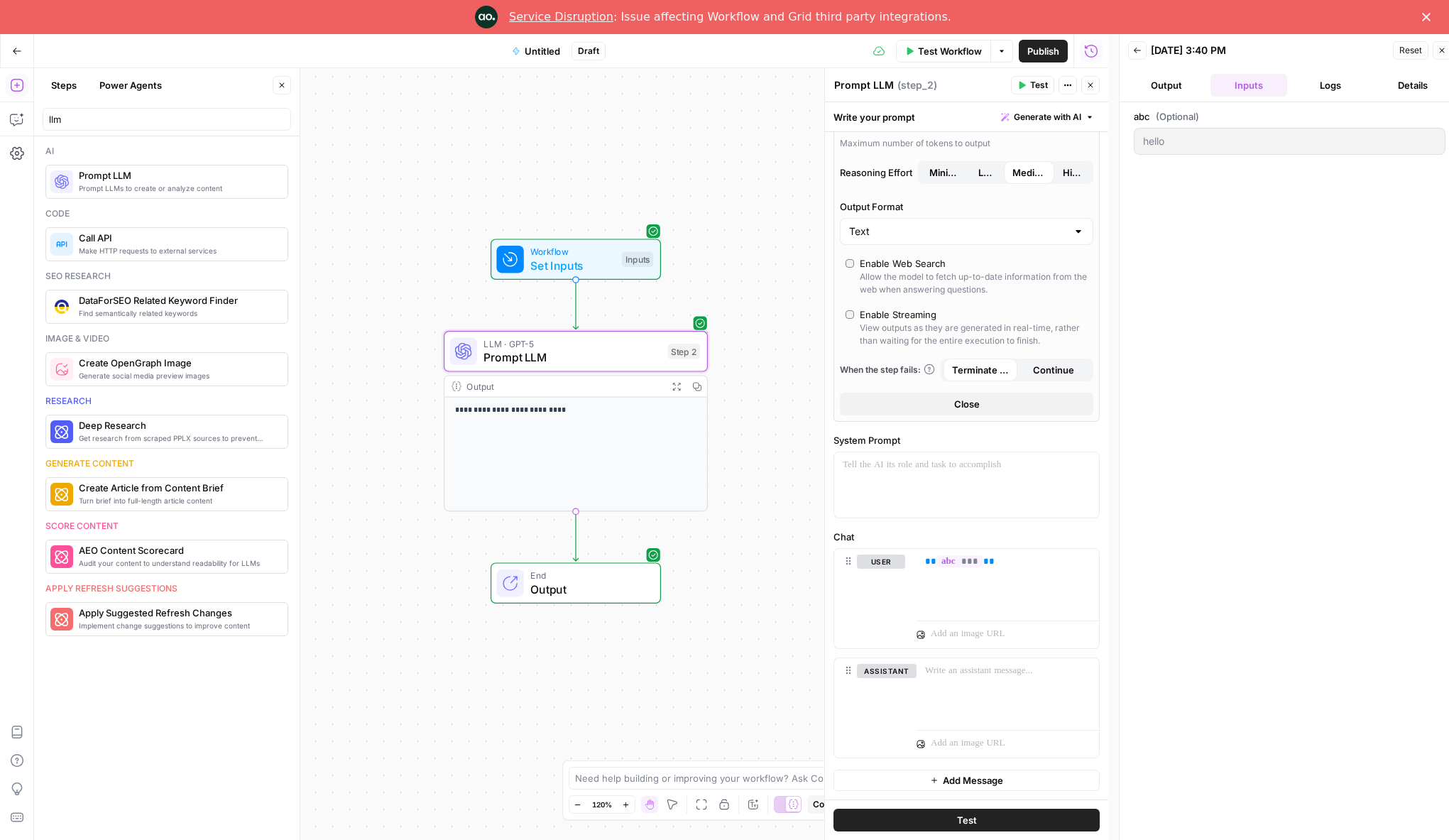
click at [972, 61] on button "Test Workflow" at bounding box center [943, 51] width 95 height 23
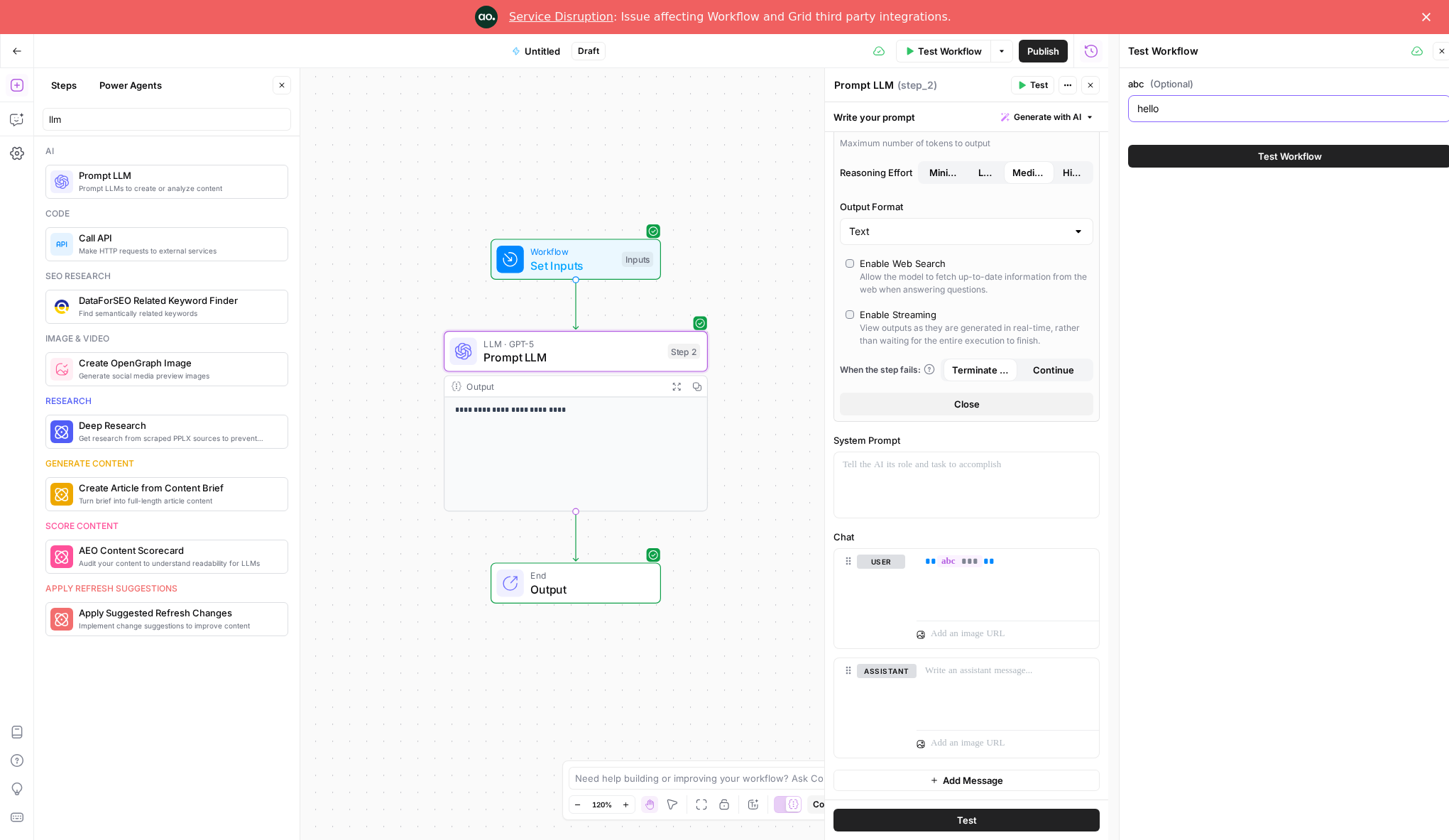
click at [1193, 109] on input "hello" at bounding box center [1290, 108] width 305 height 14
type input "whats your name"
click at [1307, 151] on span "Test Workflow" at bounding box center [1289, 155] width 63 height 14
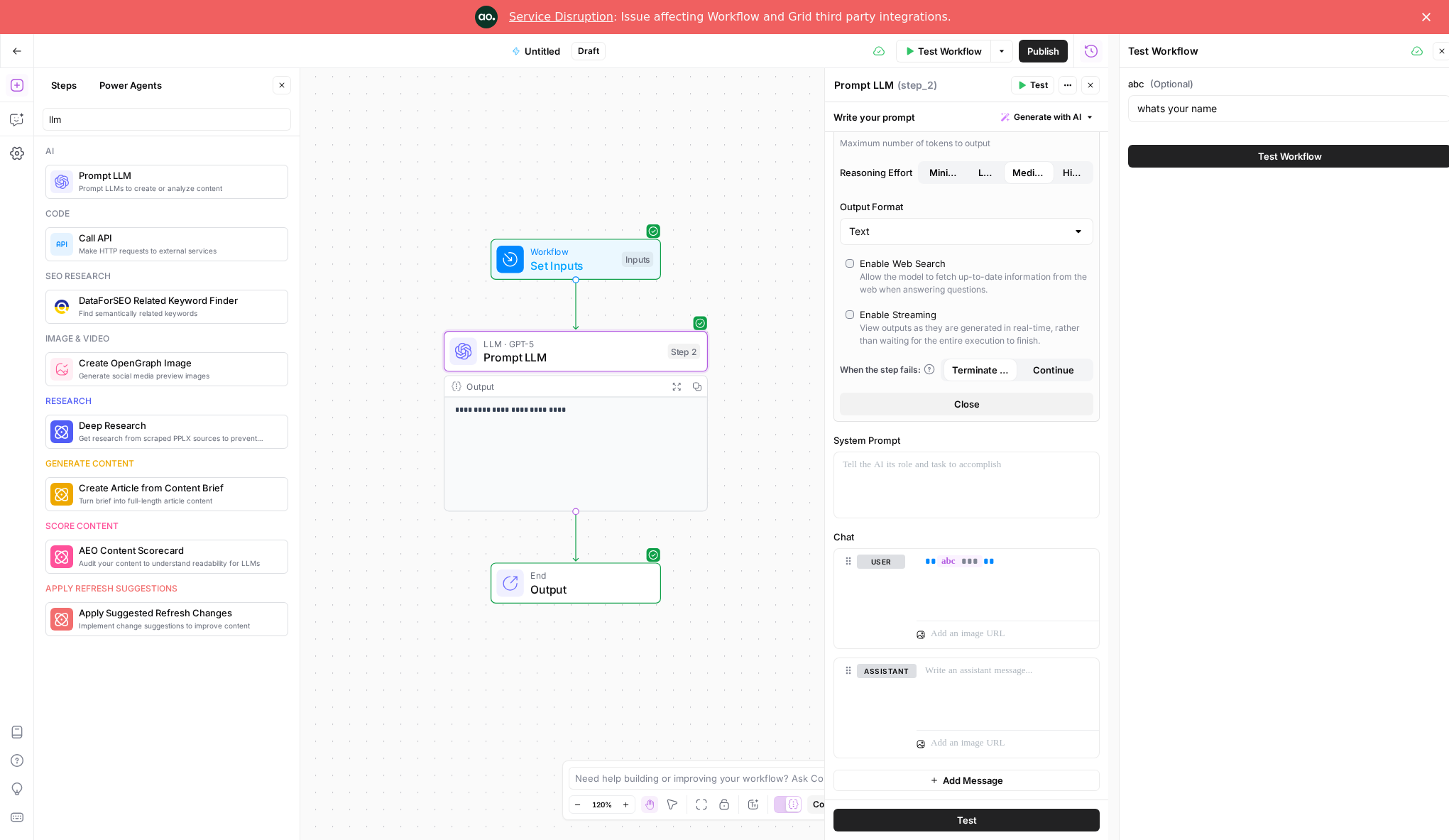
click at [1283, 158] on span "Test Workflow" at bounding box center [1289, 155] width 63 height 14
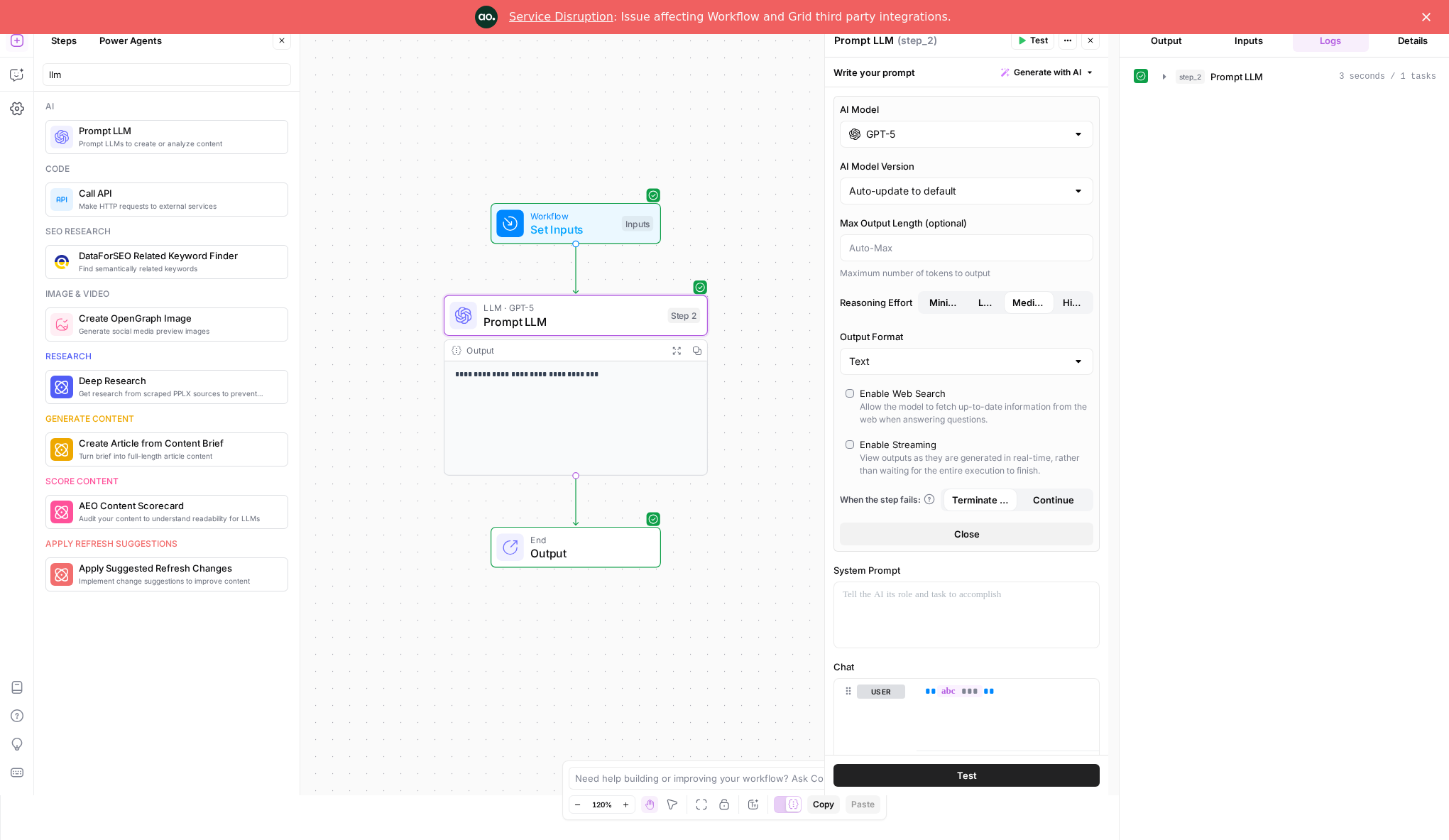
click at [1431, 18] on polygon "Close" at bounding box center [1426, 16] width 9 height 9
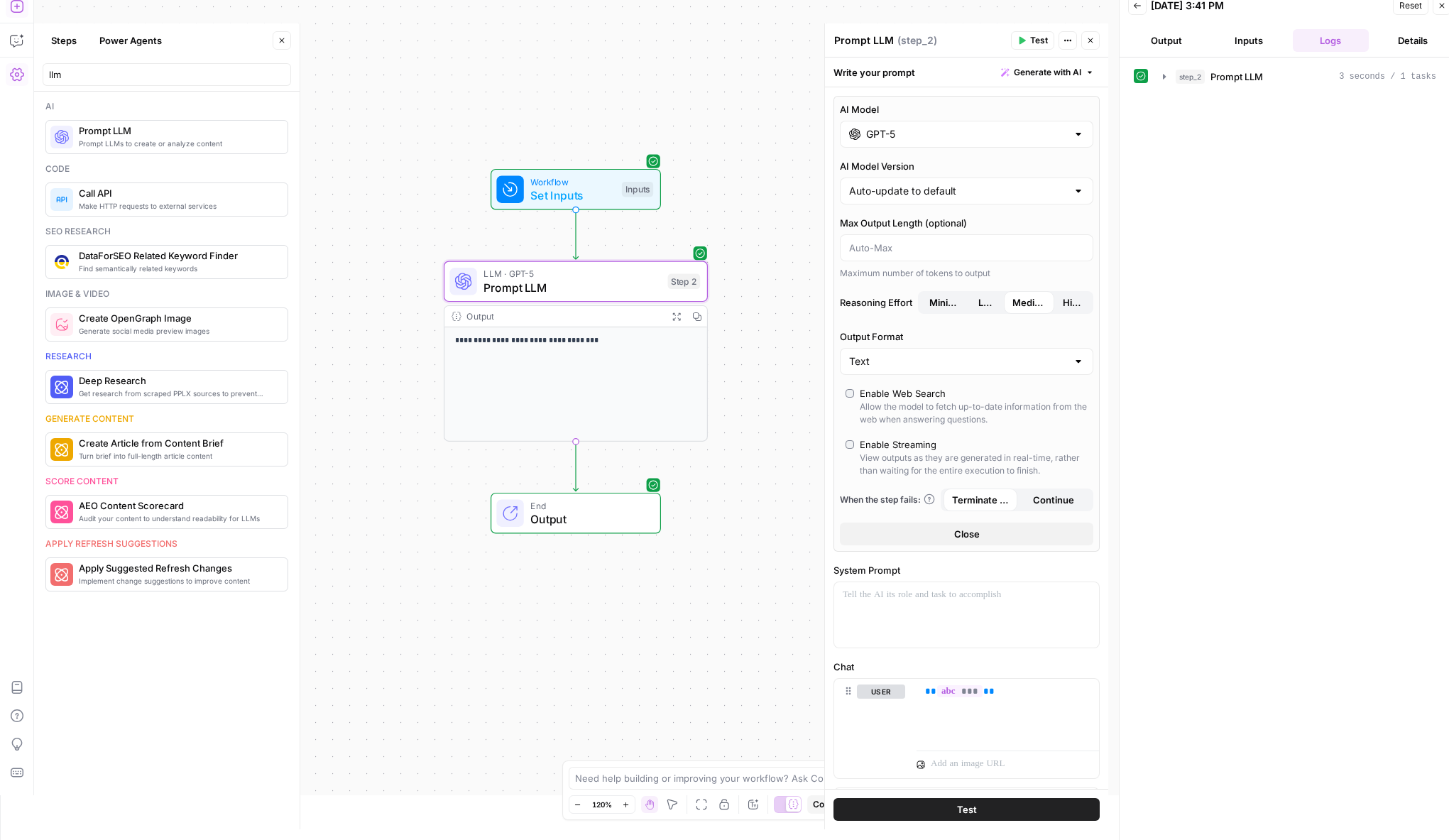
click at [15, 72] on icon "button" at bounding box center [16, 74] width 14 height 12
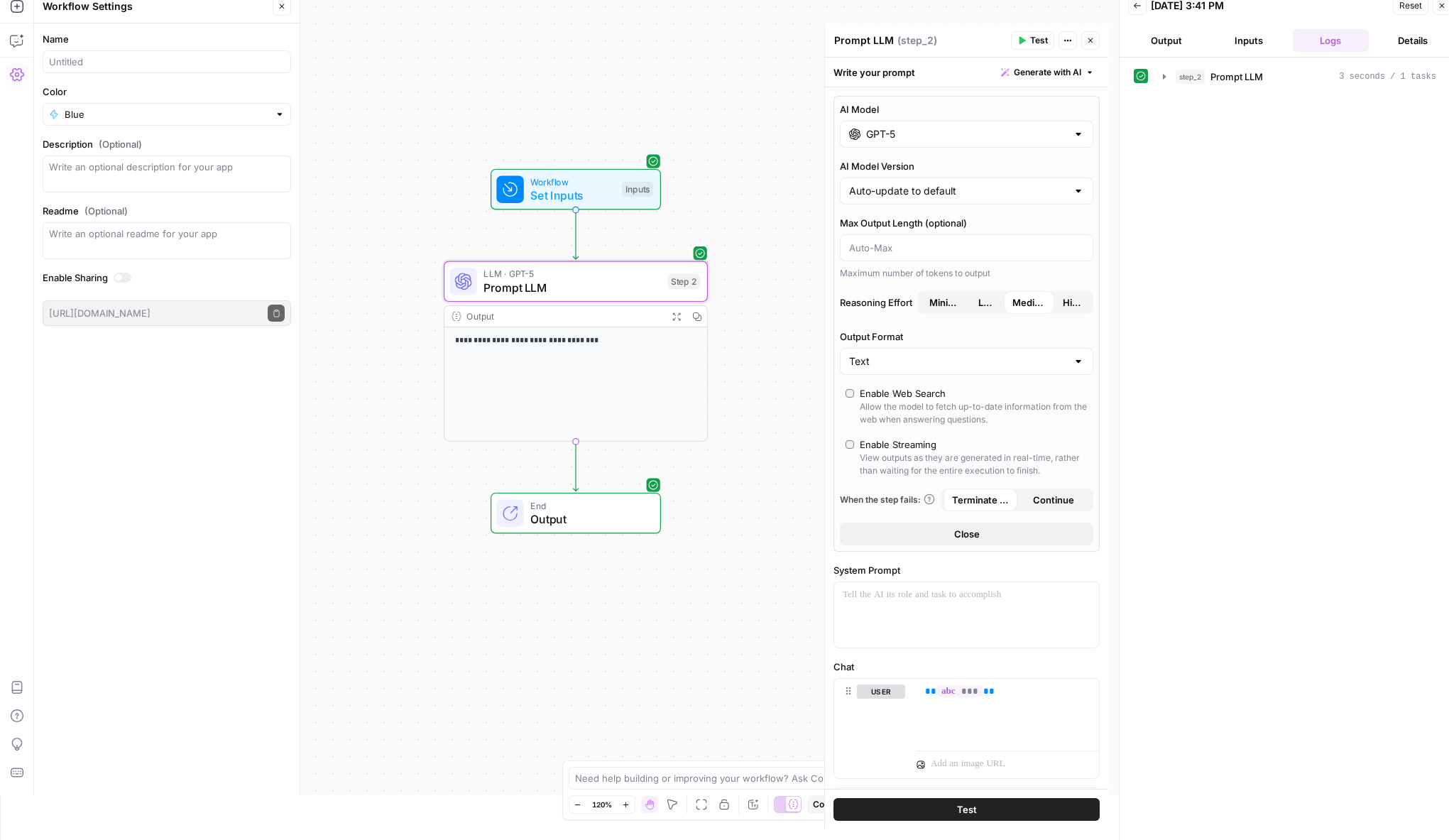
click at [15, 72] on icon "button" at bounding box center [16, 74] width 14 height 12
click at [219, 135] on div "**********" at bounding box center [571, 392] width 1074 height 806
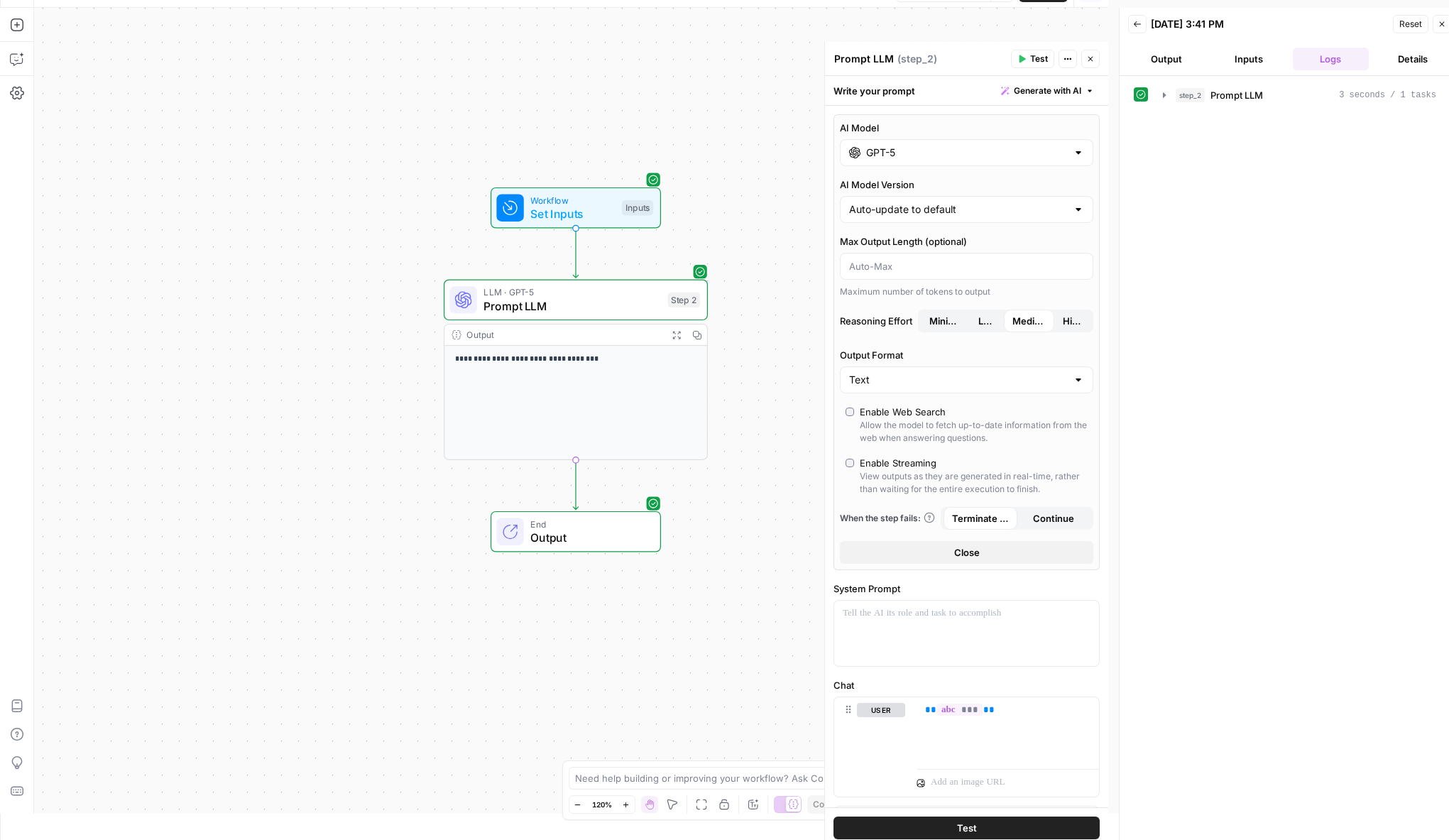
click at [1136, 27] on icon "button" at bounding box center [1136, 24] width 9 height 9
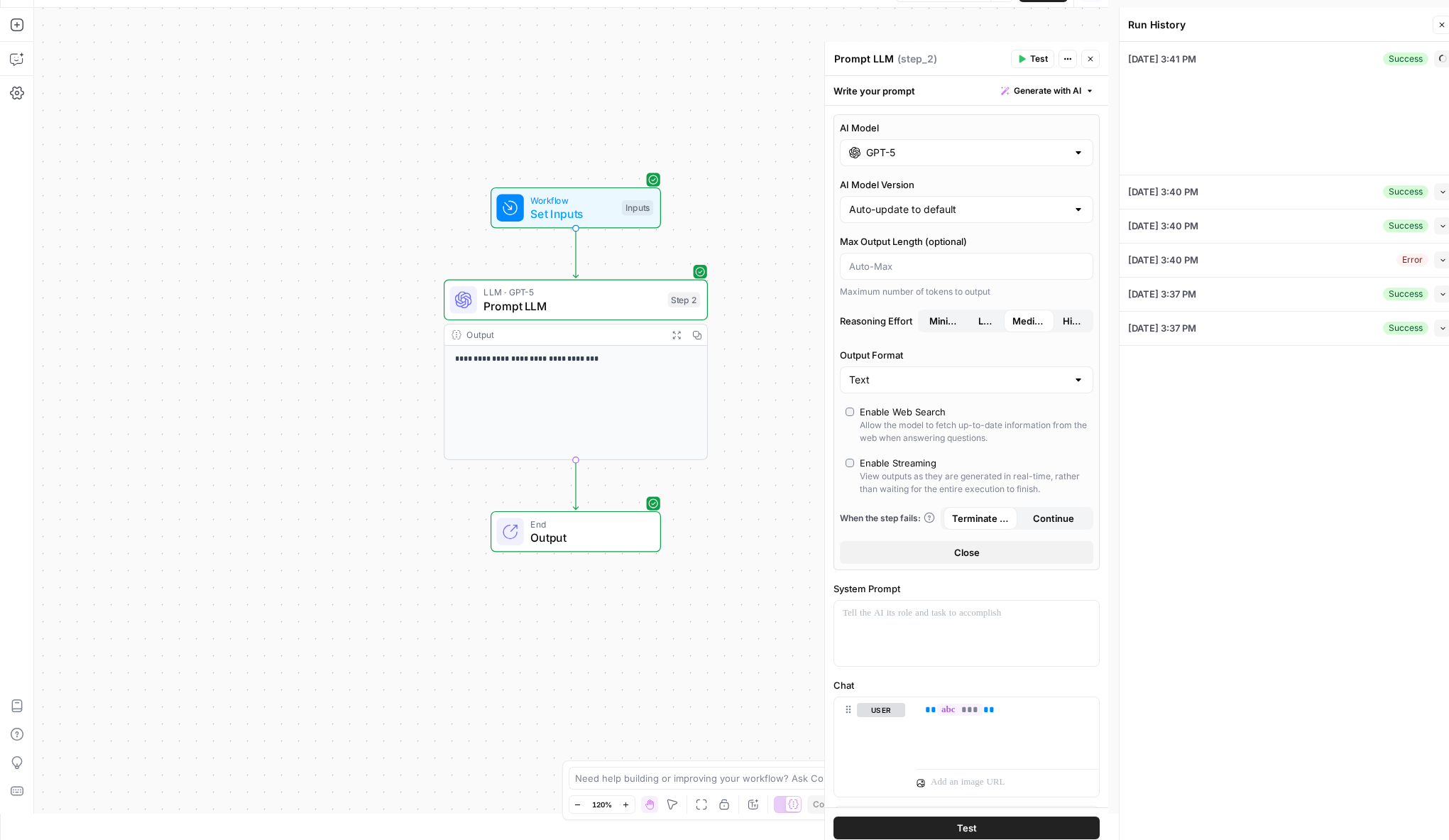
scroll to position [0, 0]
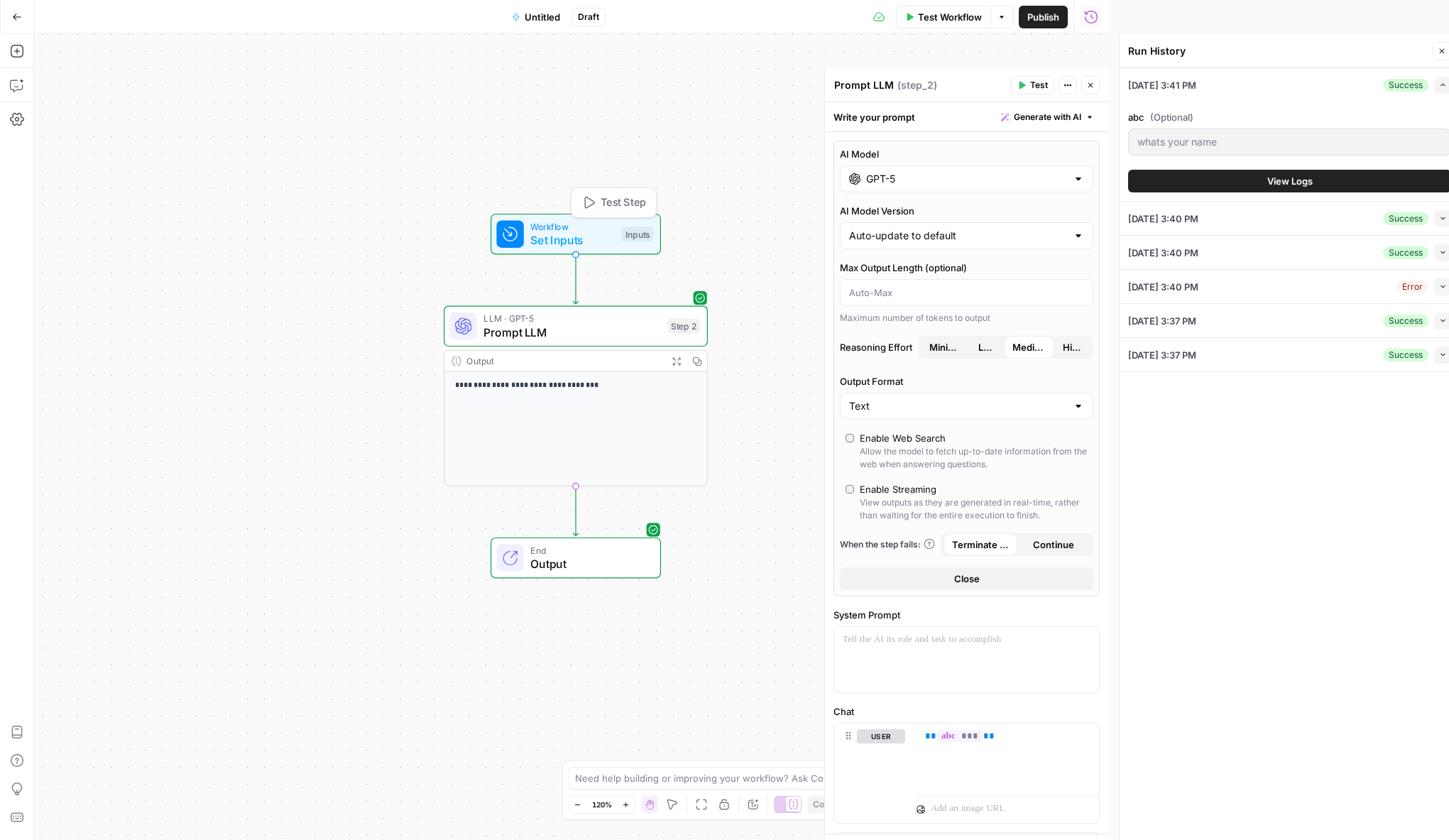
click at [581, 227] on span "Workflow" at bounding box center [572, 226] width 84 height 13
click at [602, 199] on span "Test Step" at bounding box center [623, 202] width 45 height 15
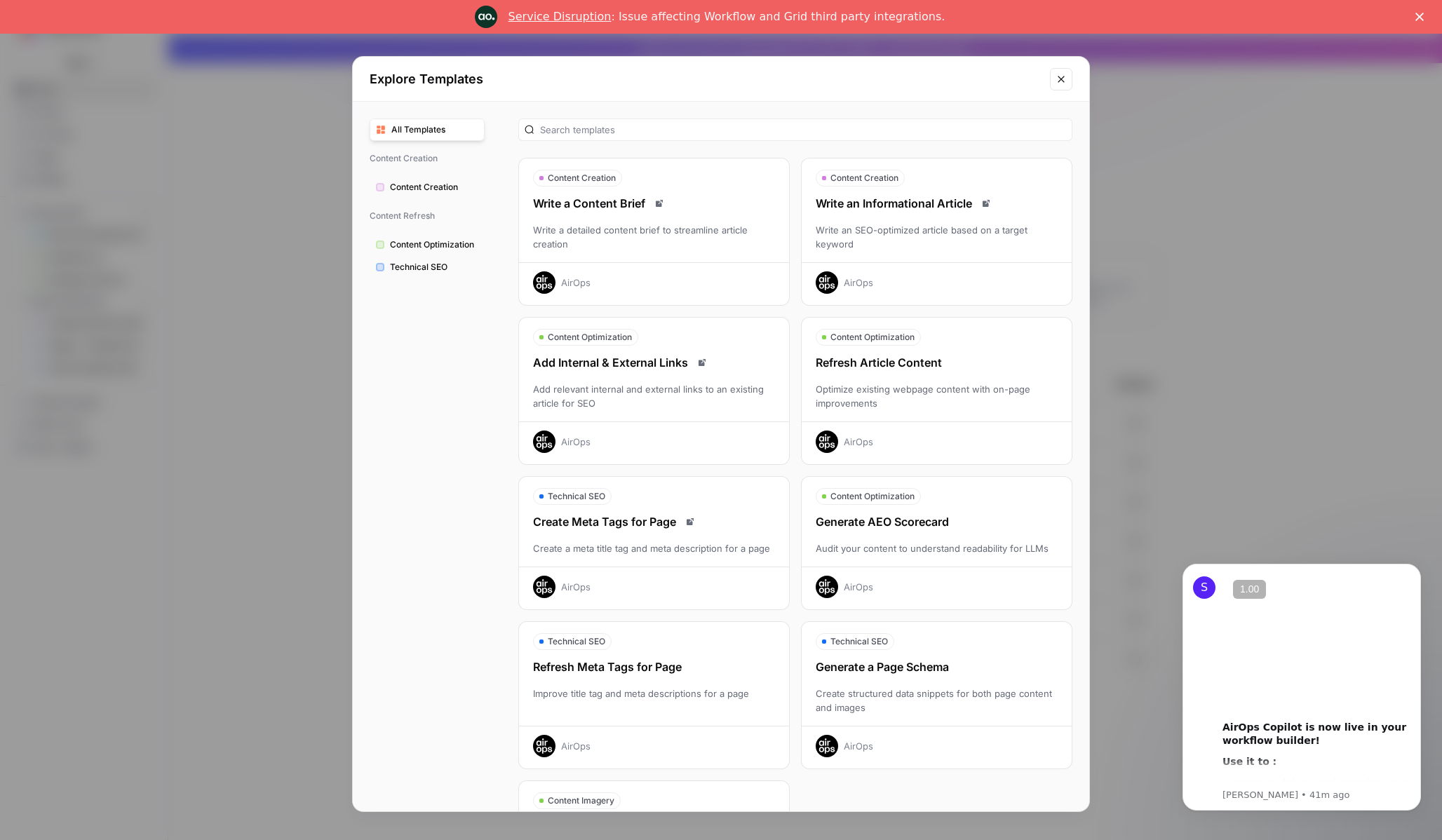
scroll to position [120, 0]
